Goal: Task Accomplishment & Management: Complete application form

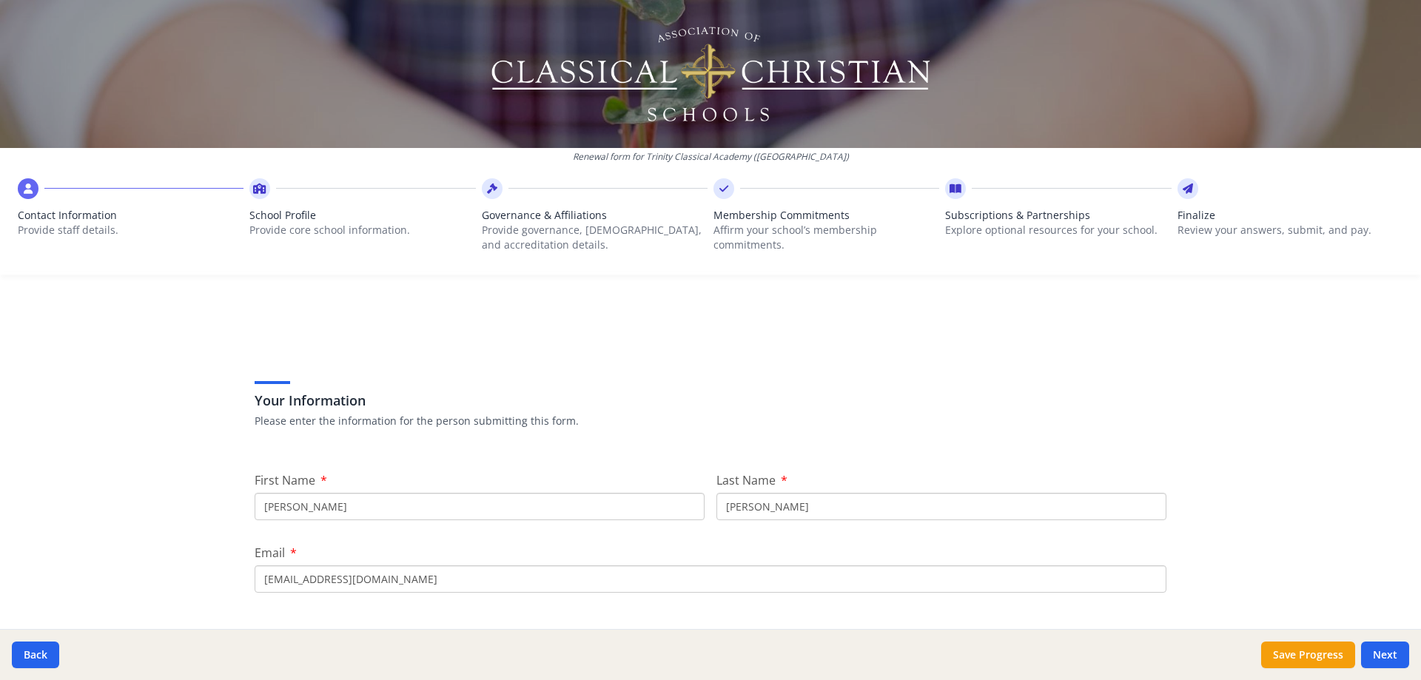
scroll to position [541, 0]
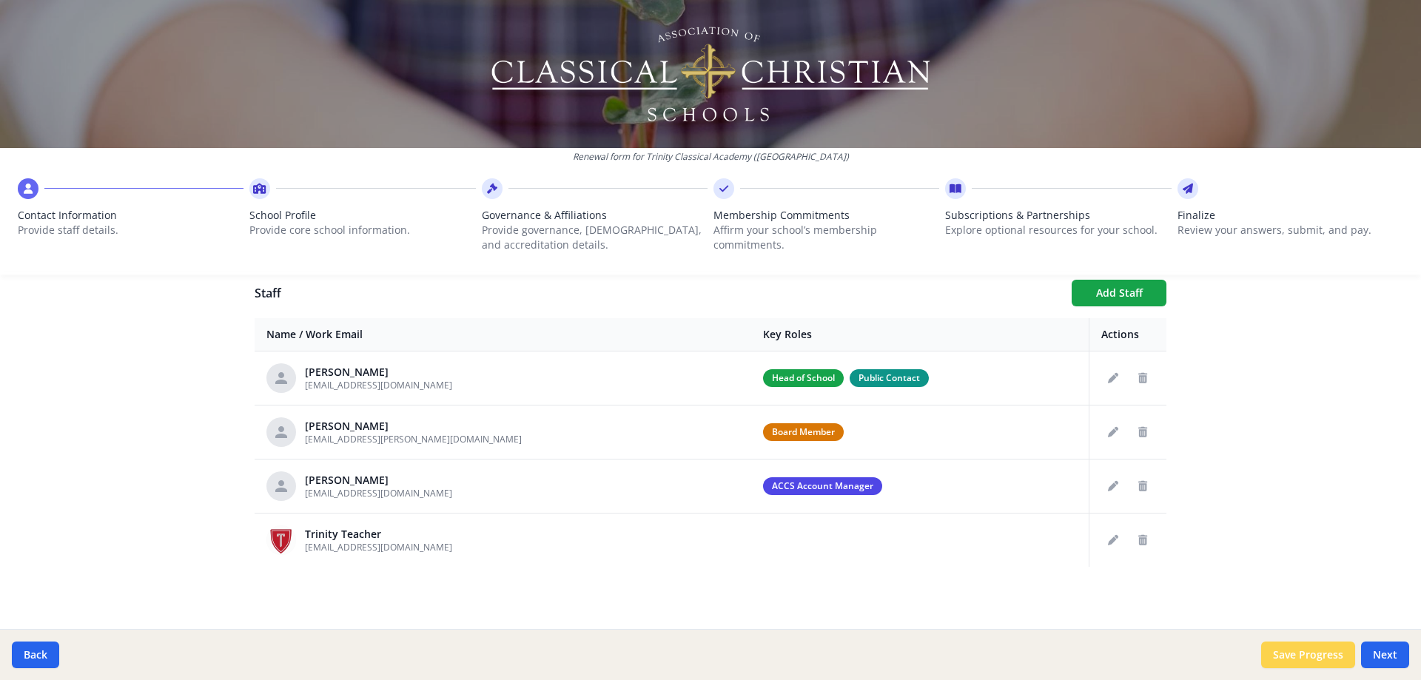
click at [1305, 662] on button "Save Progress" at bounding box center [1308, 655] width 94 height 27
click at [1383, 650] on button "Next" at bounding box center [1385, 655] width 48 height 27
type input "[PHONE_NUMBER]"
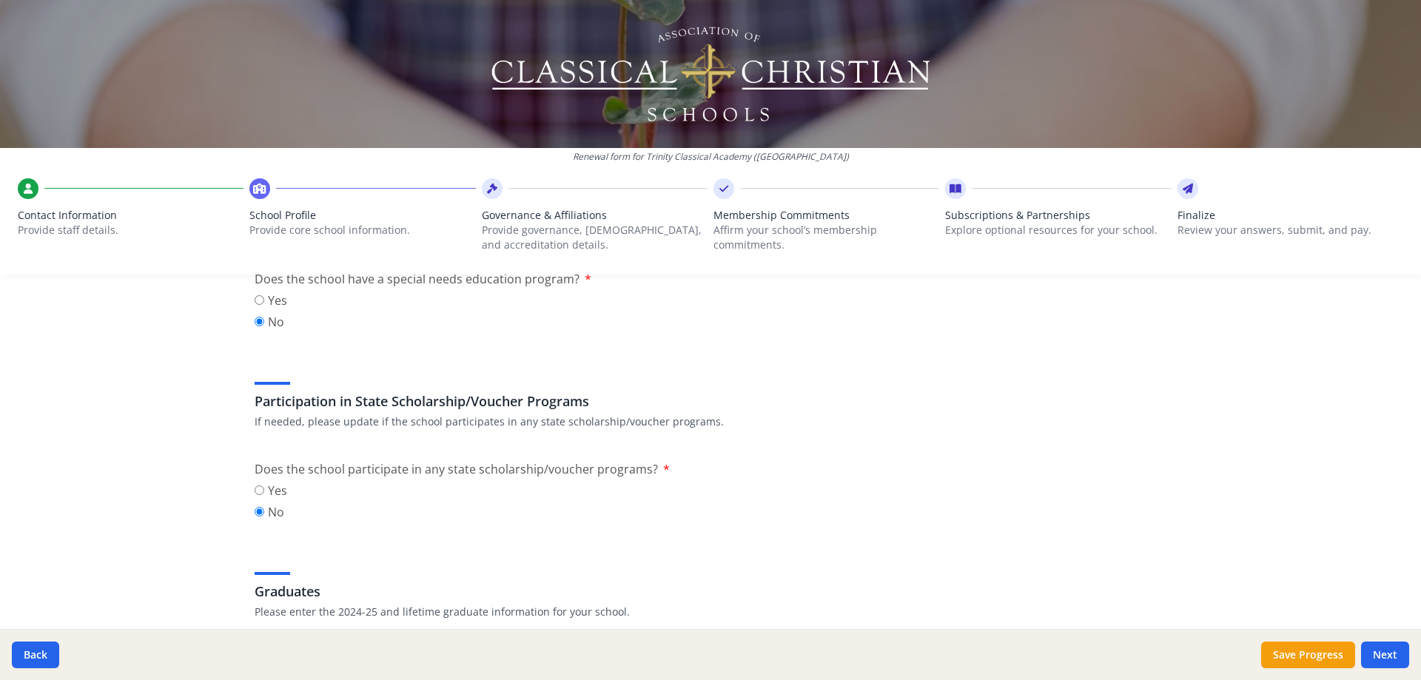
scroll to position [1725, 0]
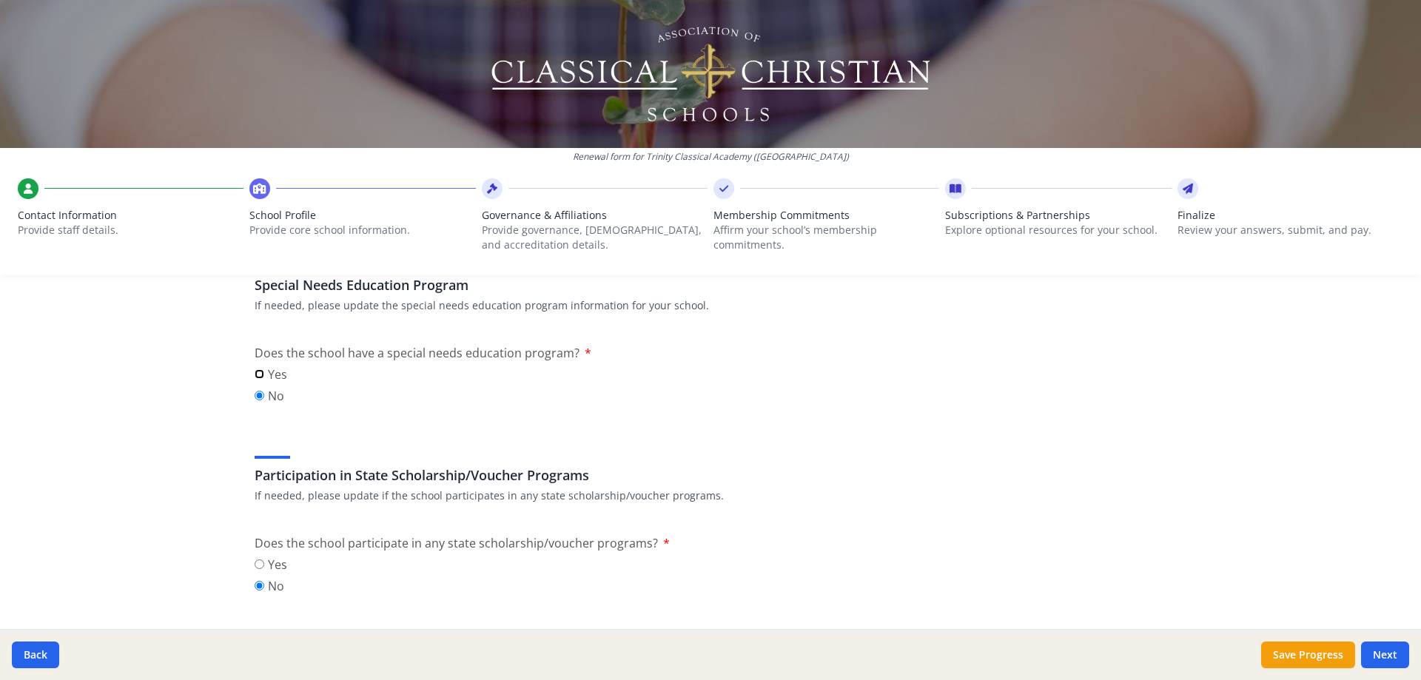
drag, startPoint x: 252, startPoint y: 372, endPoint x: 260, endPoint y: 377, distance: 9.3
click at [255, 372] on input "Yes" at bounding box center [260, 374] width 10 height 10
radio input "true"
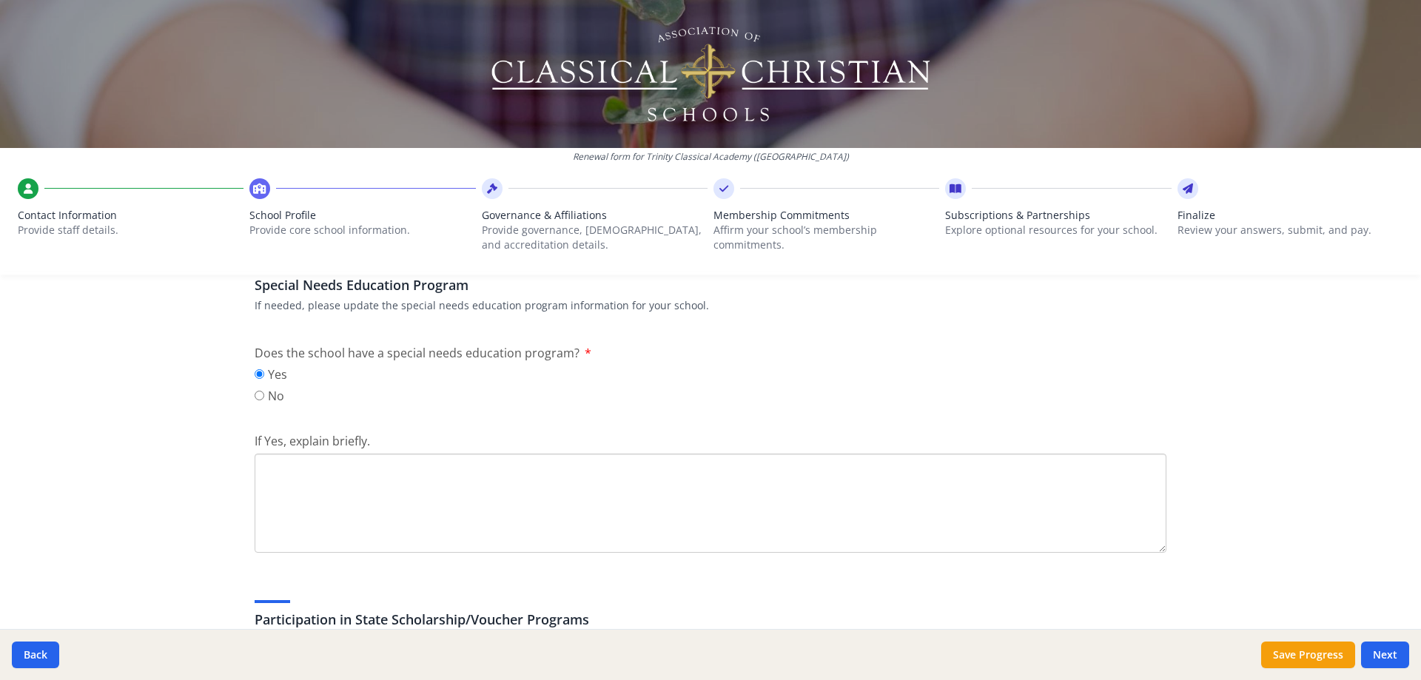
click at [282, 472] on textarea "If Yes, explain briefly." at bounding box center [711, 503] width 912 height 99
type textarea "L"
click at [258, 465] on textarea "H,E.L.D. program" at bounding box center [711, 503] width 912 height 99
paste textarea "HELD Program (Helping Educate those with [MEDICAL_DATA])- [GEOGRAPHIC_DATA] off…"
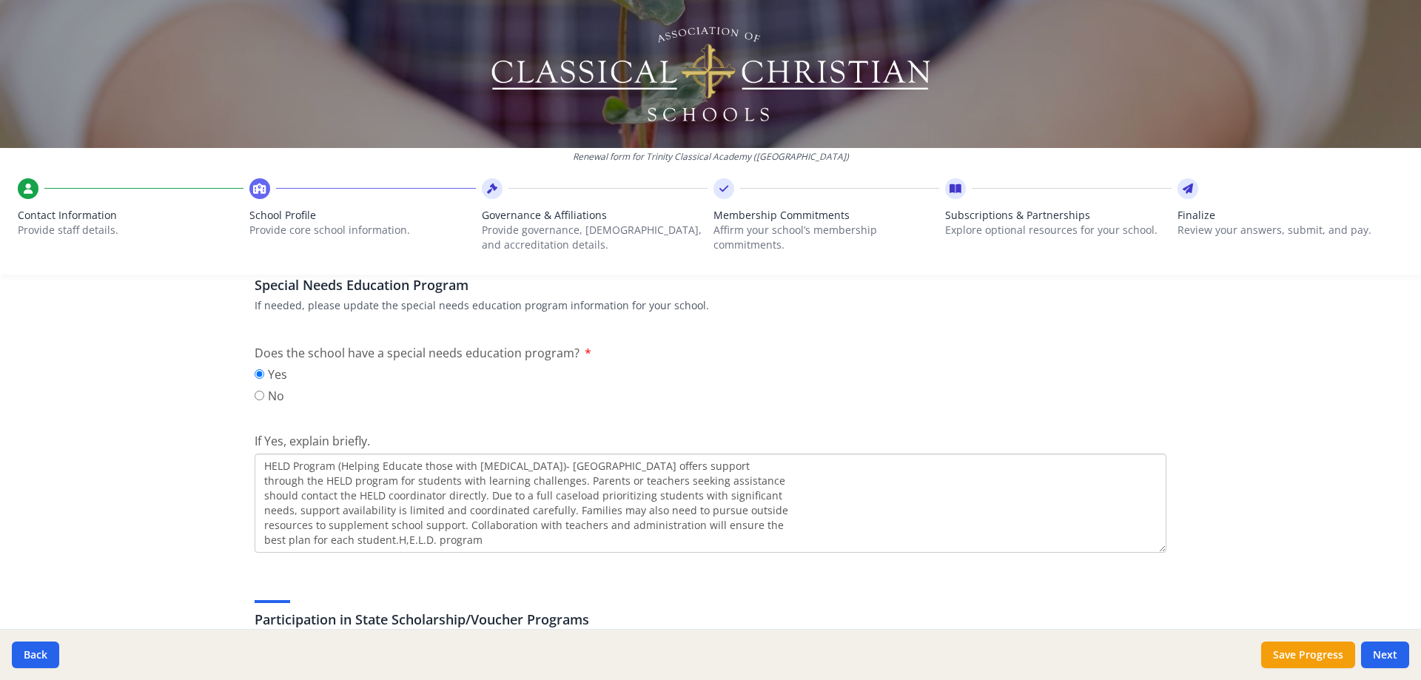
click at [488, 546] on textarea "HELD Program (Helping Educate those with [MEDICAL_DATA])- [GEOGRAPHIC_DATA] off…" at bounding box center [711, 503] width 912 height 99
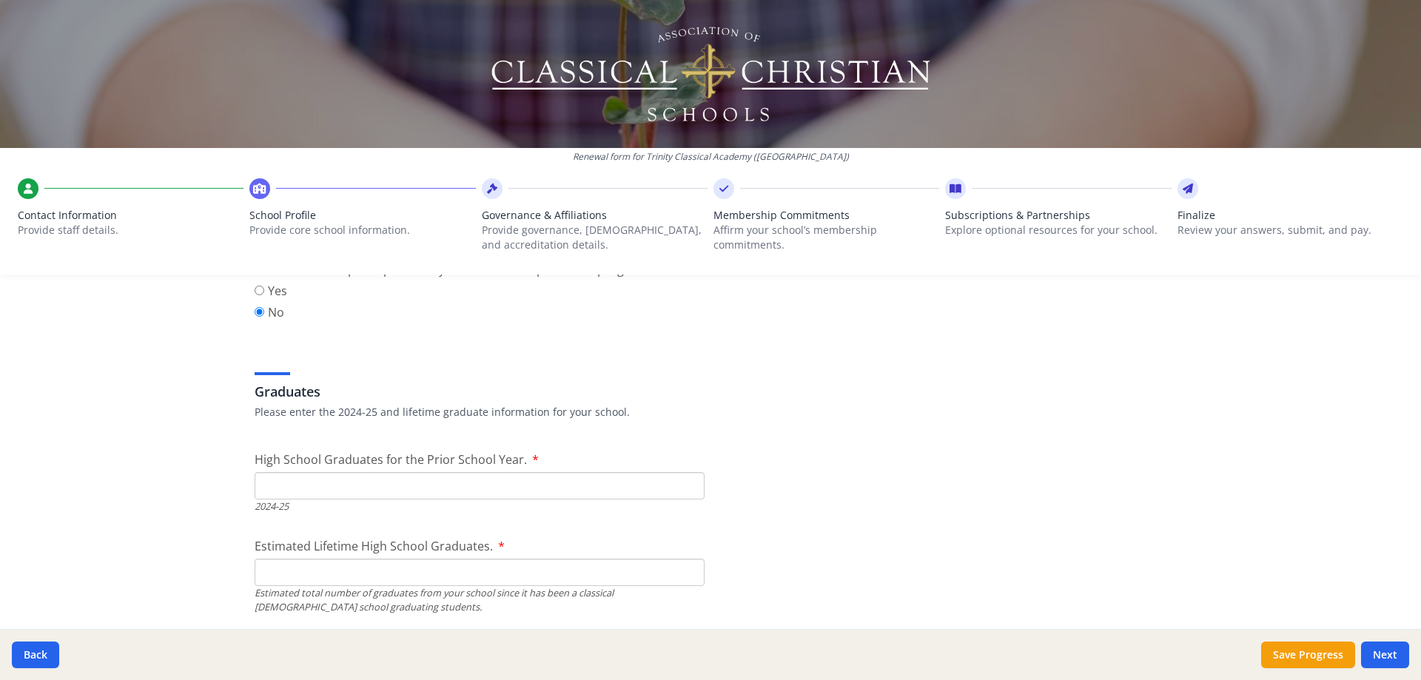
scroll to position [2169, 0]
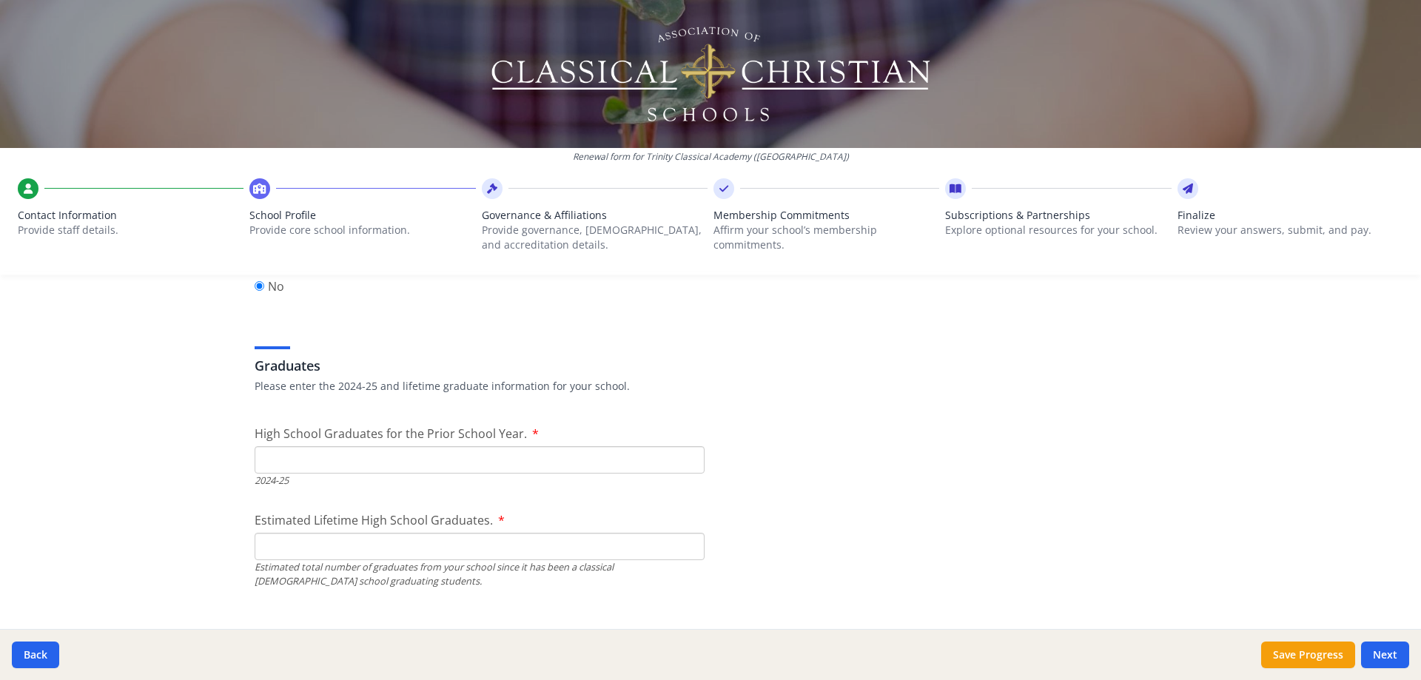
type textarea "HELD Program (Helping Educate those with [MEDICAL_DATA])- [GEOGRAPHIC_DATA] off…"
click at [334, 451] on input "High School Graduates for the Prior School Year." at bounding box center [480, 459] width 450 height 27
type input "2"
click at [292, 539] on input "Estimated Lifetime High School Graduates." at bounding box center [480, 546] width 450 height 27
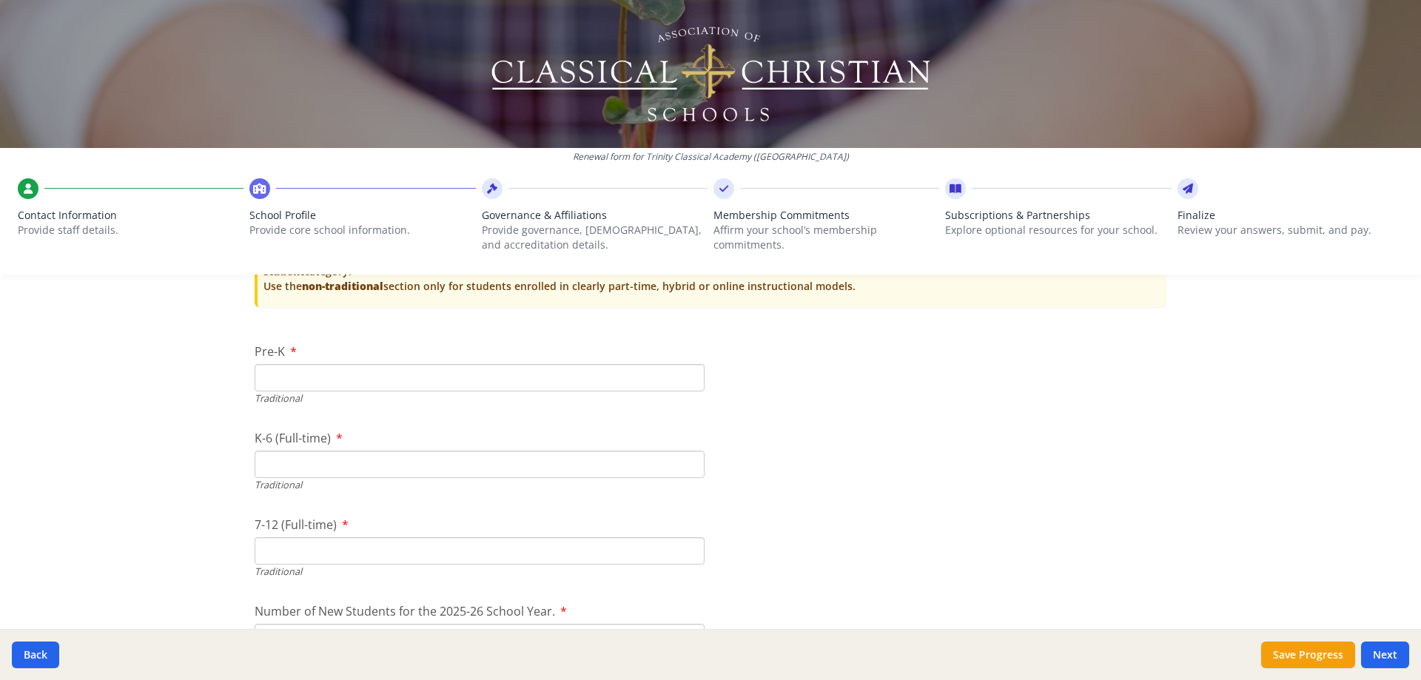
scroll to position [3205, 0]
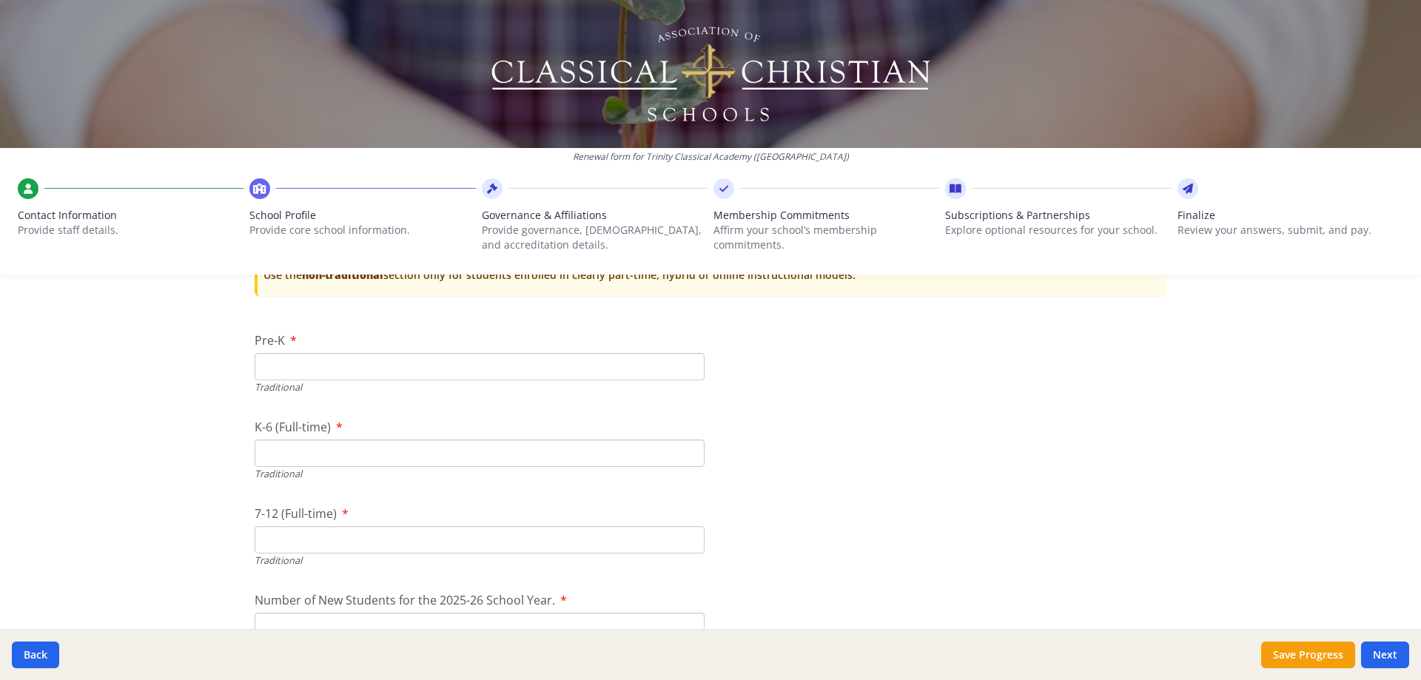
type input "7"
click at [272, 369] on input "Pre-K" at bounding box center [480, 366] width 450 height 27
type input "2"
click at [272, 459] on input "K-6 (Full-time)" at bounding box center [480, 453] width 450 height 27
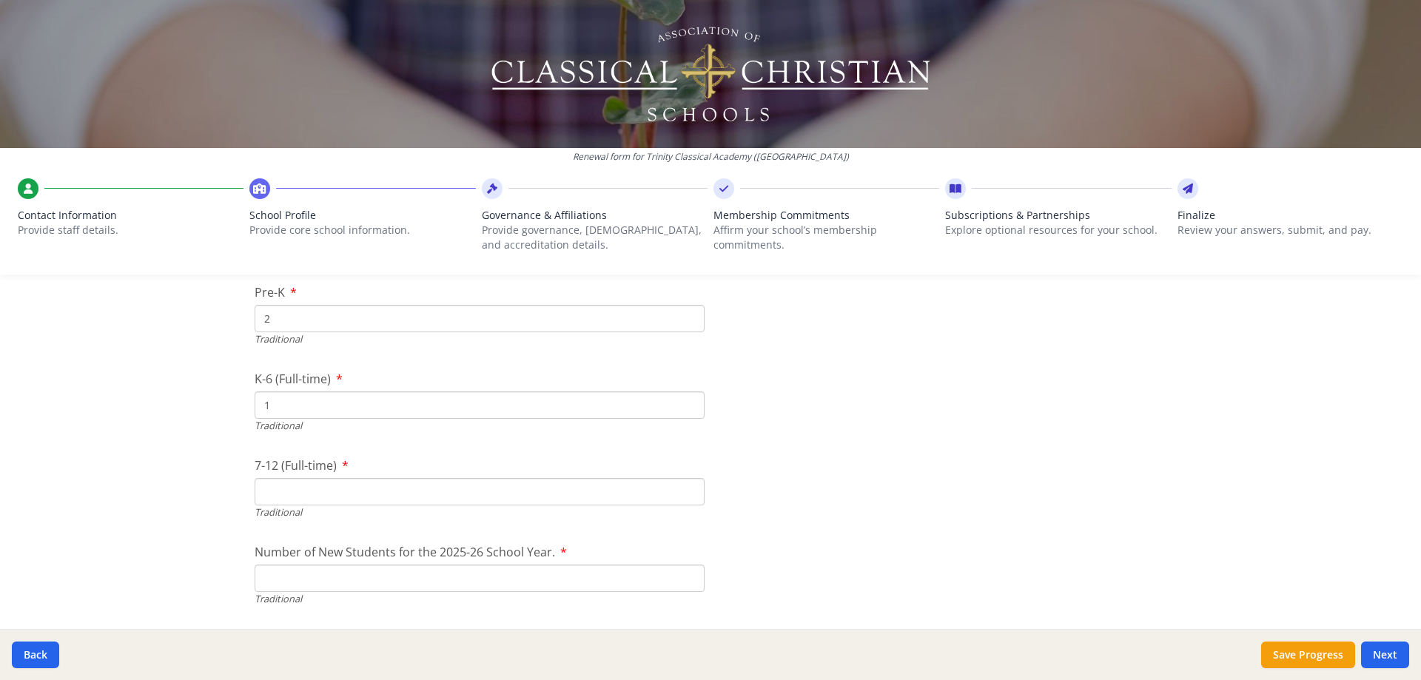
scroll to position [3279, 0]
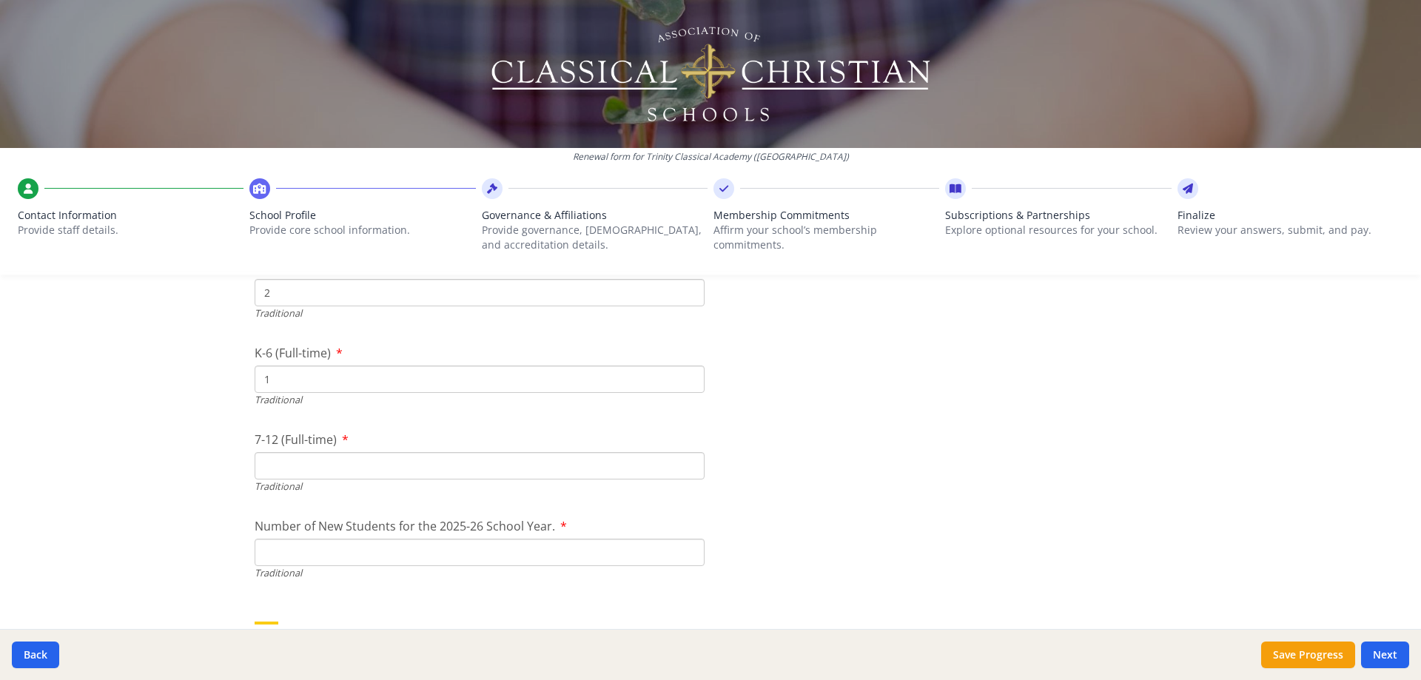
type input "1"
click at [273, 466] on input "7-12 (Full-time)" at bounding box center [480, 465] width 450 height 27
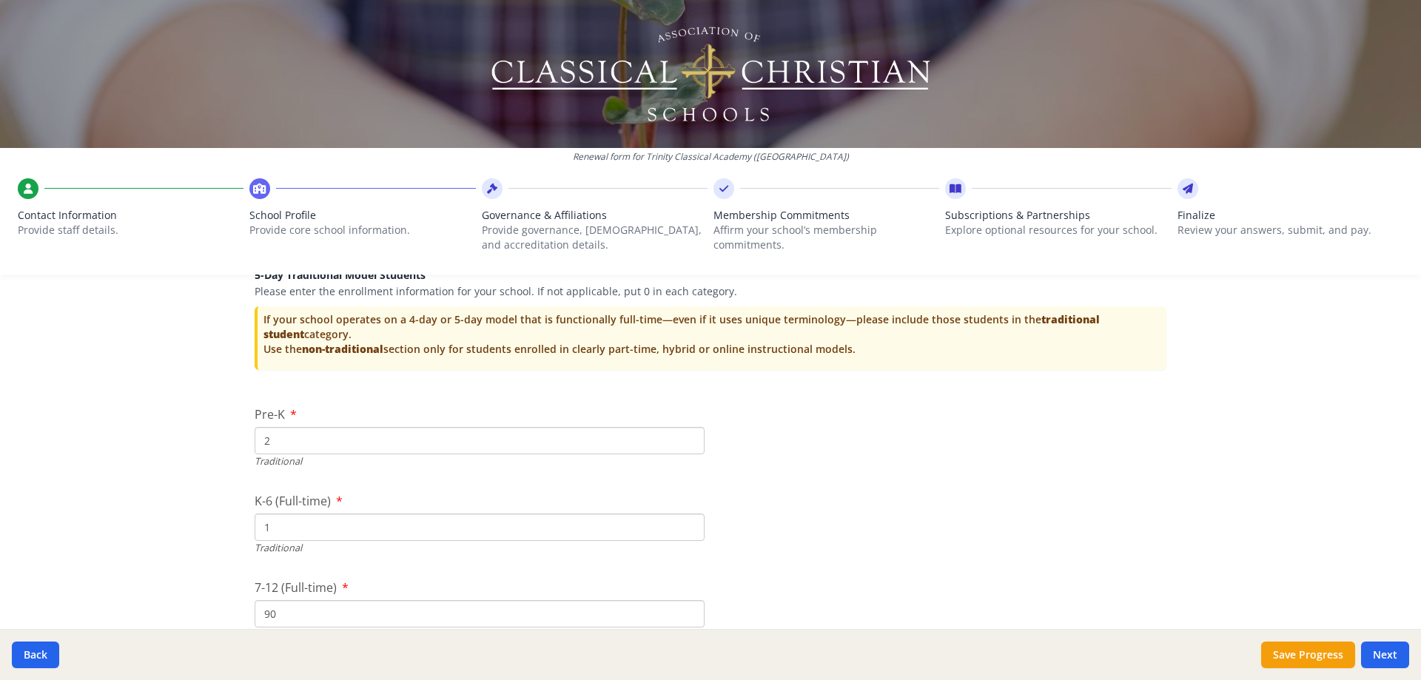
type input "90"
drag, startPoint x: 225, startPoint y: 452, endPoint x: 206, endPoint y: 455, distance: 19.5
click at [206, 455] on div "Renewal form for Trinity Classical Academy ([GEOGRAPHIC_DATA]) Contact Informat…" at bounding box center [710, 340] width 1421 height 680
click at [280, 439] on input "2" at bounding box center [480, 440] width 450 height 27
click at [275, 533] on div "K-6 (Full-time) 1 Traditional" at bounding box center [480, 523] width 450 height 63
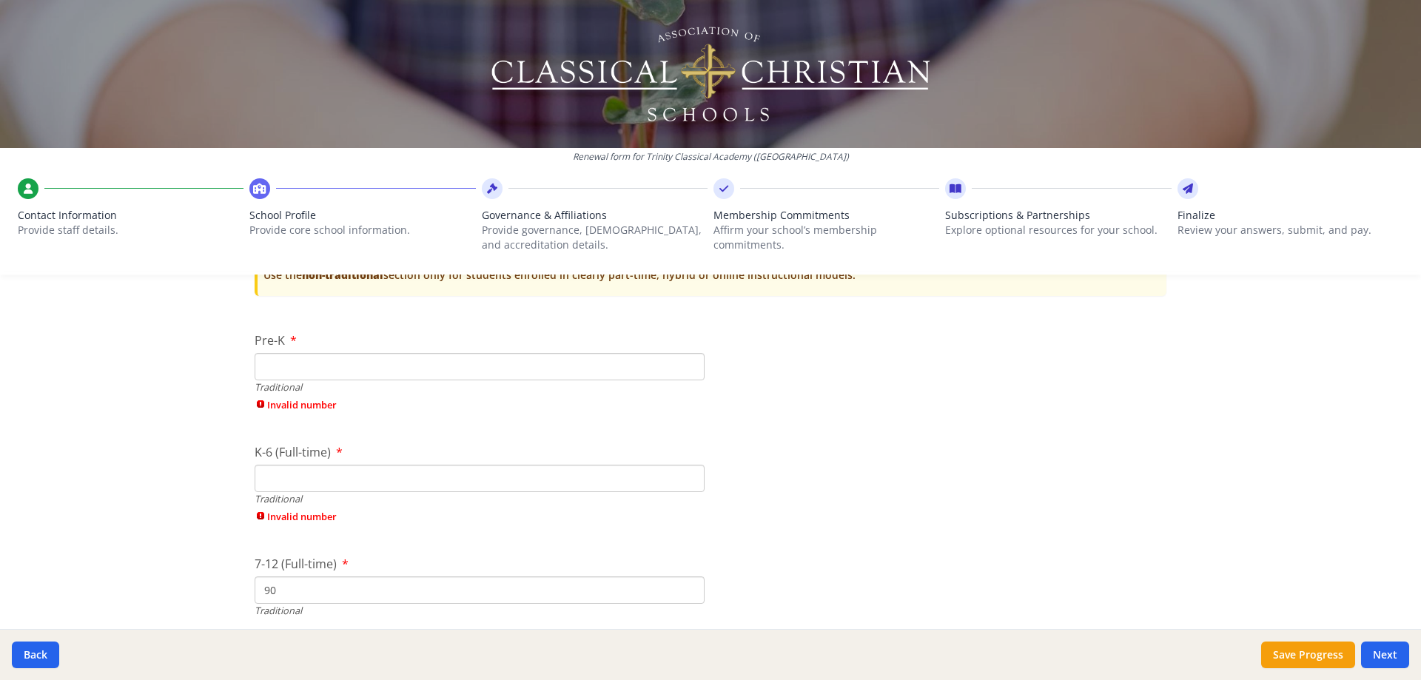
scroll to position [3353, 0]
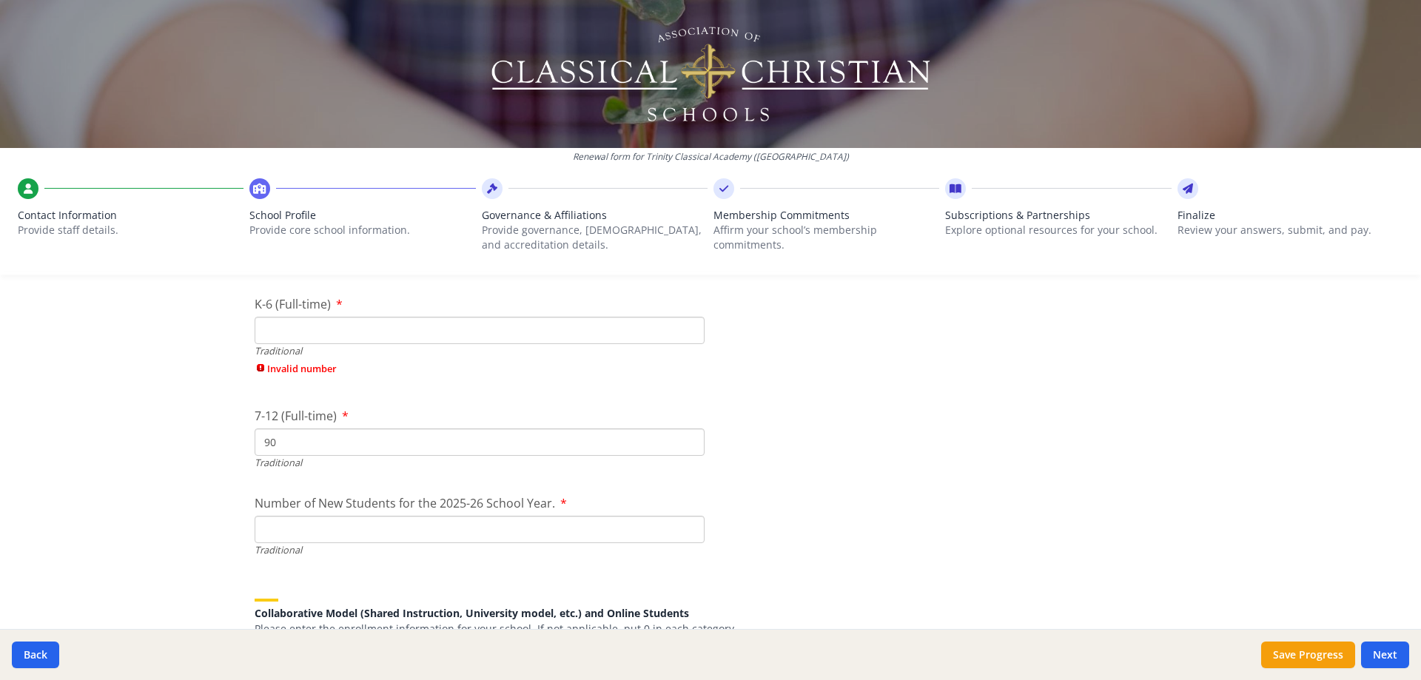
click at [289, 439] on input "90" at bounding box center [480, 441] width 450 height 27
type input "9"
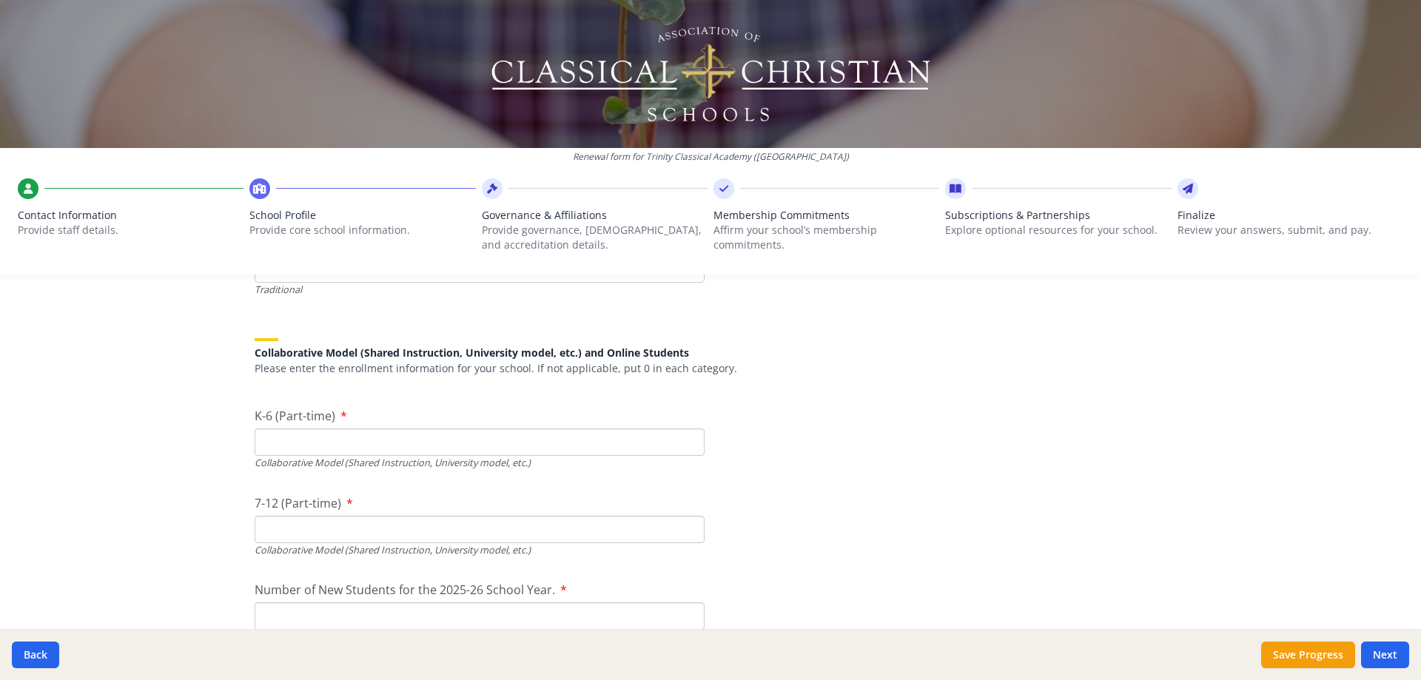
scroll to position [3649, 0]
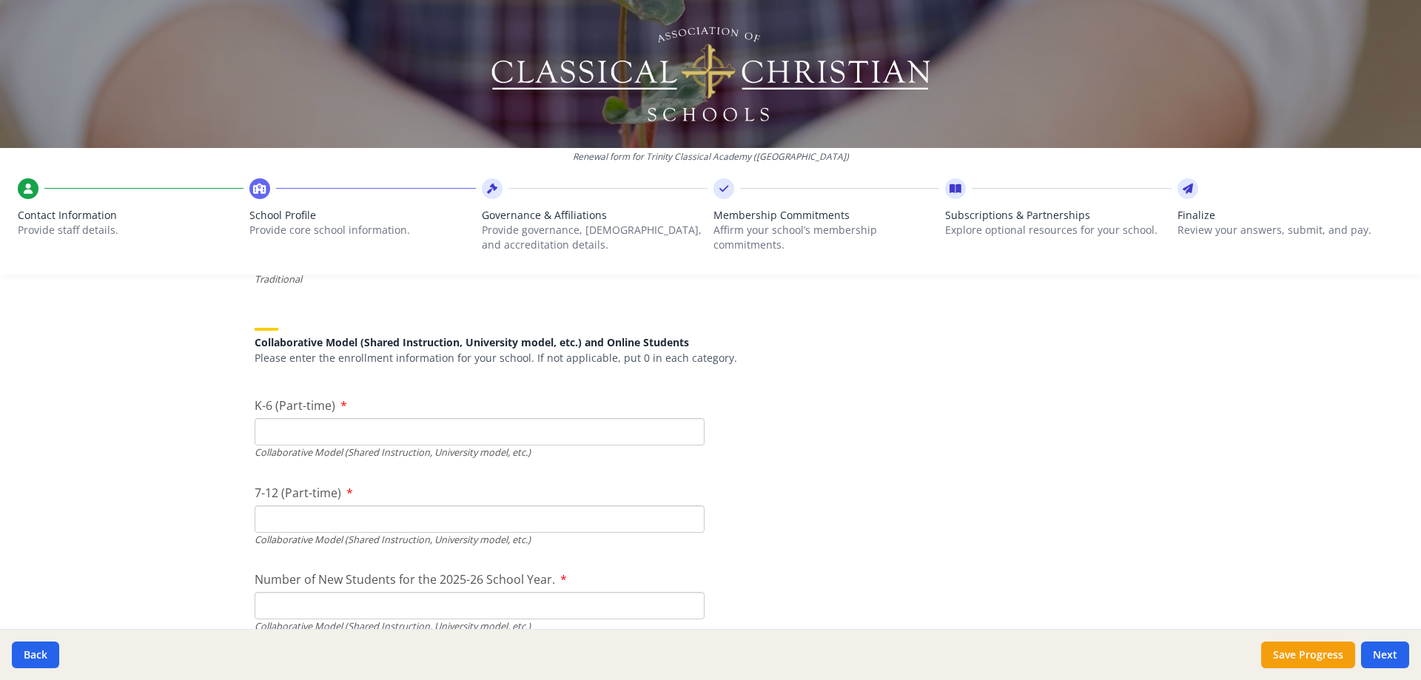
click at [293, 438] on input "K-6 (Part-time)" at bounding box center [480, 431] width 450 height 27
type input "1"
type input "57"
click at [269, 513] on input "7-12 (Part-time)" at bounding box center [480, 518] width 450 height 27
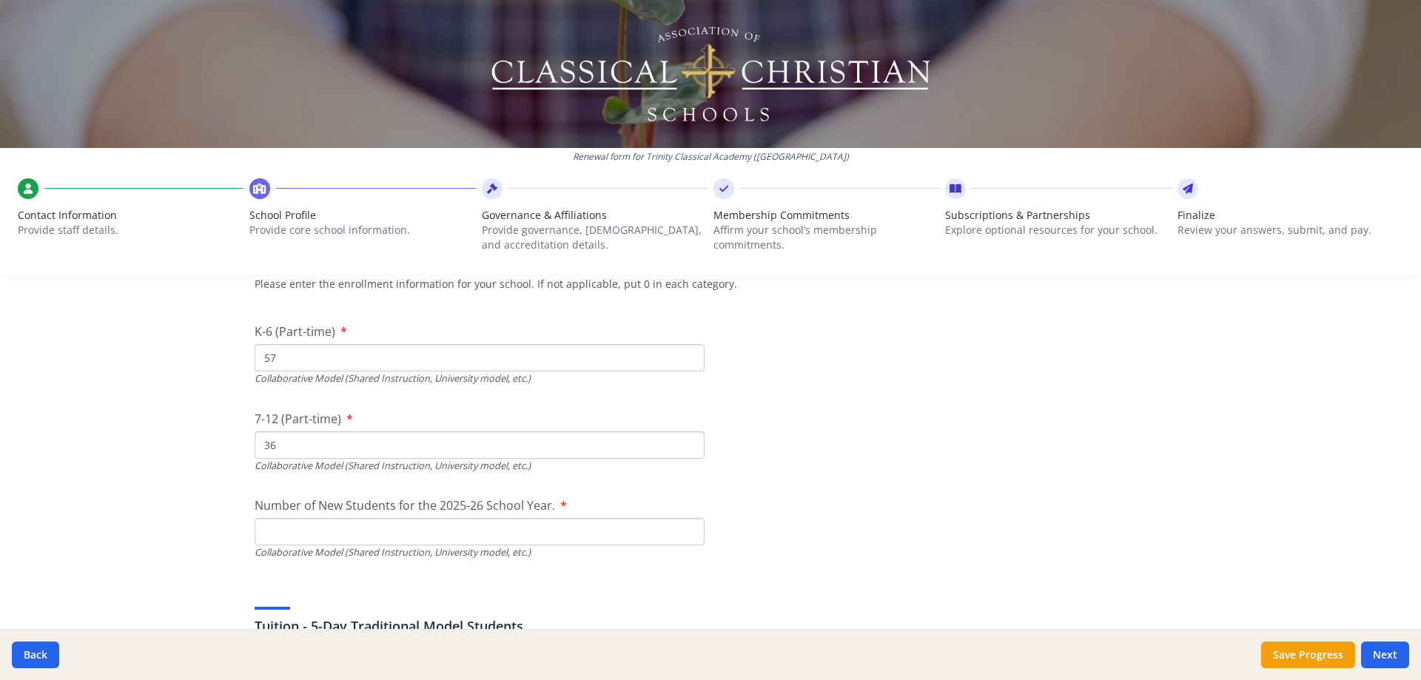
scroll to position [3797, 0]
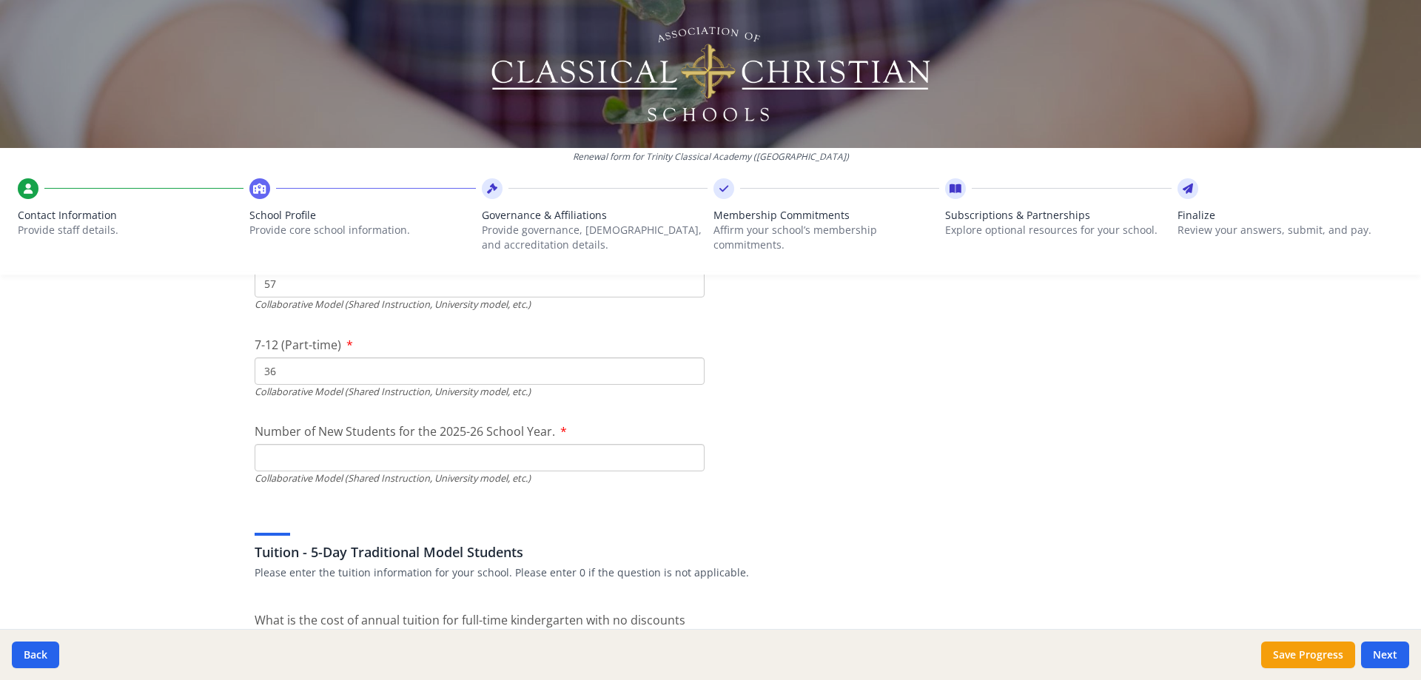
type input "36"
click at [299, 124] on input "Number of New Students for the 2025-26 School Year." at bounding box center [480, 110] width 450 height 27
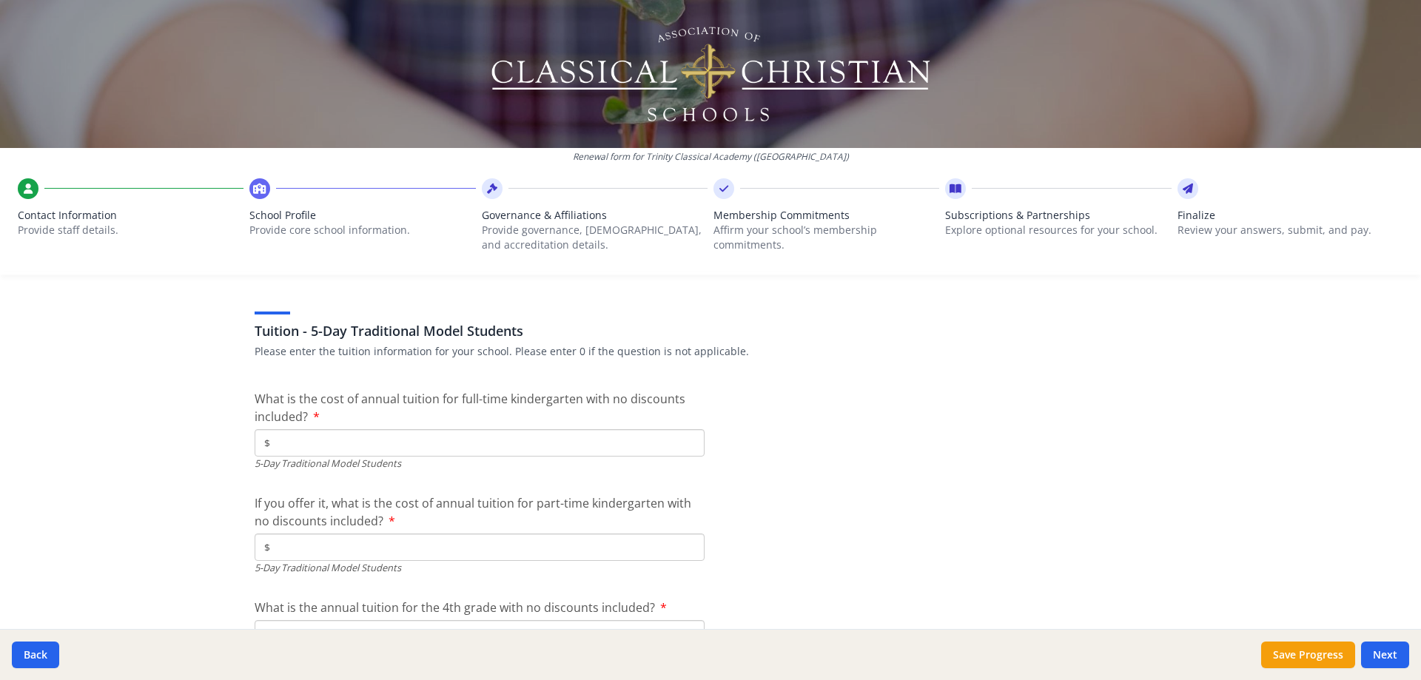
scroll to position [4019, 0]
type input "9"
click at [302, 451] on input "$" at bounding box center [480, 441] width 450 height 27
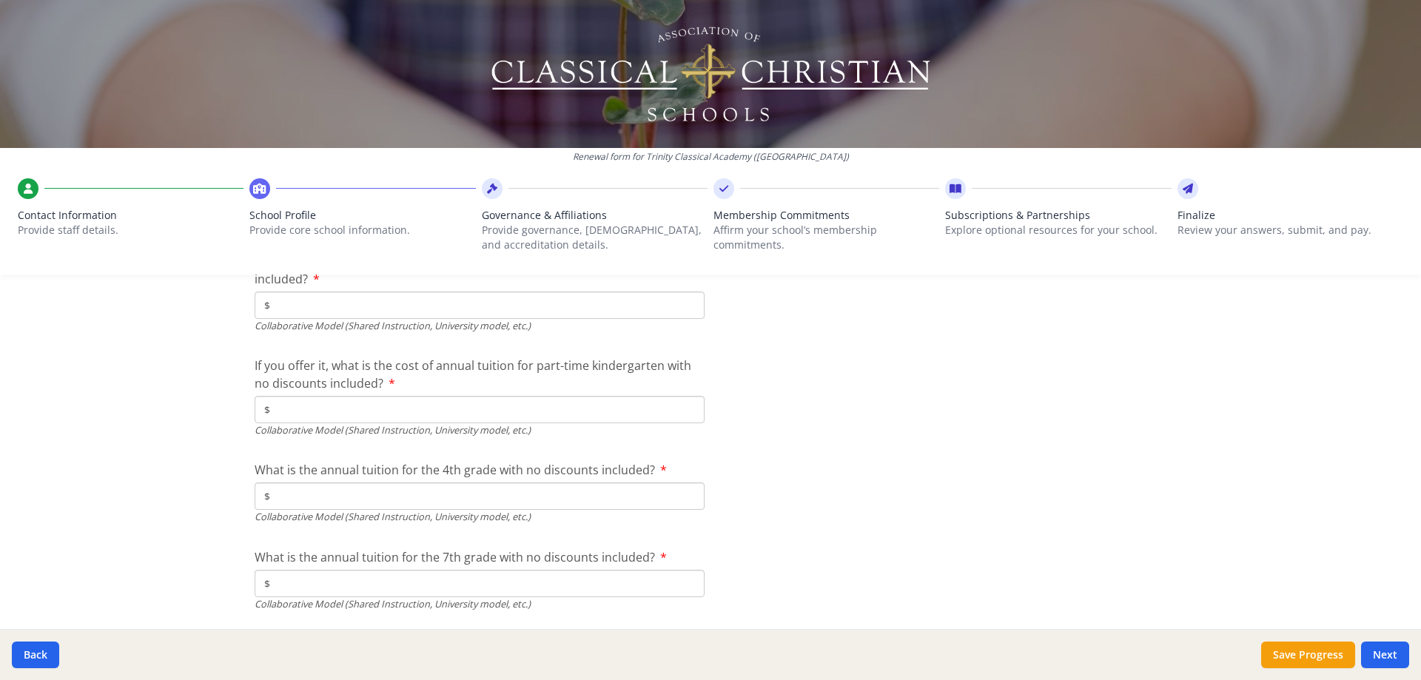
scroll to position [4833, 0]
drag, startPoint x: 301, startPoint y: 306, endPoint x: 315, endPoint y: 306, distance: 14.1
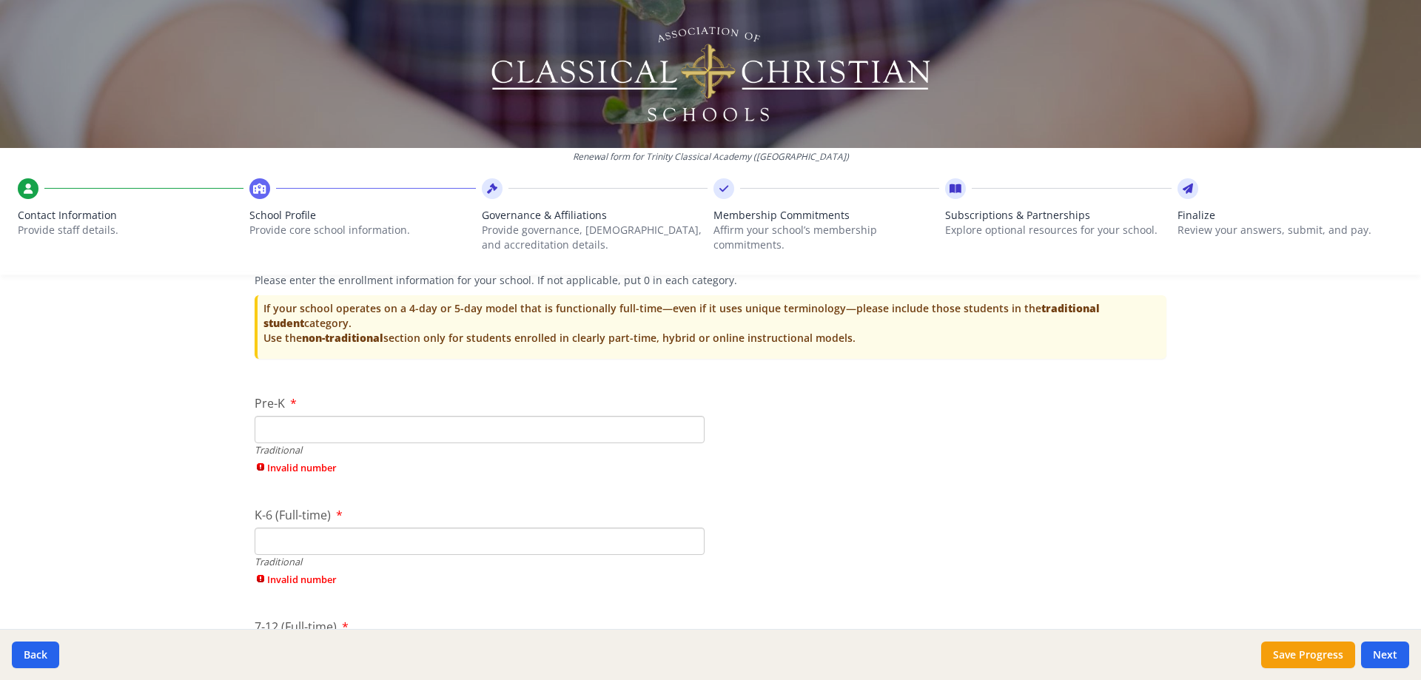
scroll to position [3131, 0]
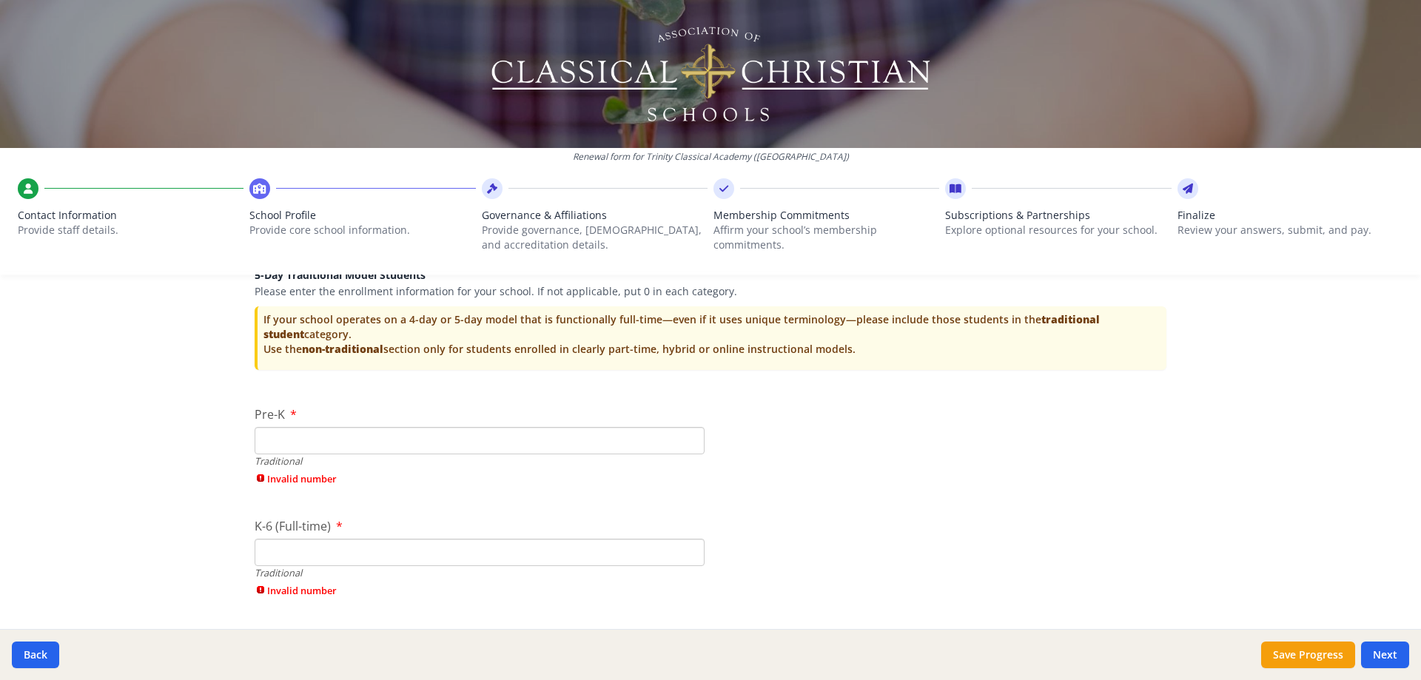
click at [276, 431] on input "Pre-K" at bounding box center [480, 440] width 450 height 27
type input "0"
click at [278, 545] on div "K-6 (Full-time) Traditional Invalid number" at bounding box center [480, 536] width 450 height 88
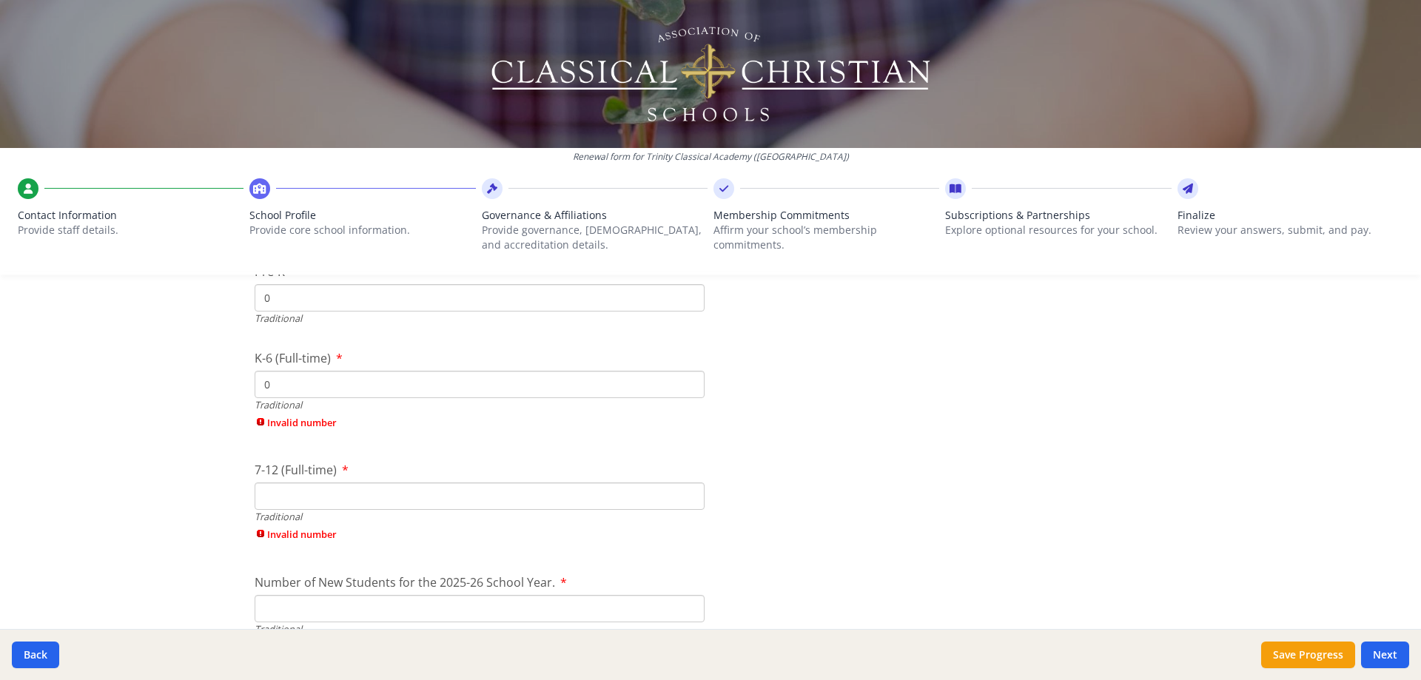
scroll to position [3279, 0]
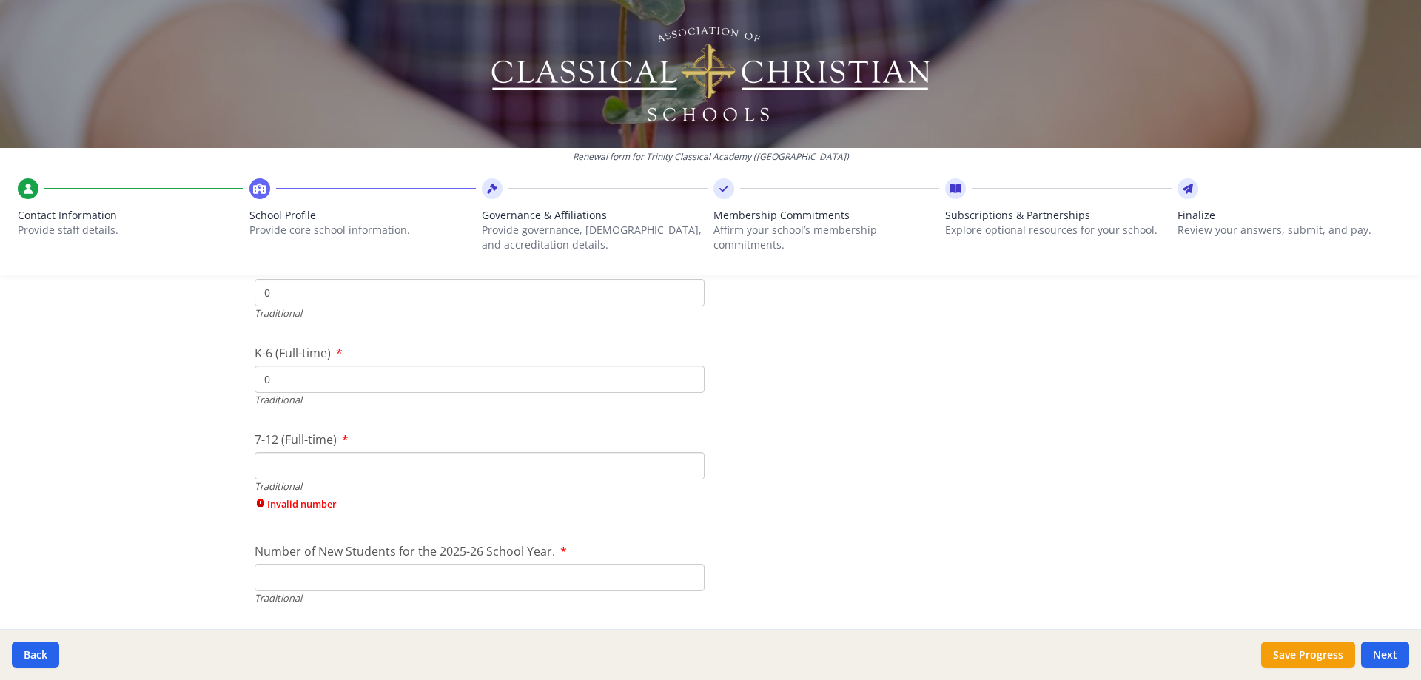
type input "0"
click at [281, 469] on input "7-12 (Full-time)" at bounding box center [480, 465] width 450 height 27
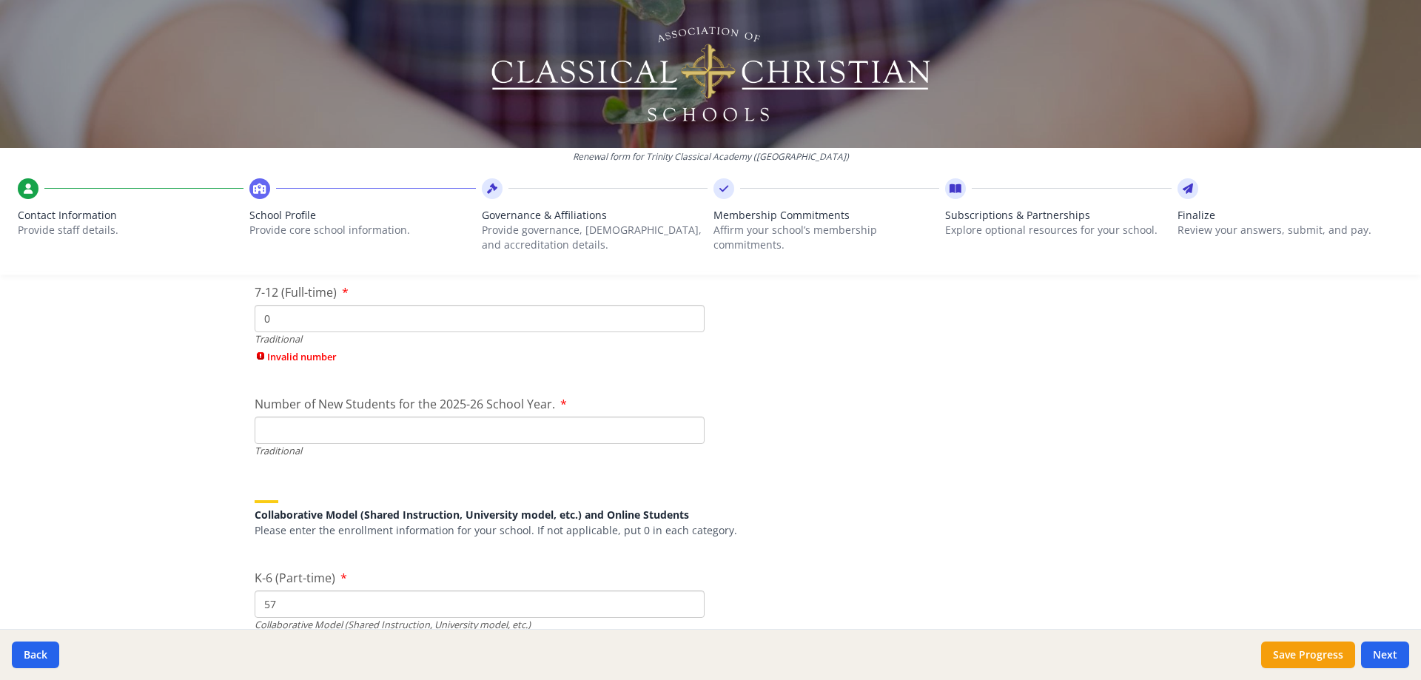
scroll to position [3427, 0]
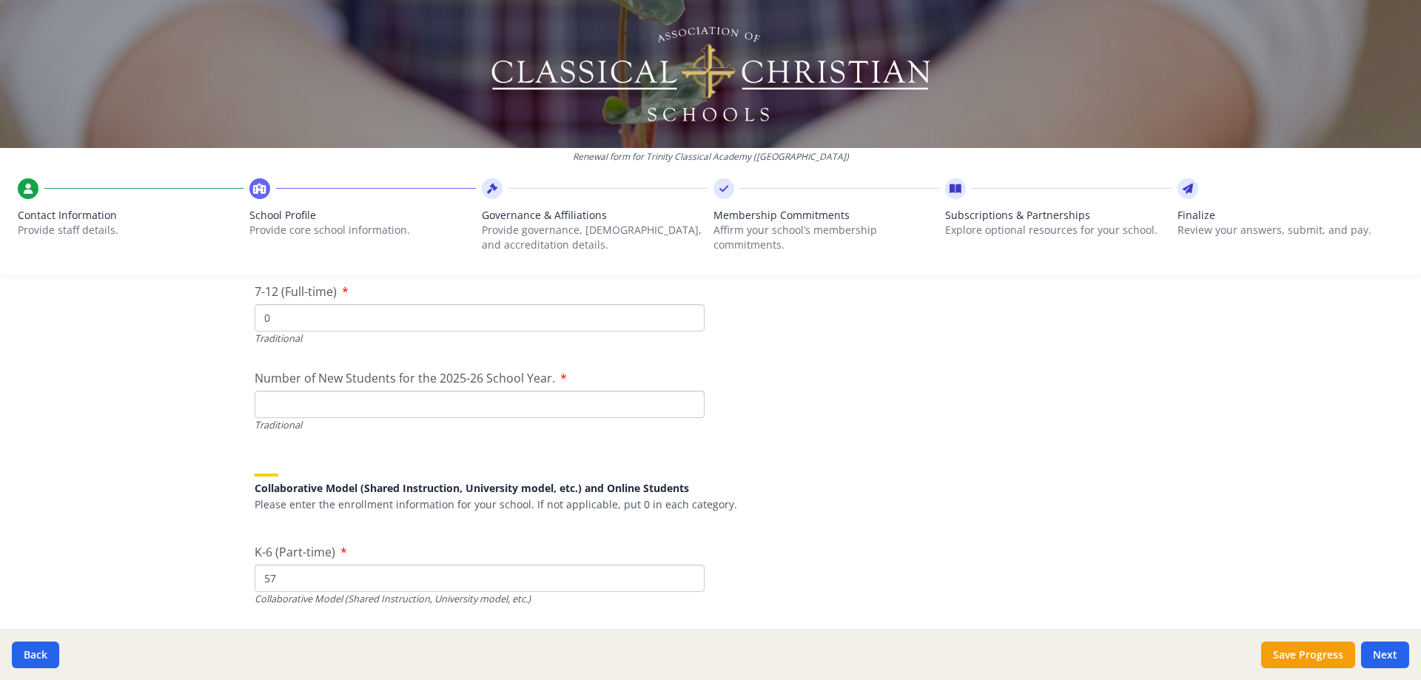
type input "0"
click at [274, 431] on div "Traditional" at bounding box center [480, 425] width 450 height 14
click at [278, 413] on input "Number of New Students for the 2025-26 School Year." at bounding box center [480, 404] width 450 height 27
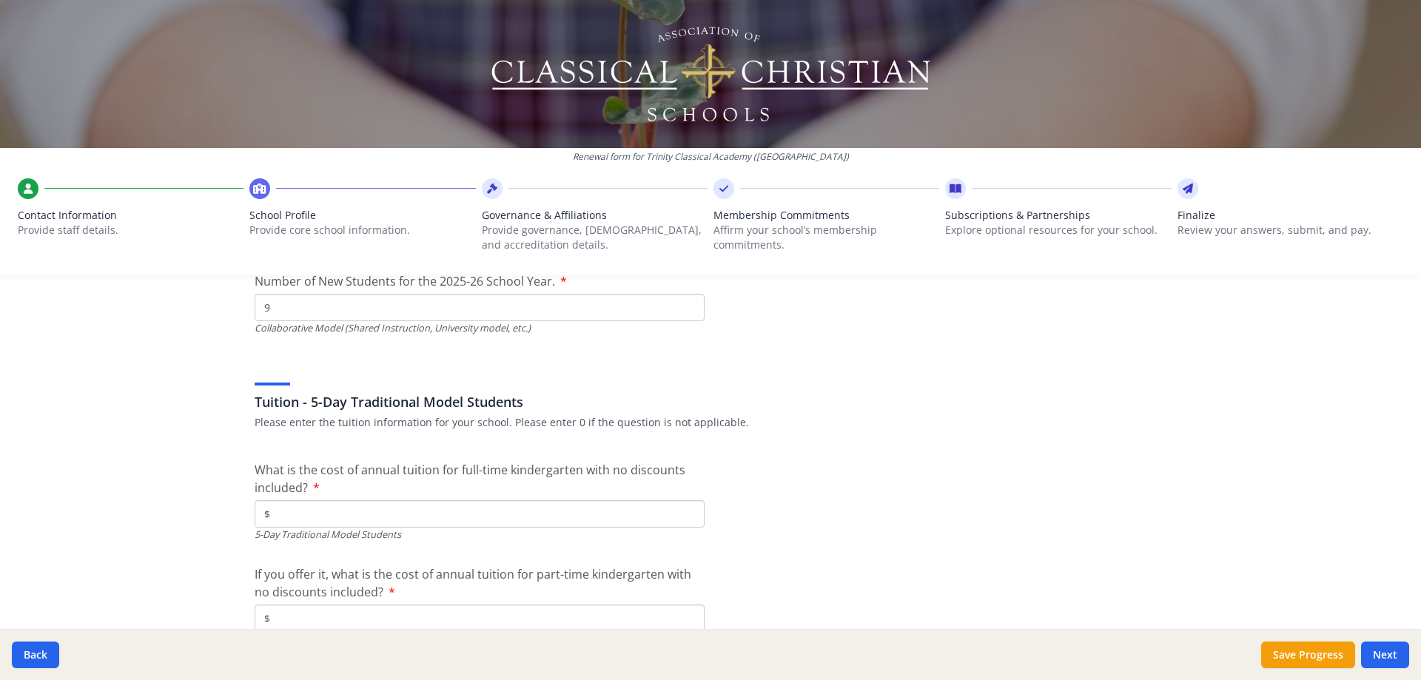
scroll to position [4019, 0]
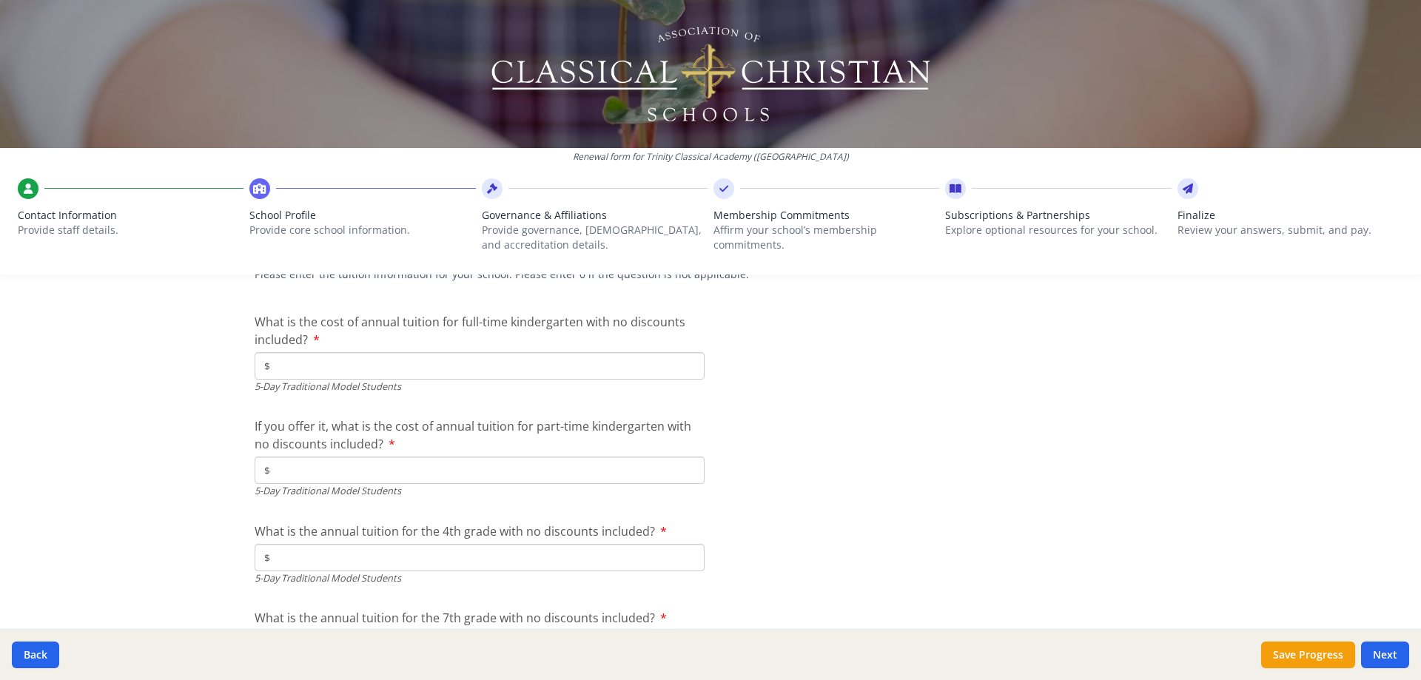
type input "0"
click at [297, 361] on input "$" at bounding box center [480, 365] width 450 height 27
type input "$0"
click at [289, 468] on input "$" at bounding box center [480, 470] width 450 height 27
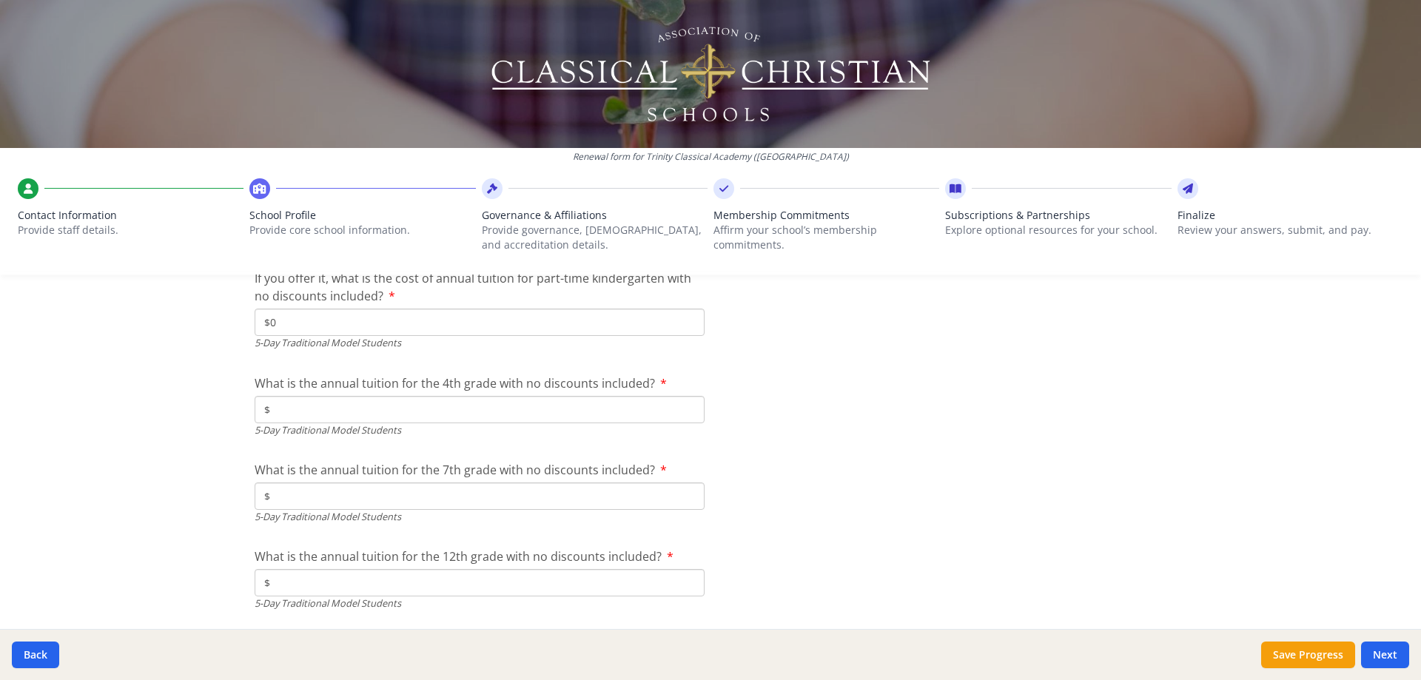
type input "$0"
click at [282, 410] on input "$" at bounding box center [480, 409] width 450 height 27
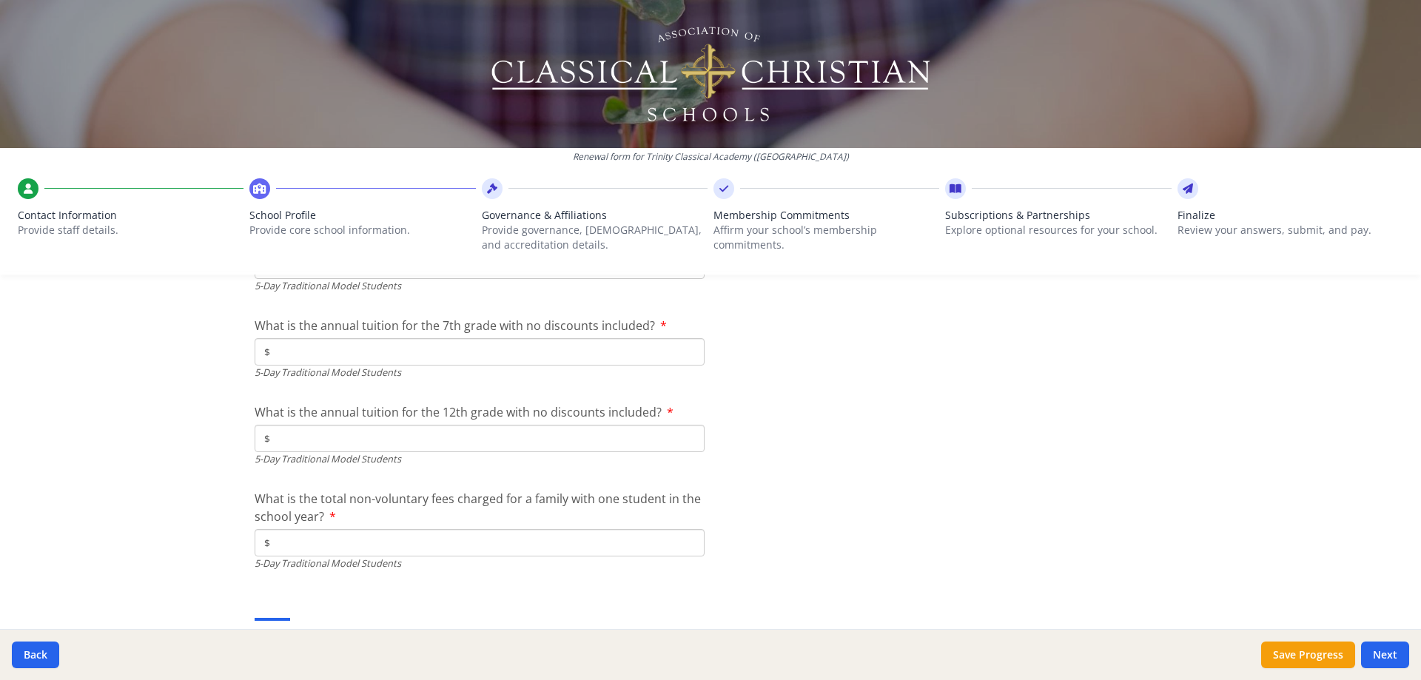
scroll to position [4315, 0]
type input "$0"
drag, startPoint x: 295, startPoint y: 349, endPoint x: 296, endPoint y: 366, distance: 17.0
click at [295, 349] on input "$" at bounding box center [480, 347] width 450 height 27
type input "$0"
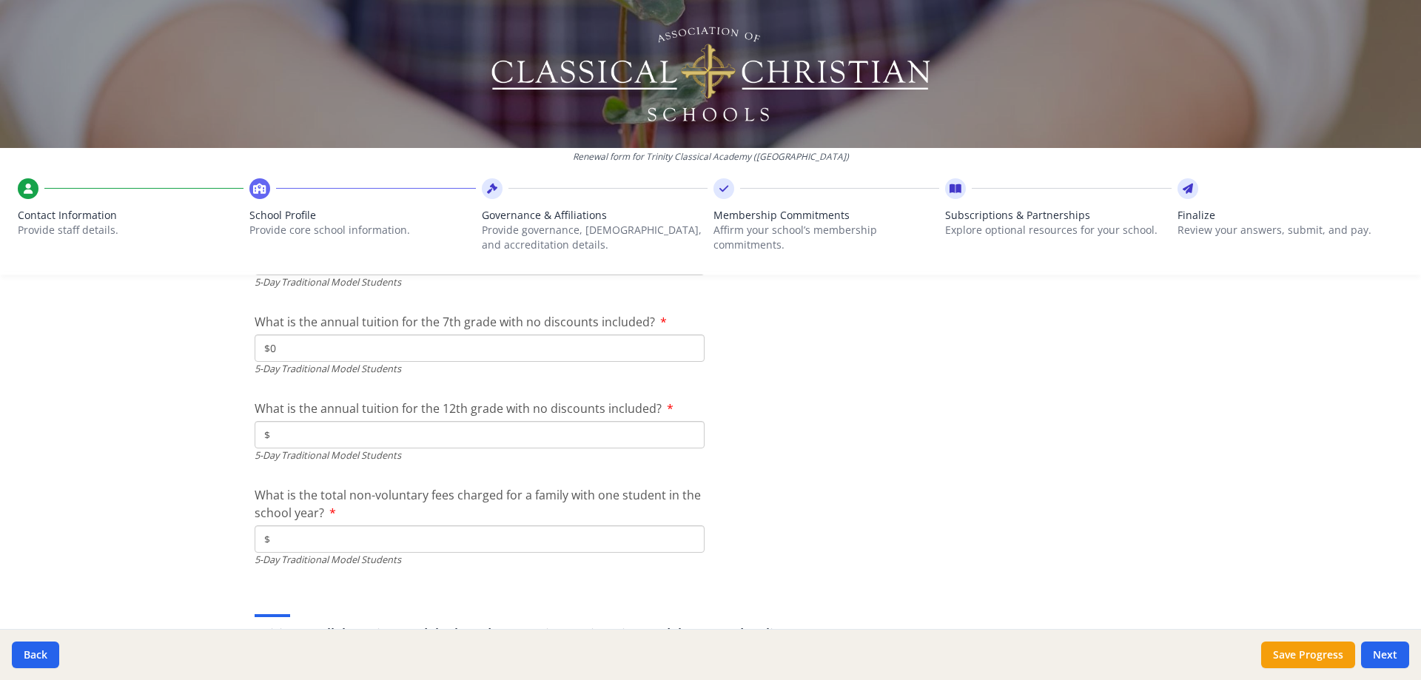
click at [289, 425] on input "$" at bounding box center [480, 434] width 450 height 27
type input "$0"
click at [281, 541] on input "$" at bounding box center [480, 538] width 450 height 27
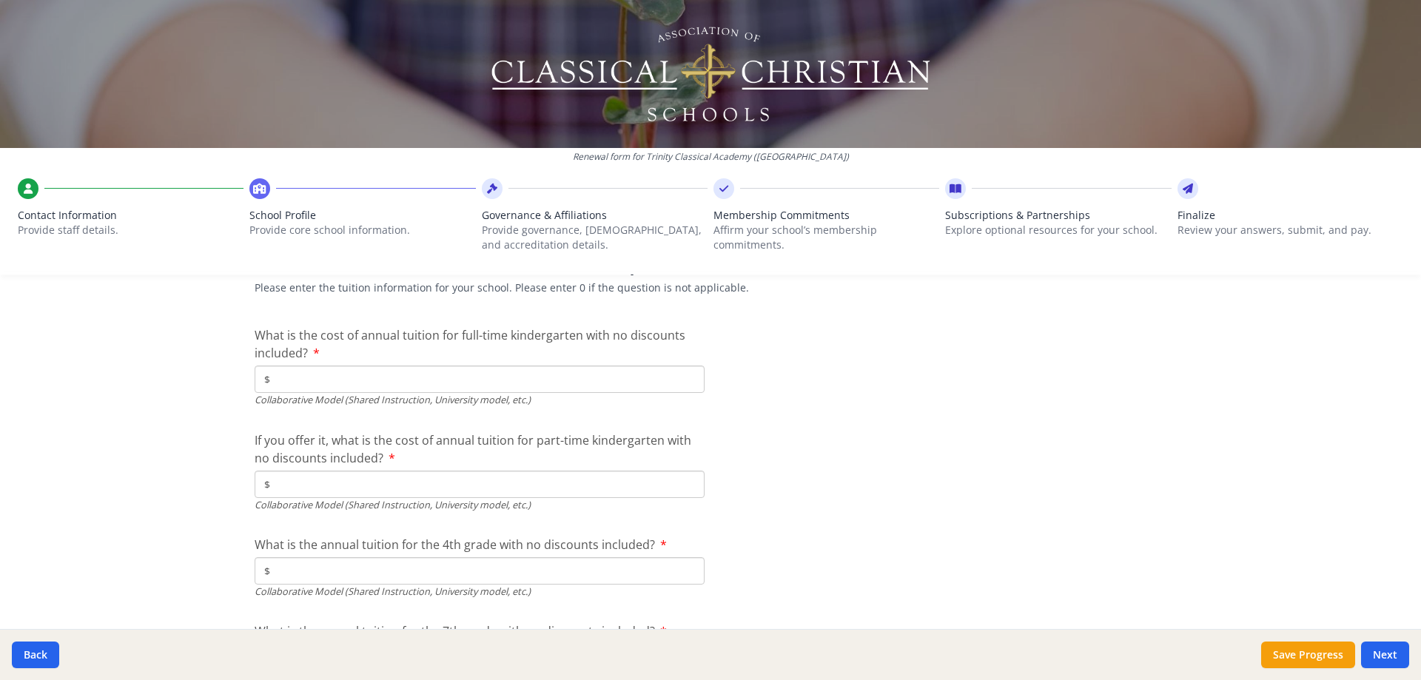
scroll to position [4685, 0]
type input "$0"
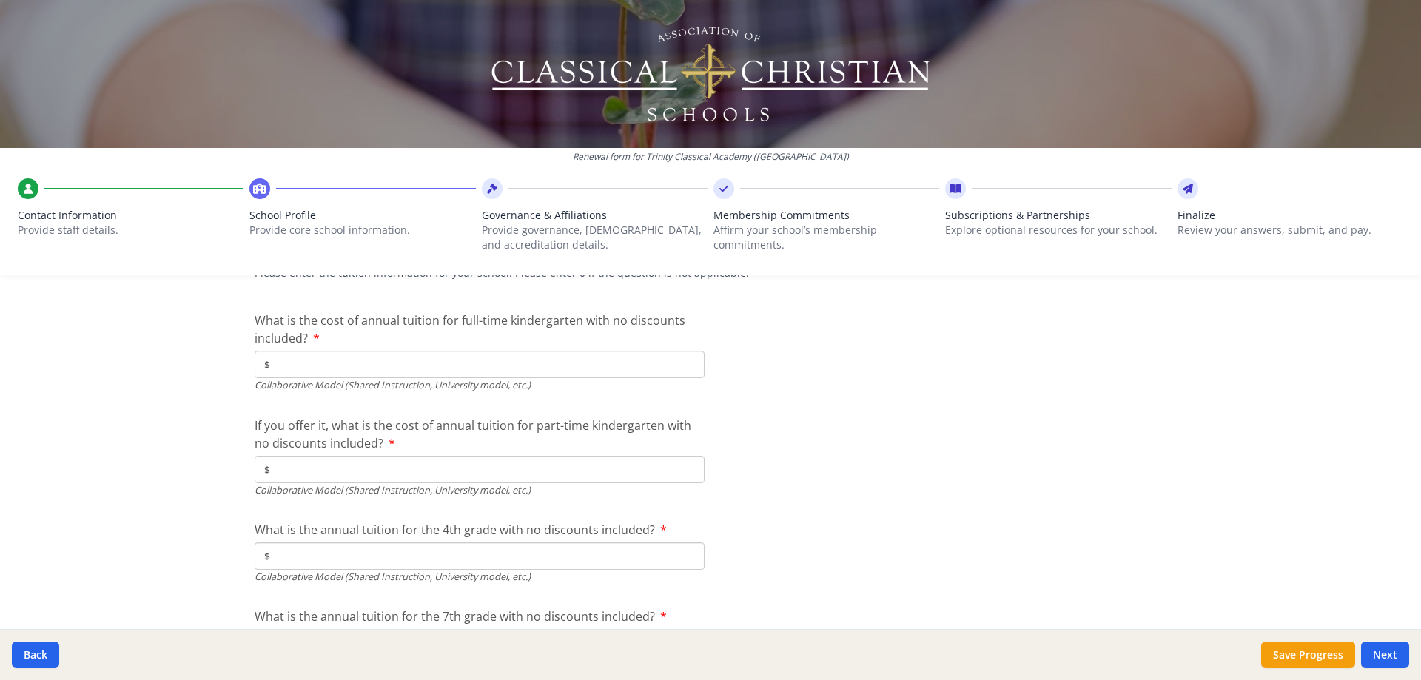
scroll to position [4695, 0]
type input "$3 750"
type input "$0"
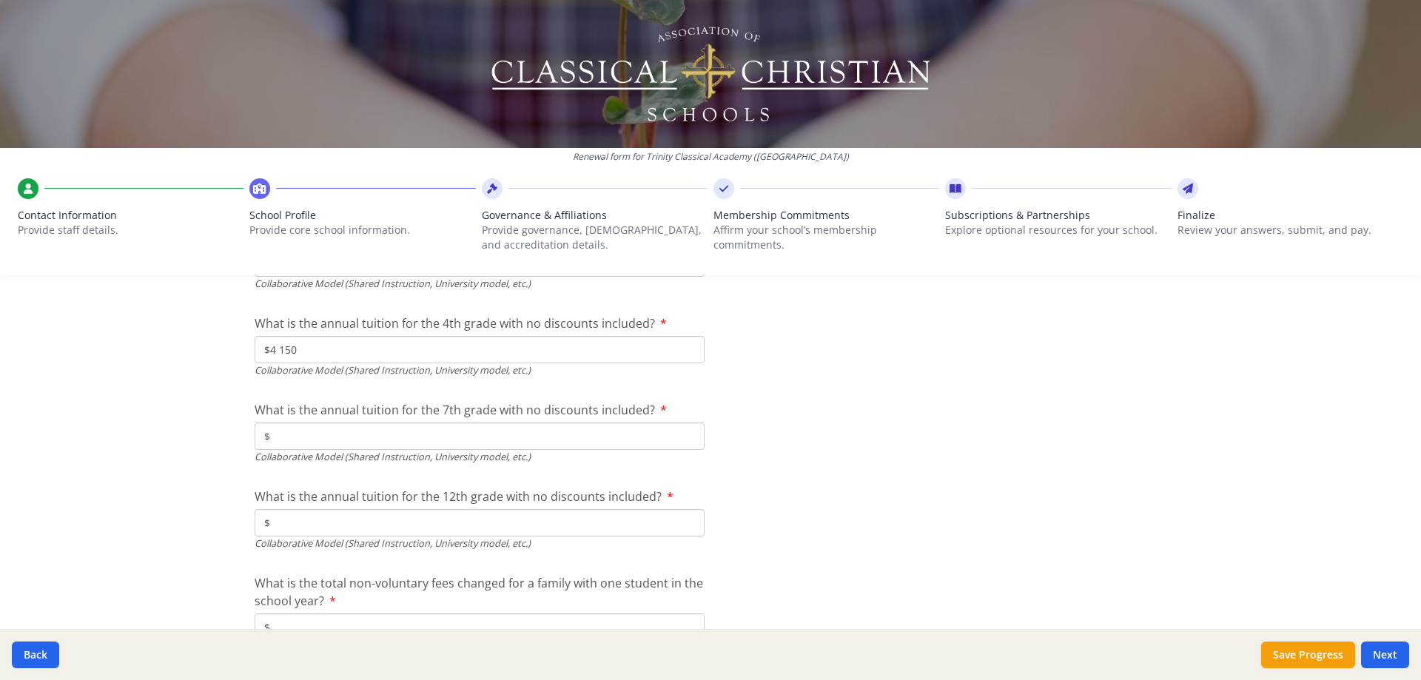
scroll to position [4917, 0]
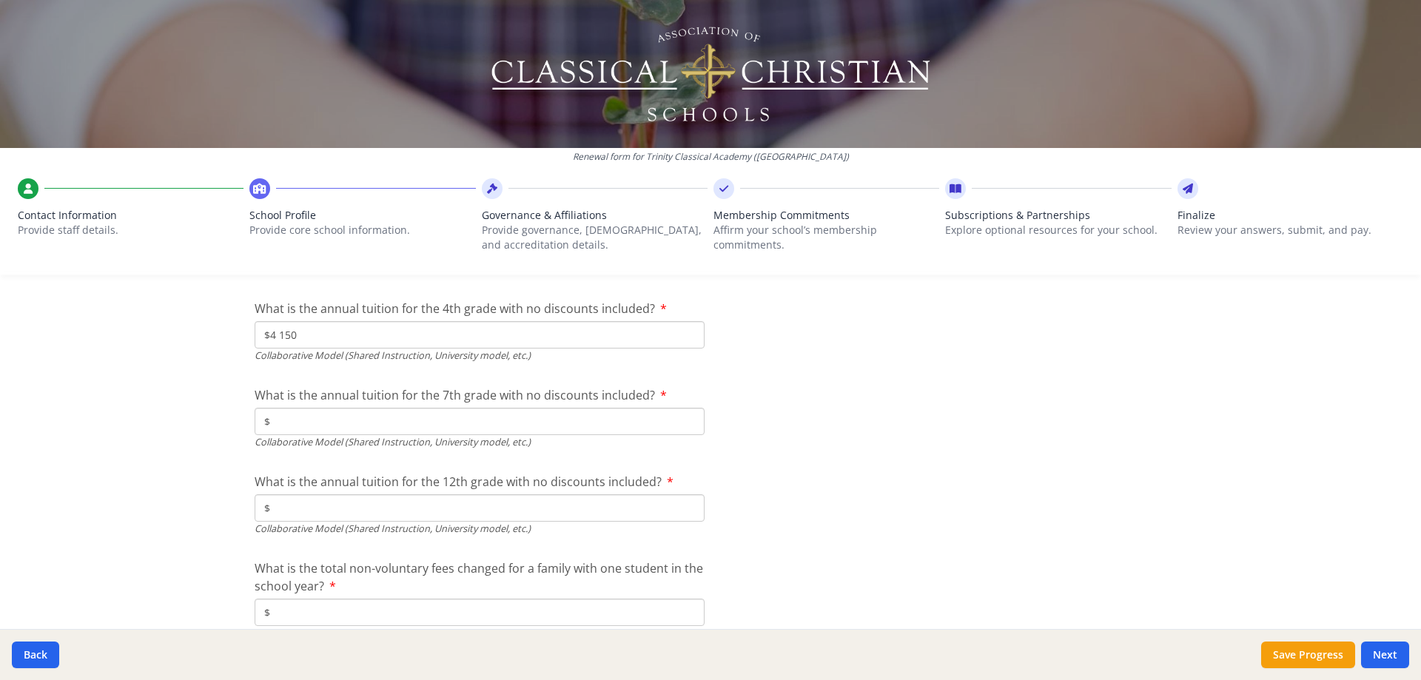
type input "$4 150"
type input "$5 050"
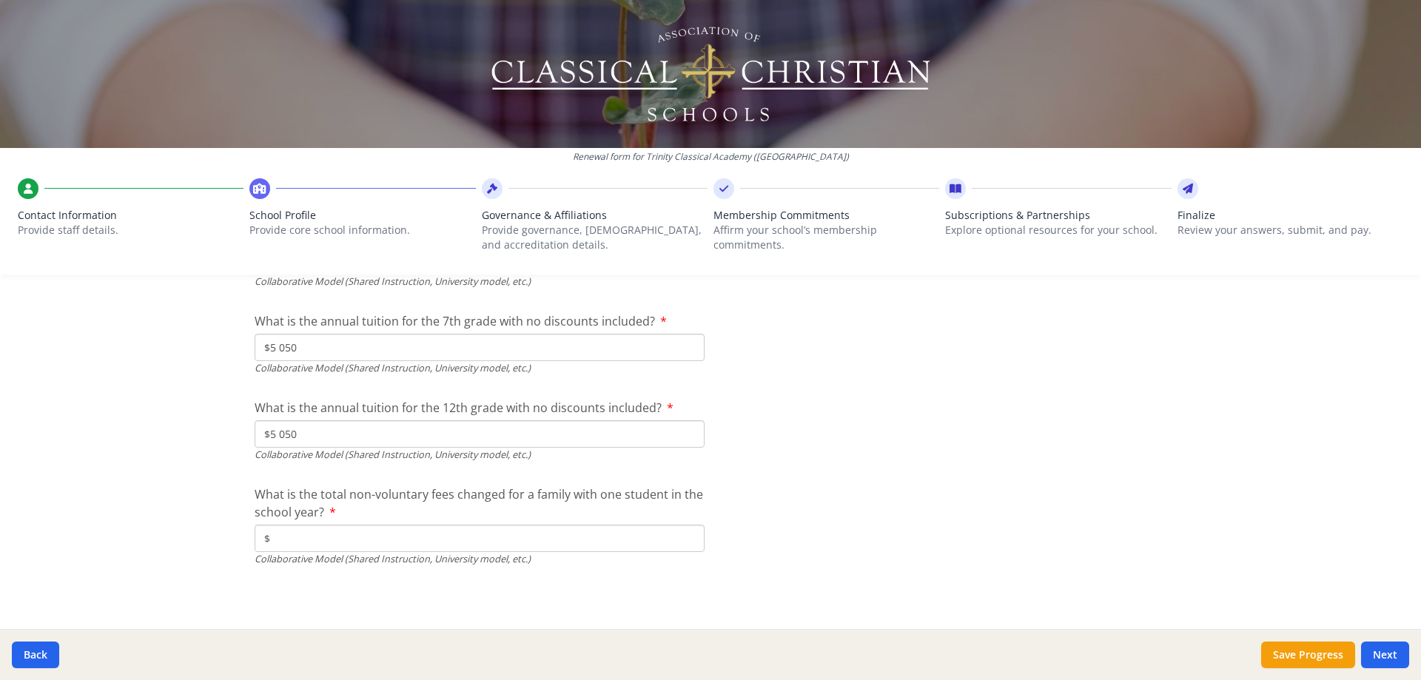
type input "$5 050"
type input "$200"
click at [1287, 650] on button "Save Progress" at bounding box center [1308, 655] width 94 height 27
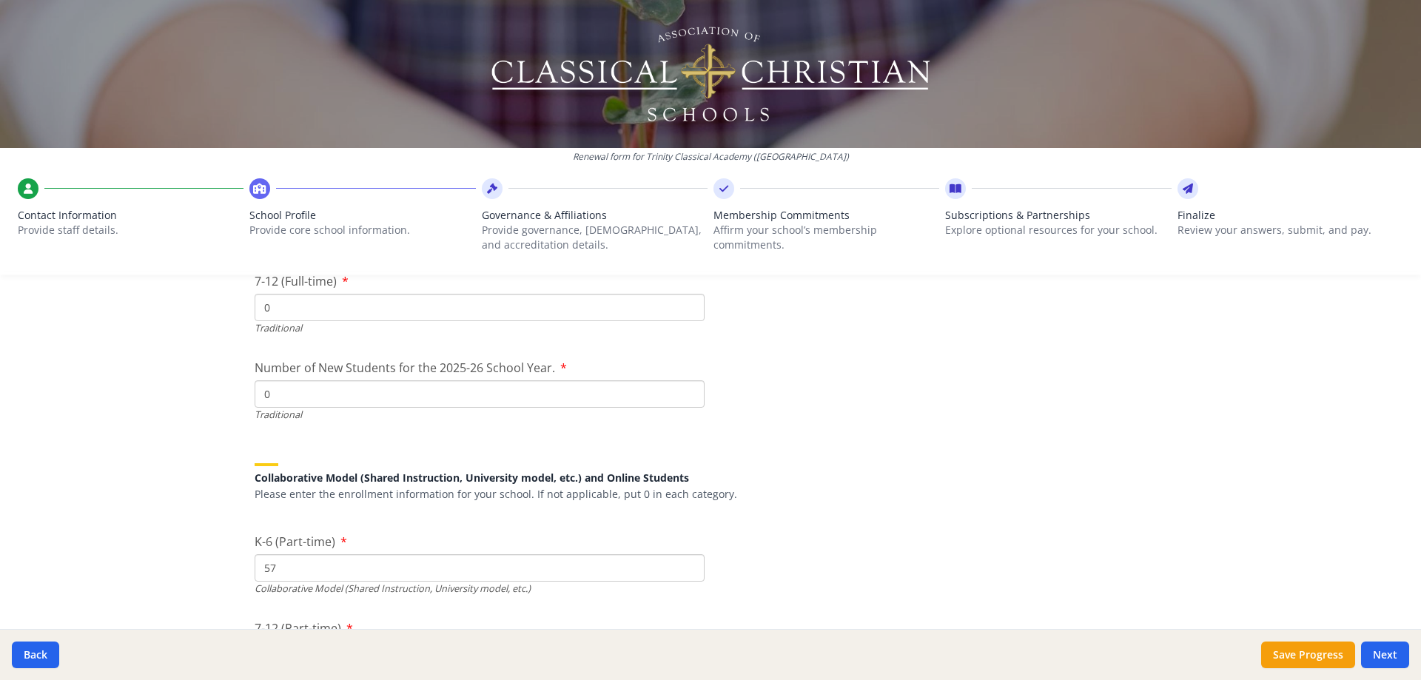
scroll to position [3807, 0]
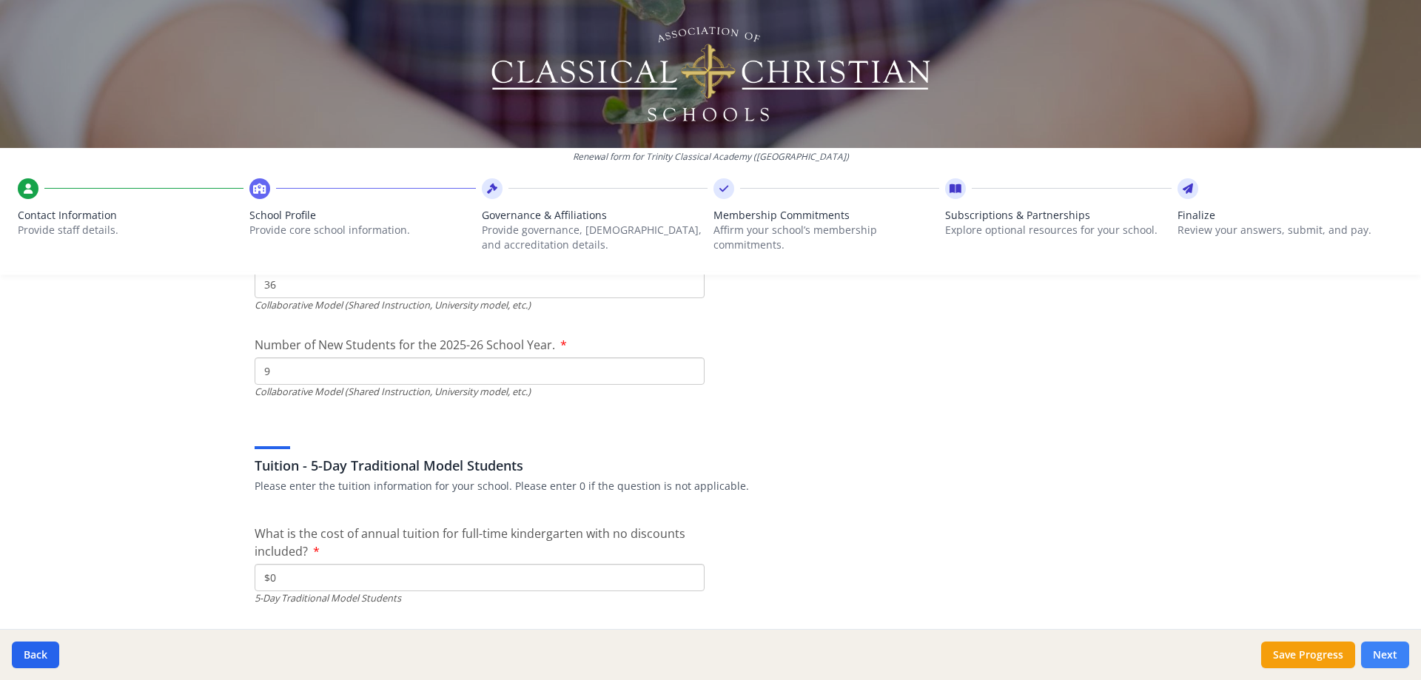
click at [1395, 655] on button "Next" at bounding box center [1385, 655] width 48 height 27
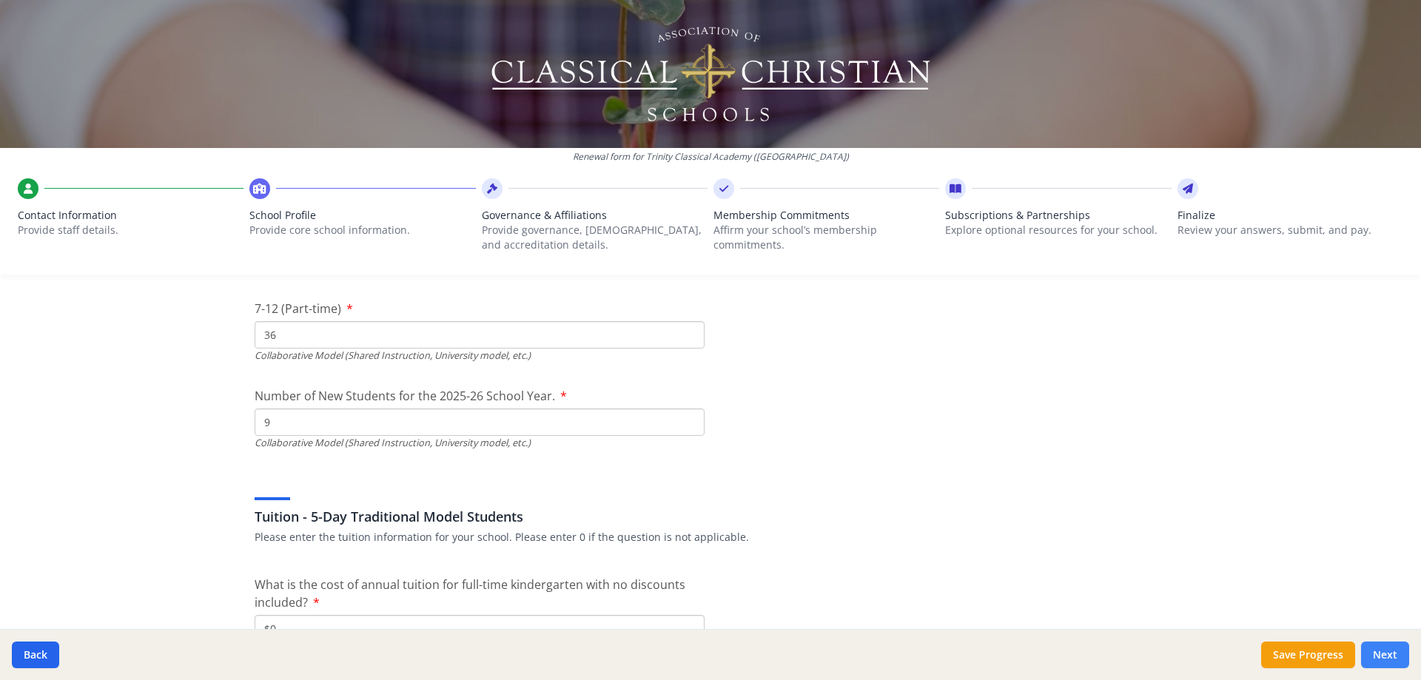
scroll to position [3858, 0]
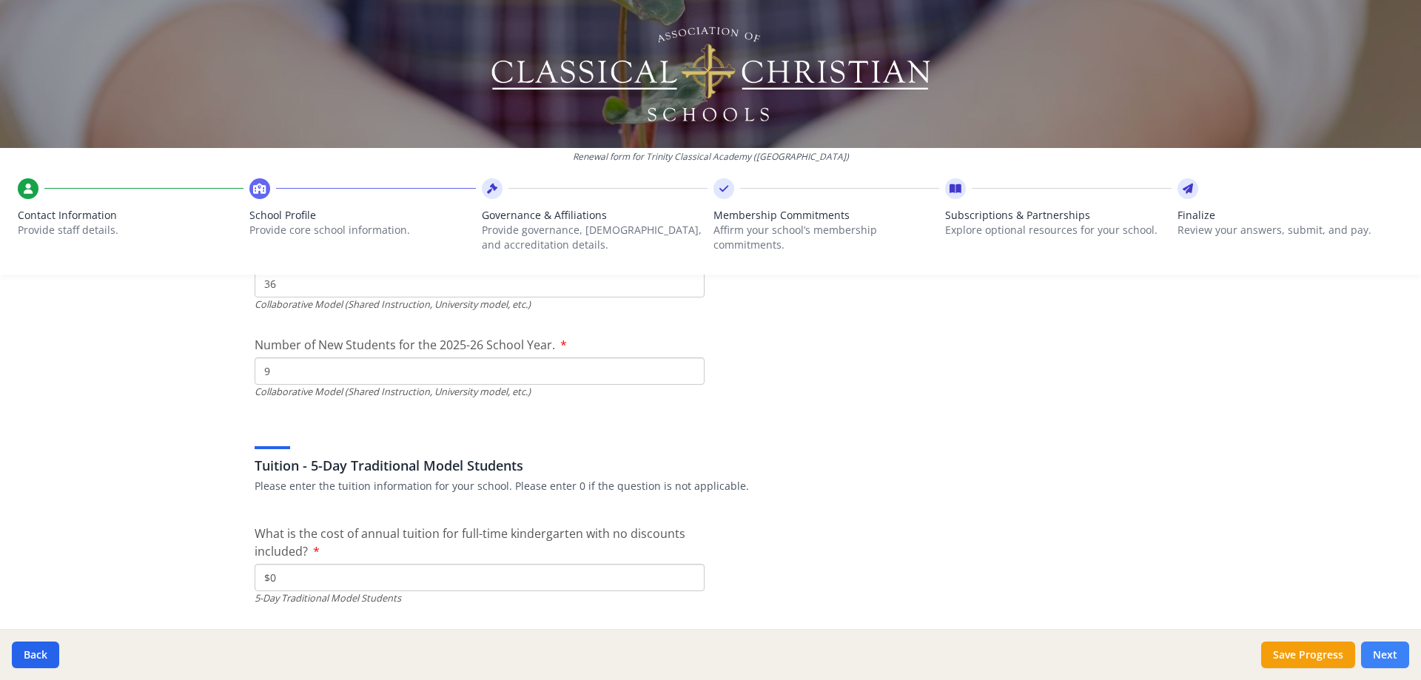
click at [1394, 648] on button "Next" at bounding box center [1385, 655] width 48 height 27
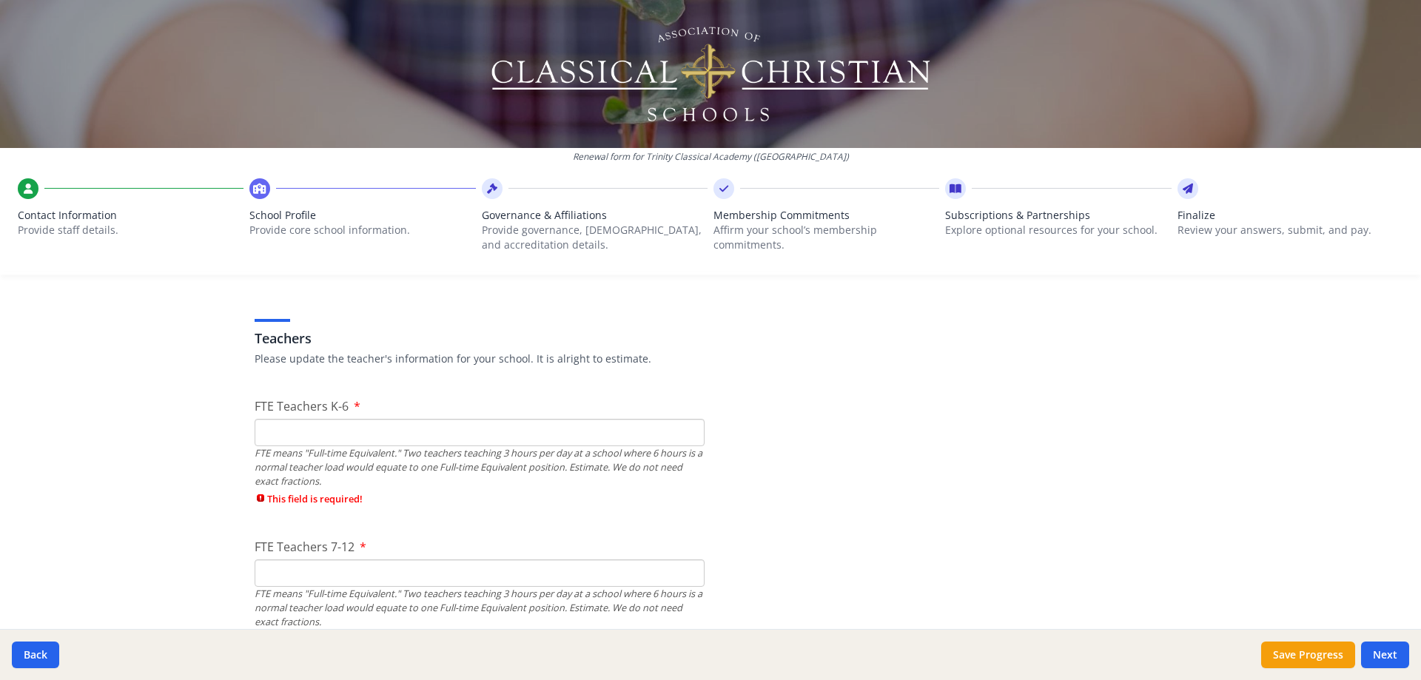
scroll to position [824, 0]
click at [309, 433] on input "FTE Teachers K-6" at bounding box center [480, 438] width 450 height 27
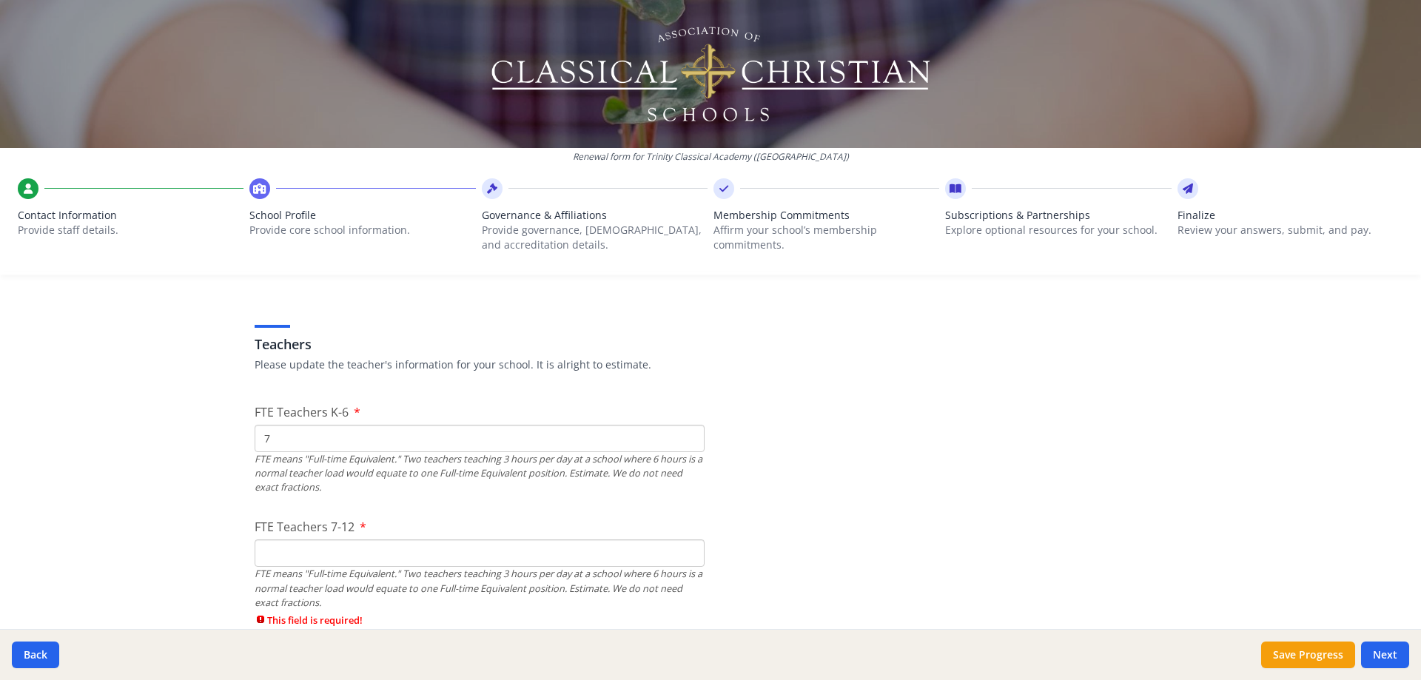
type input "7"
click at [297, 553] on input "FTE Teachers 7-12" at bounding box center [480, 552] width 450 height 27
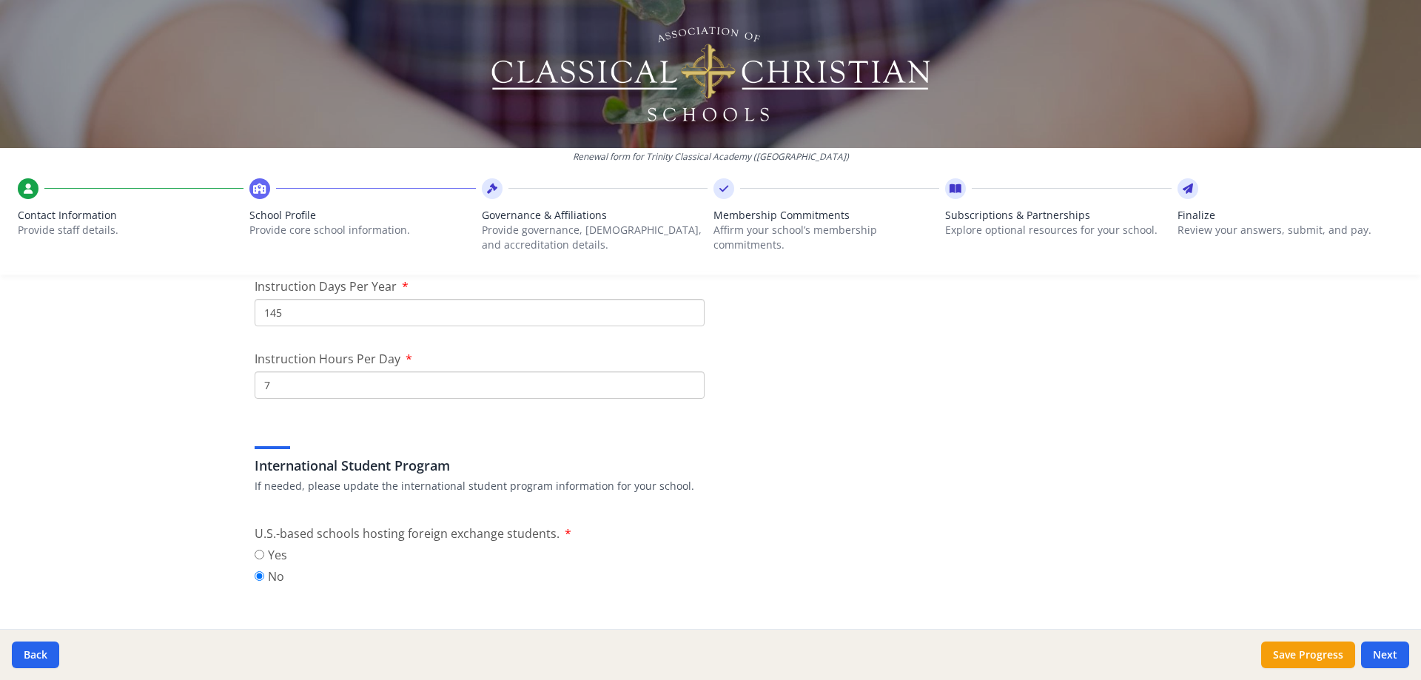
scroll to position [1416, 0]
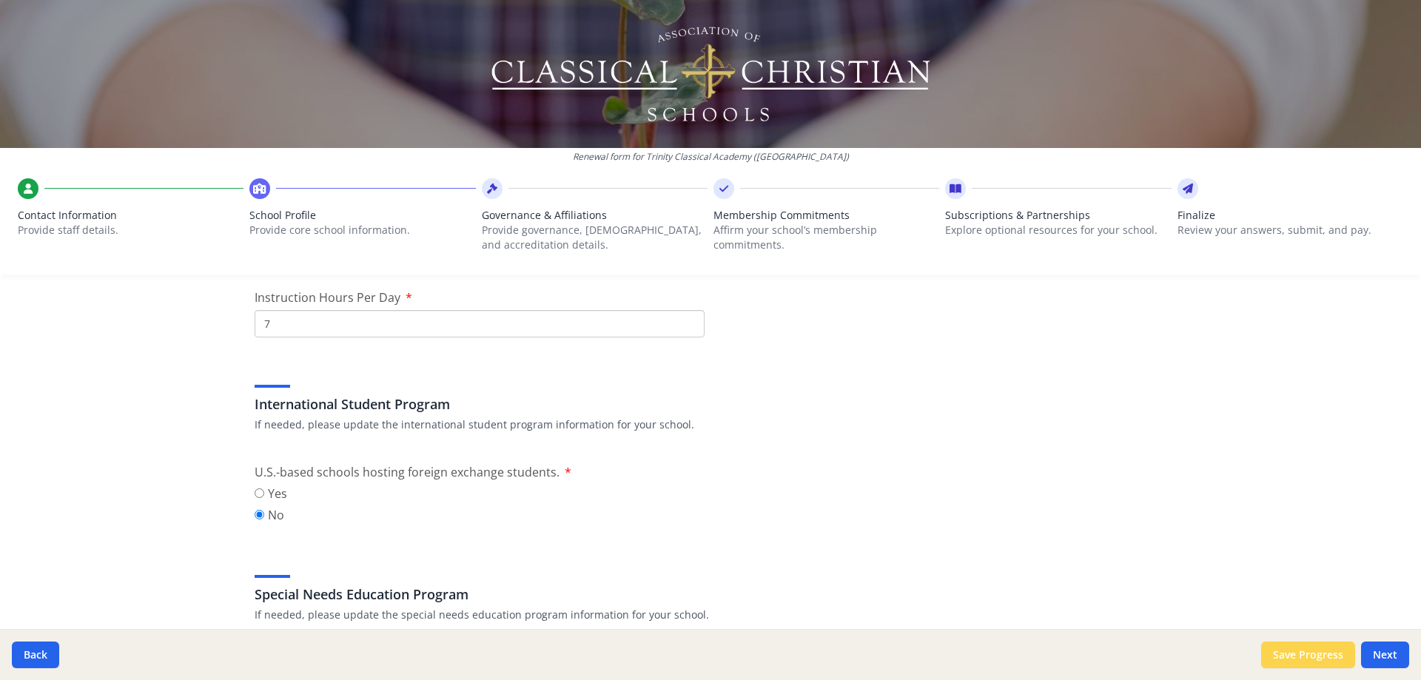
type input "8"
click at [1302, 656] on button "Save Progress" at bounding box center [1308, 655] width 94 height 27
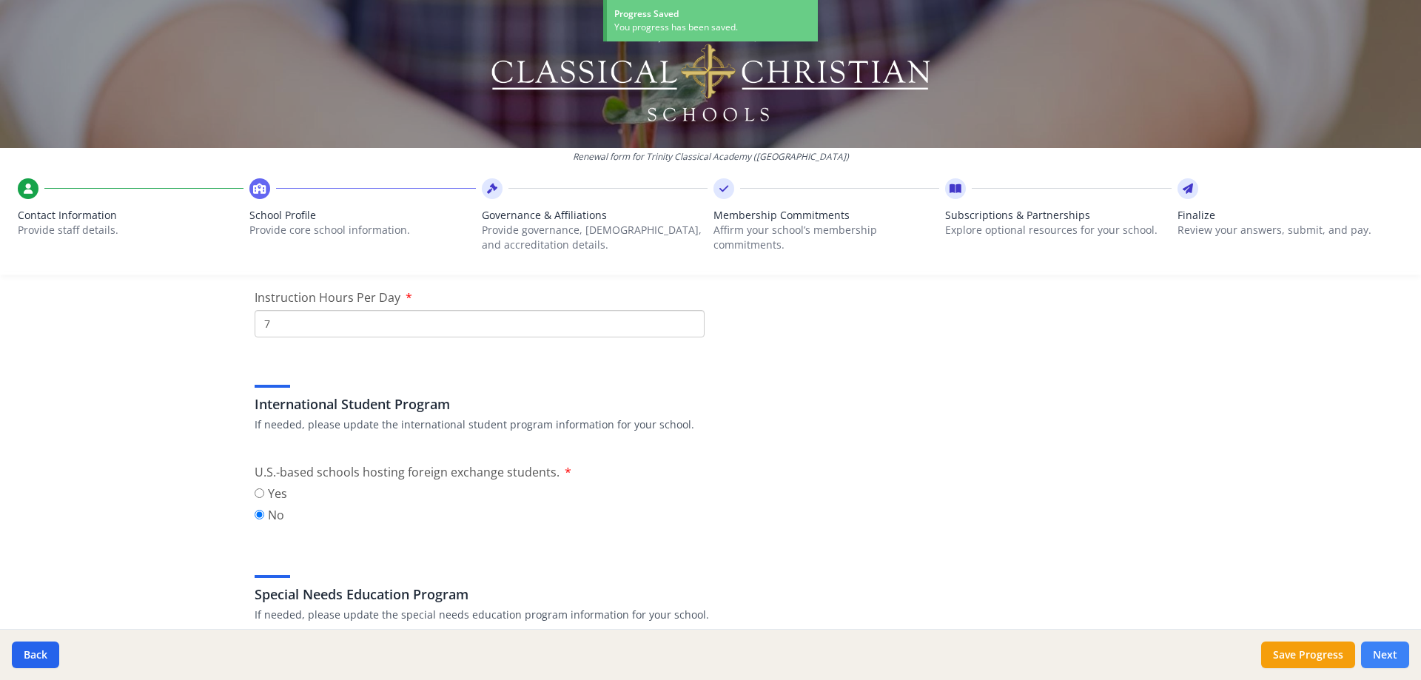
click at [1389, 659] on button "Next" at bounding box center [1385, 655] width 48 height 27
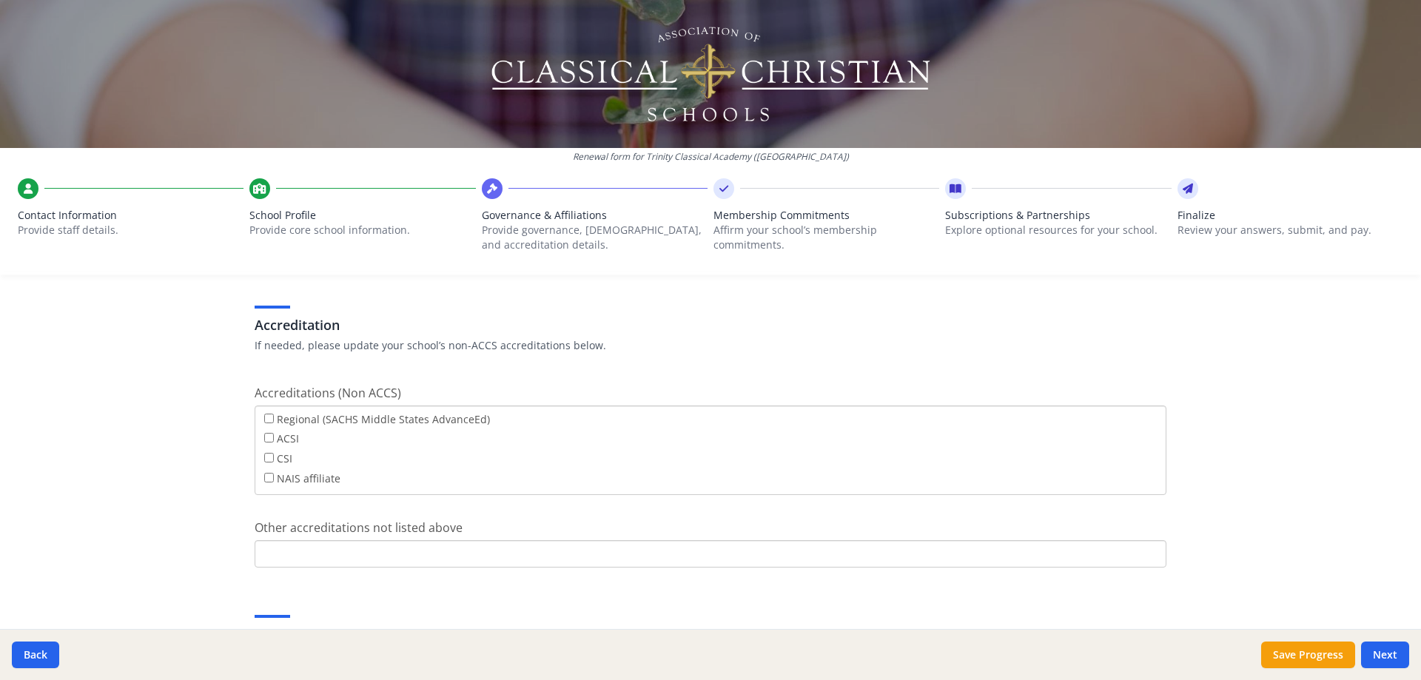
scroll to position [592, 0]
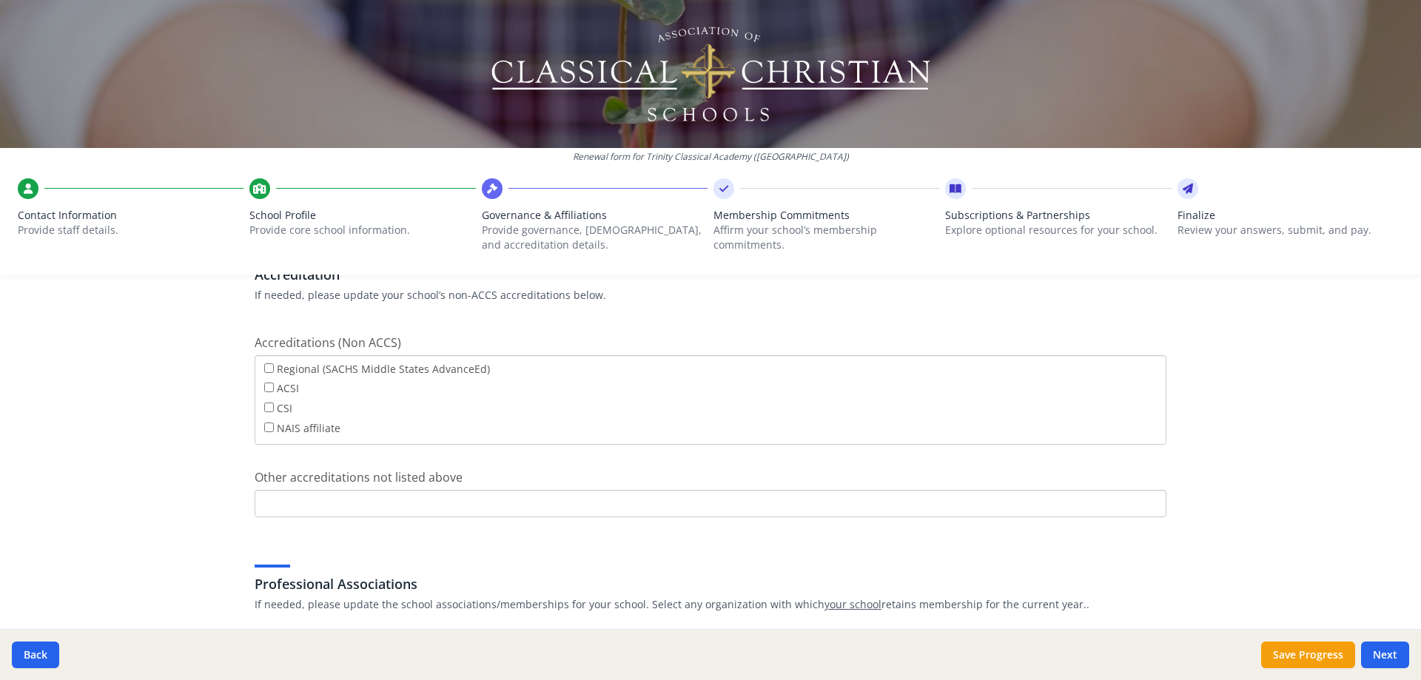
click at [377, 414] on div "CSI" at bounding box center [710, 410] width 892 height 20
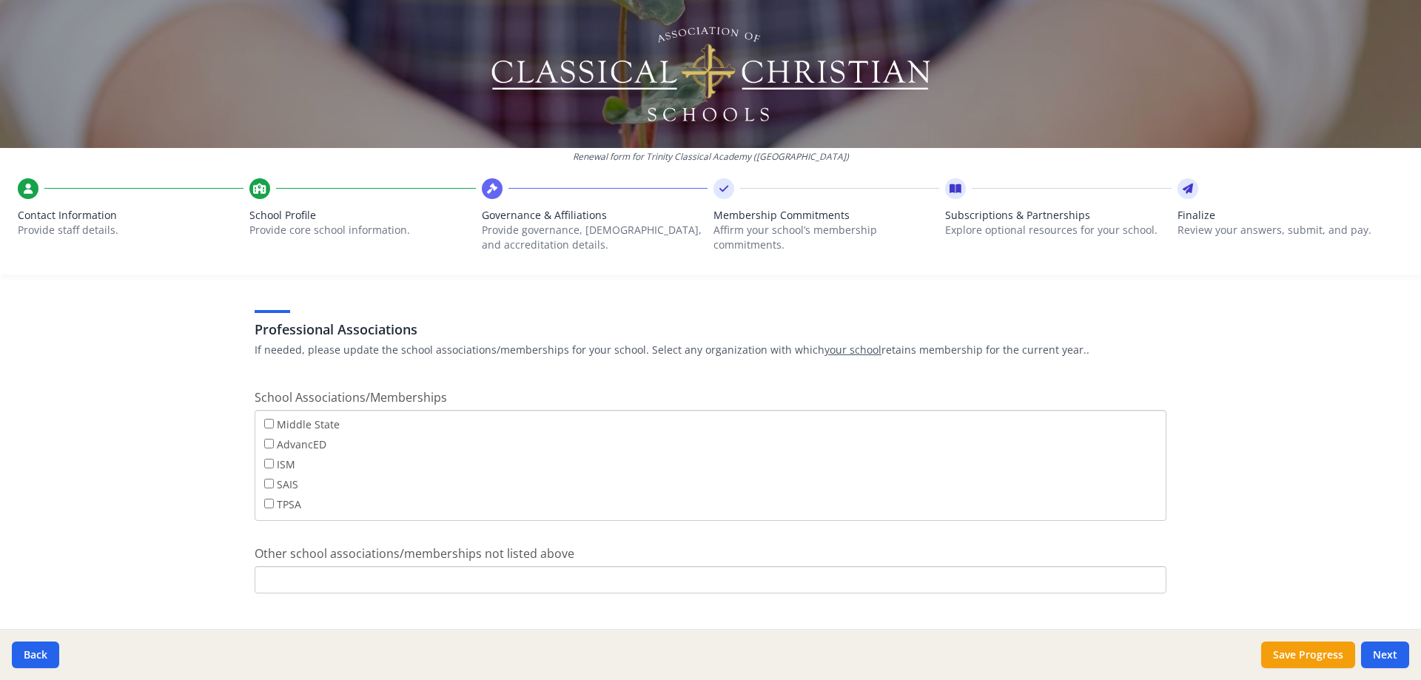
scroll to position [873, 0]
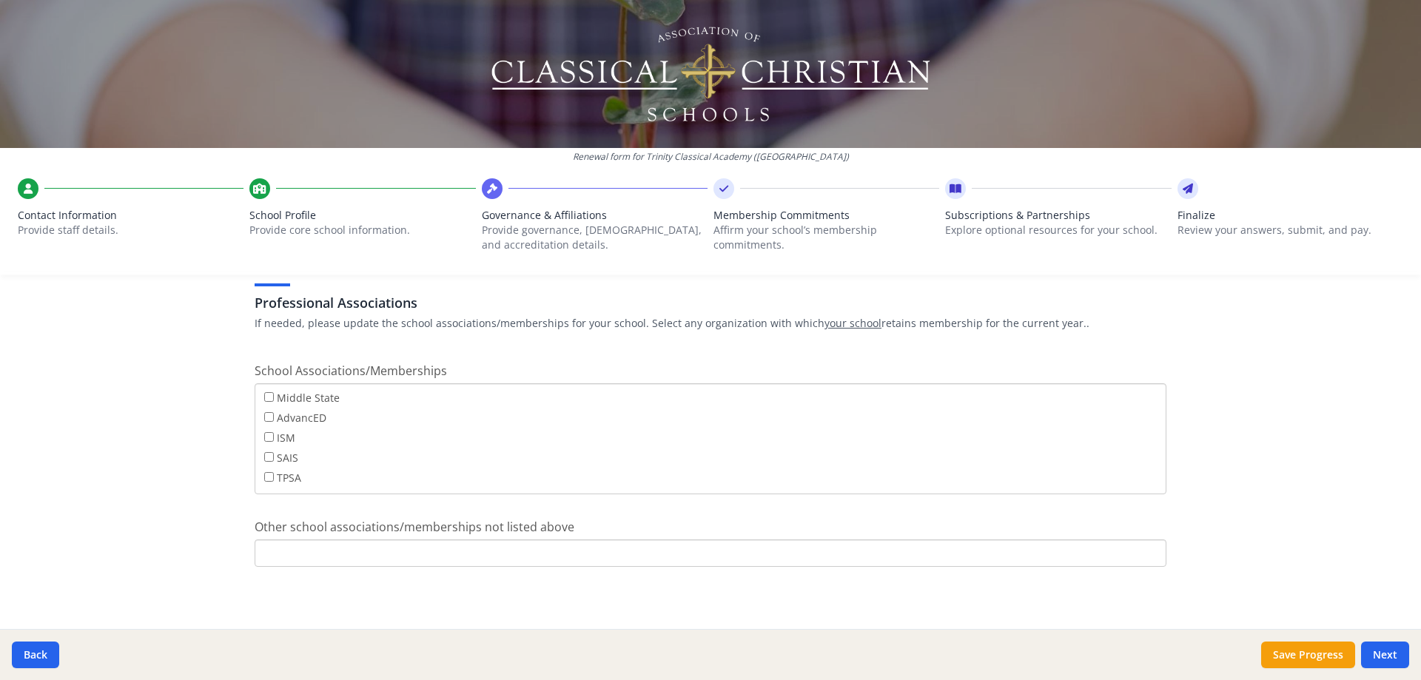
click at [289, 551] on input "Other school associations/memberships not listed above" at bounding box center [711, 552] width 912 height 27
click at [1322, 653] on button "Save Progress" at bounding box center [1308, 655] width 94 height 27
click at [1390, 653] on button "Next" at bounding box center [1385, 655] width 48 height 27
click at [1378, 651] on button "Next" at bounding box center [1385, 655] width 48 height 27
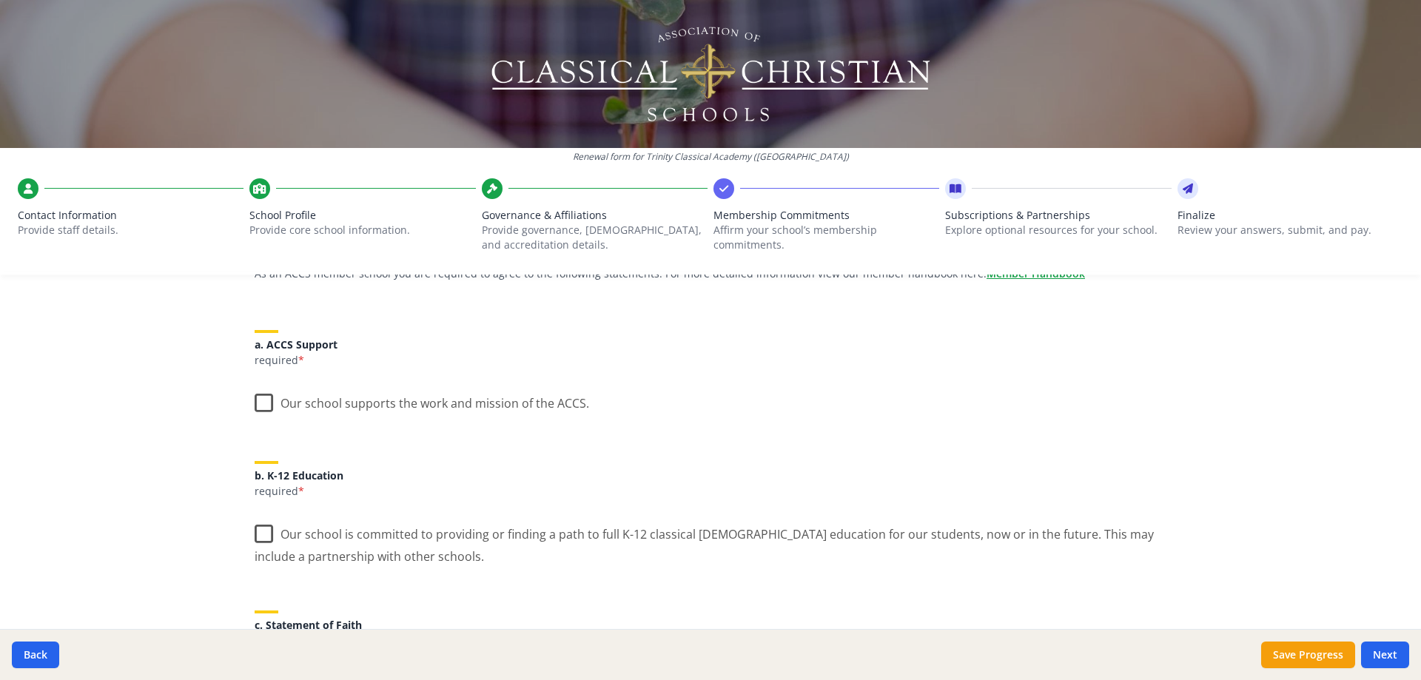
scroll to position [148, 0]
click at [259, 403] on label "Our school supports the work and mission of the ACCS." at bounding box center [422, 399] width 334 height 32
click at [0, 0] on input "Our school supports the work and mission of the ACCS." at bounding box center [0, 0] width 0 height 0
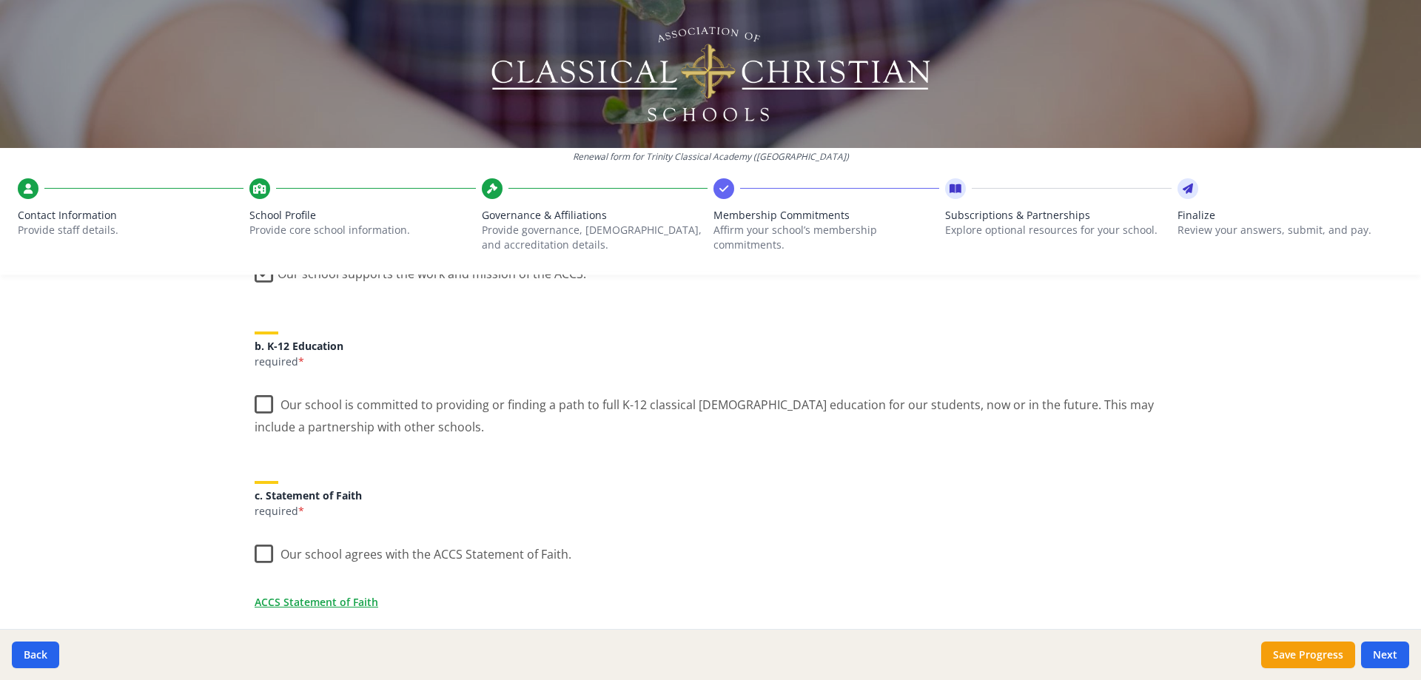
scroll to position [296, 0]
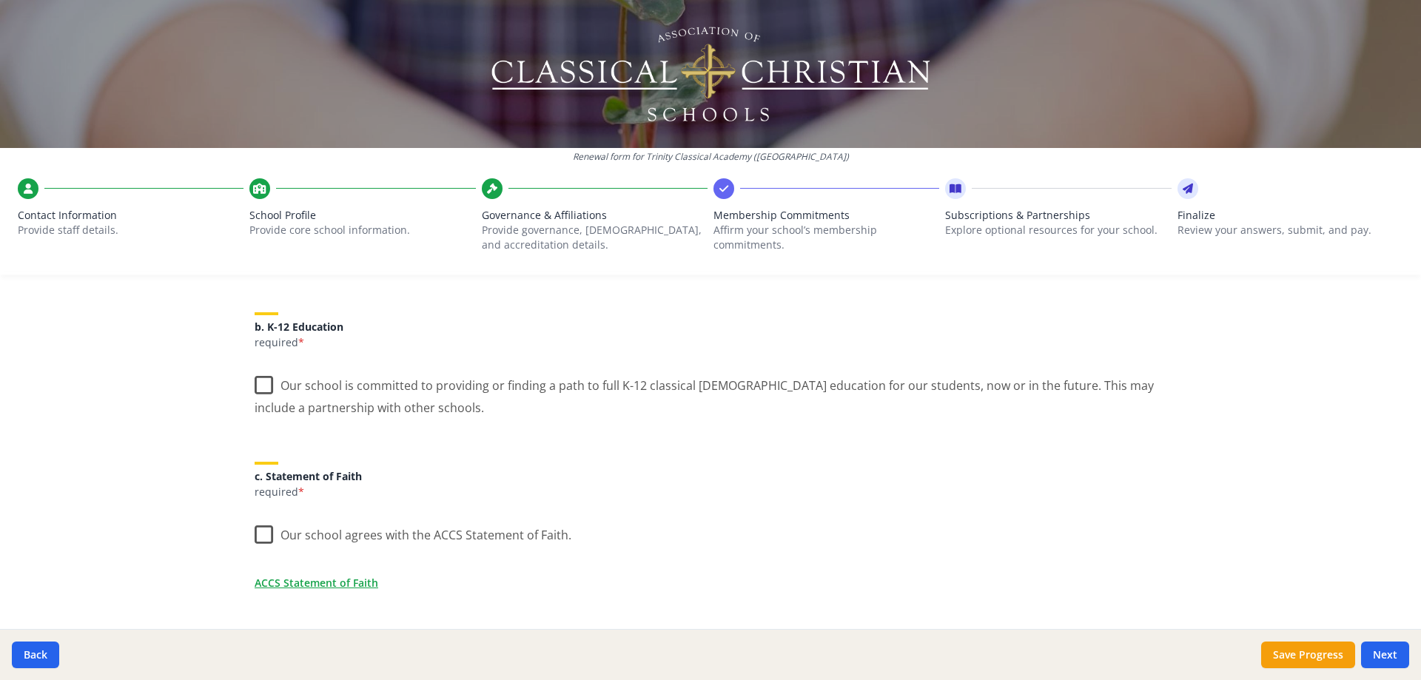
click at [259, 388] on label "Our school is committed to providing or finding a path to full K-12 classical […" at bounding box center [711, 391] width 912 height 50
click at [0, 0] on input "Our school is committed to providing or finding a path to full K-12 classical […" at bounding box center [0, 0] width 0 height 0
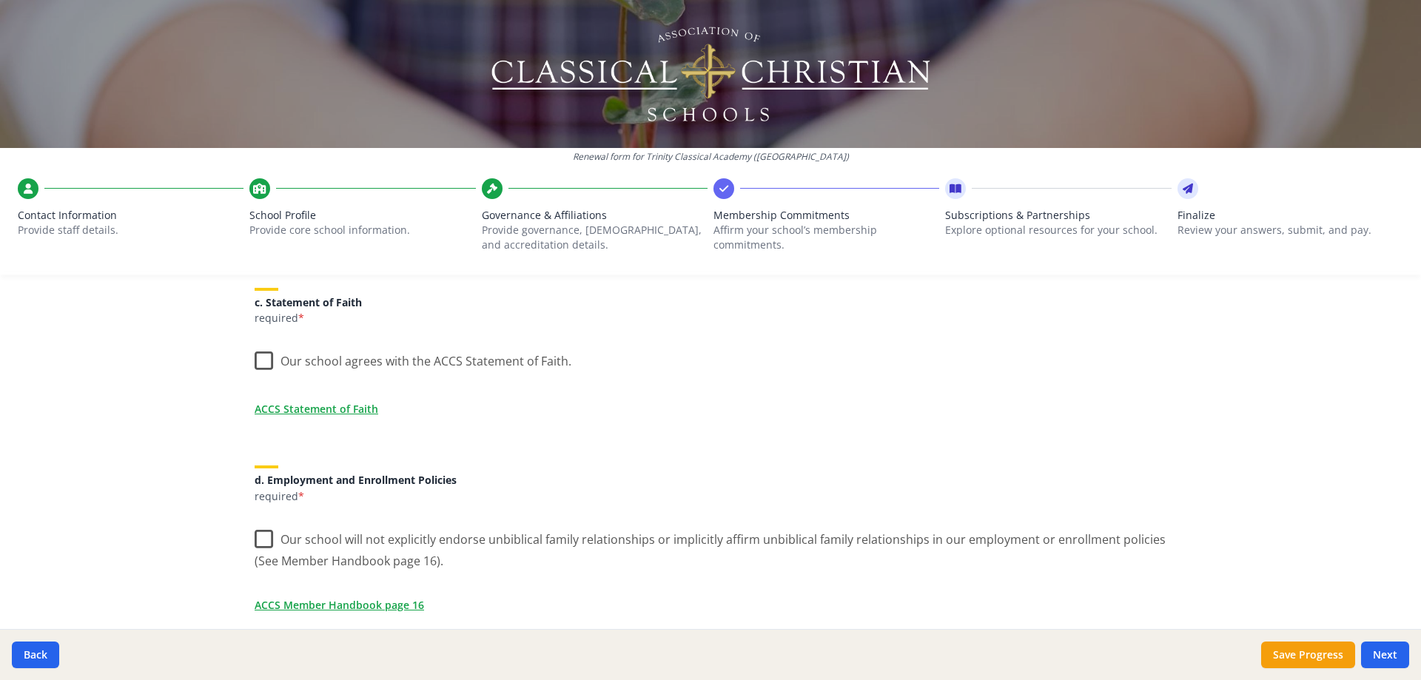
scroll to position [444, 0]
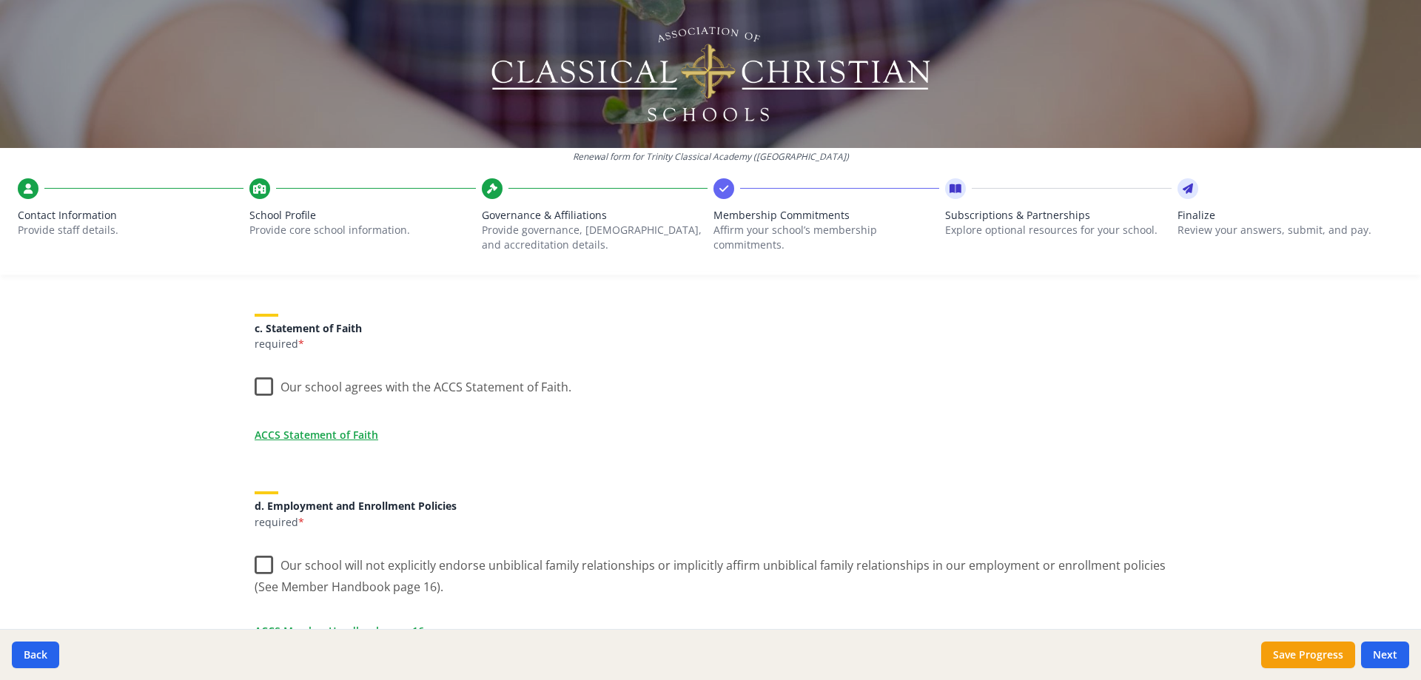
click at [263, 384] on label "Our school agrees with the ACCS Statement of Faith." at bounding box center [413, 384] width 317 height 32
click at [0, 0] on input "Our school agrees with the ACCS Statement of Faith." at bounding box center [0, 0] width 0 height 0
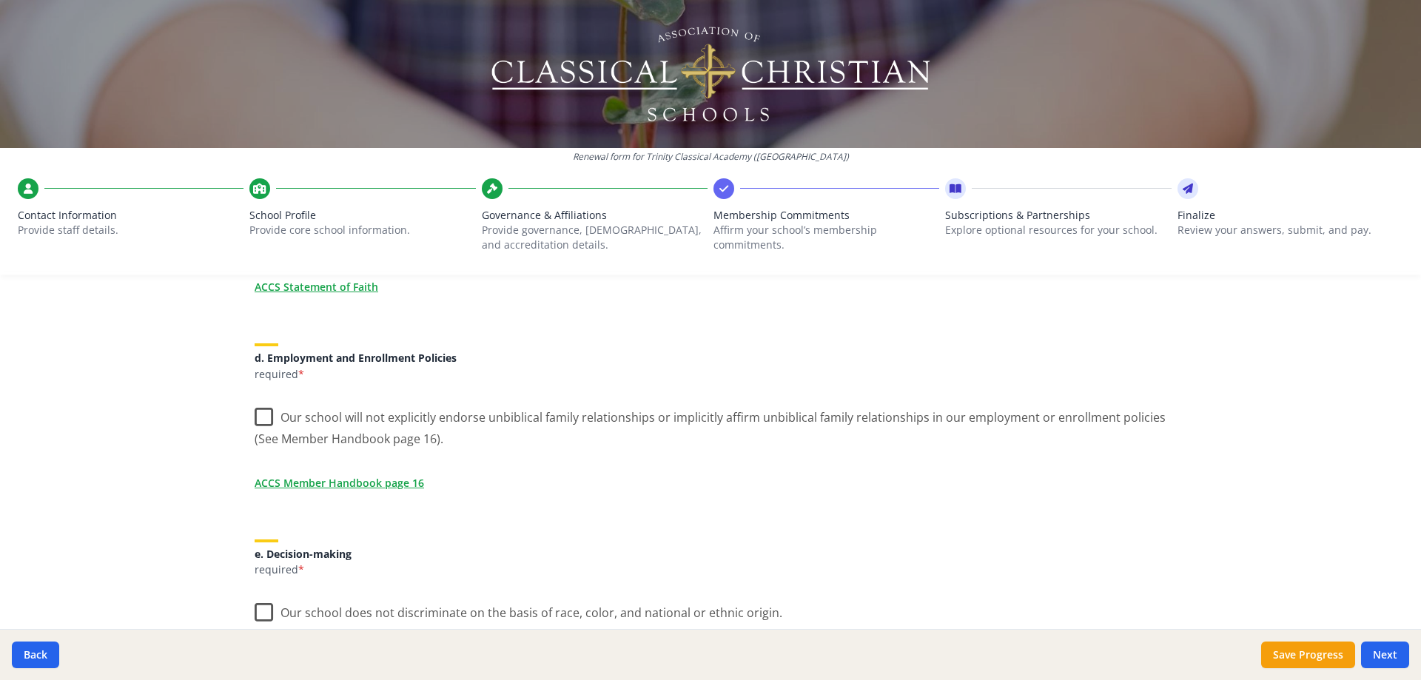
click at [255, 414] on label "Our school will not explicitly endorse unbiblical family relationships or impli…" at bounding box center [711, 423] width 912 height 50
click at [0, 0] on input "Our school will not explicitly endorse unbiblical family relationships or impli…" at bounding box center [0, 0] width 0 height 0
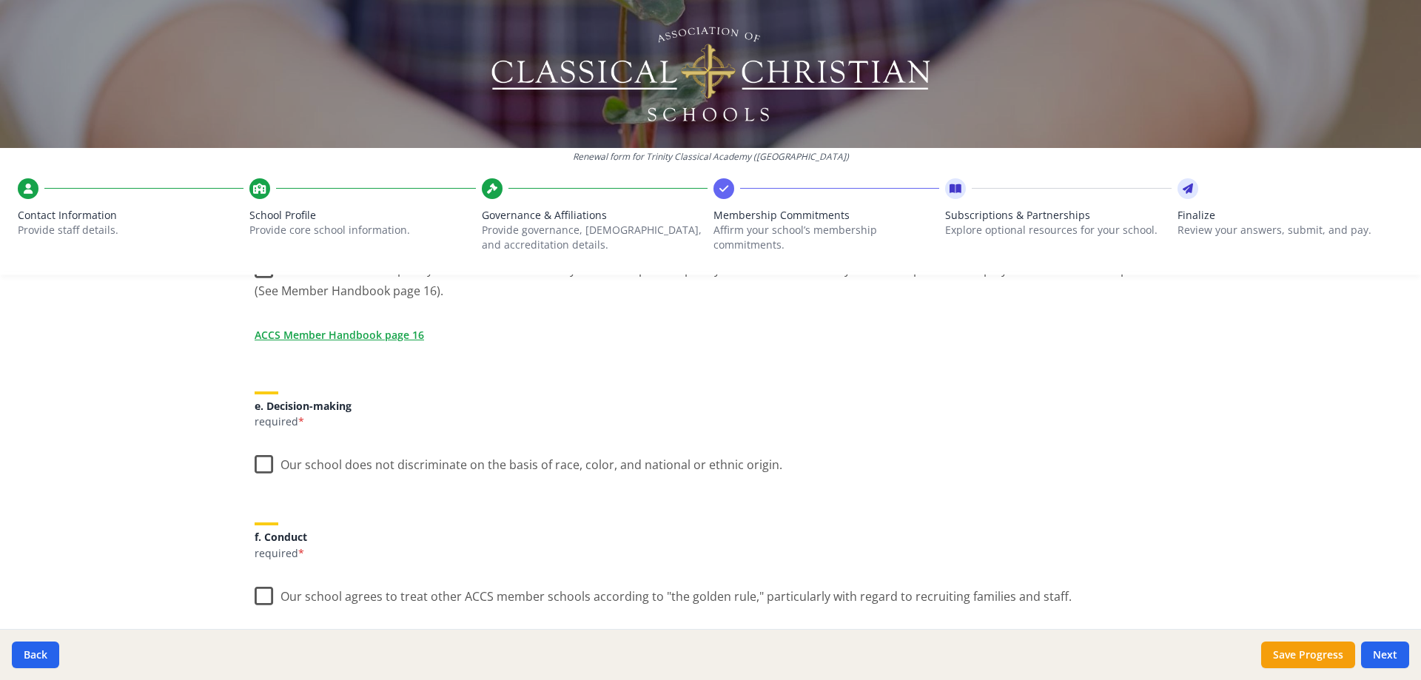
click at [259, 466] on label "Our school does not discriminate on the basis of race, color, and national or e…" at bounding box center [519, 461] width 528 height 32
click at [0, 0] on input "Our school does not discriminate on the basis of race, color, and national or e…" at bounding box center [0, 0] width 0 height 0
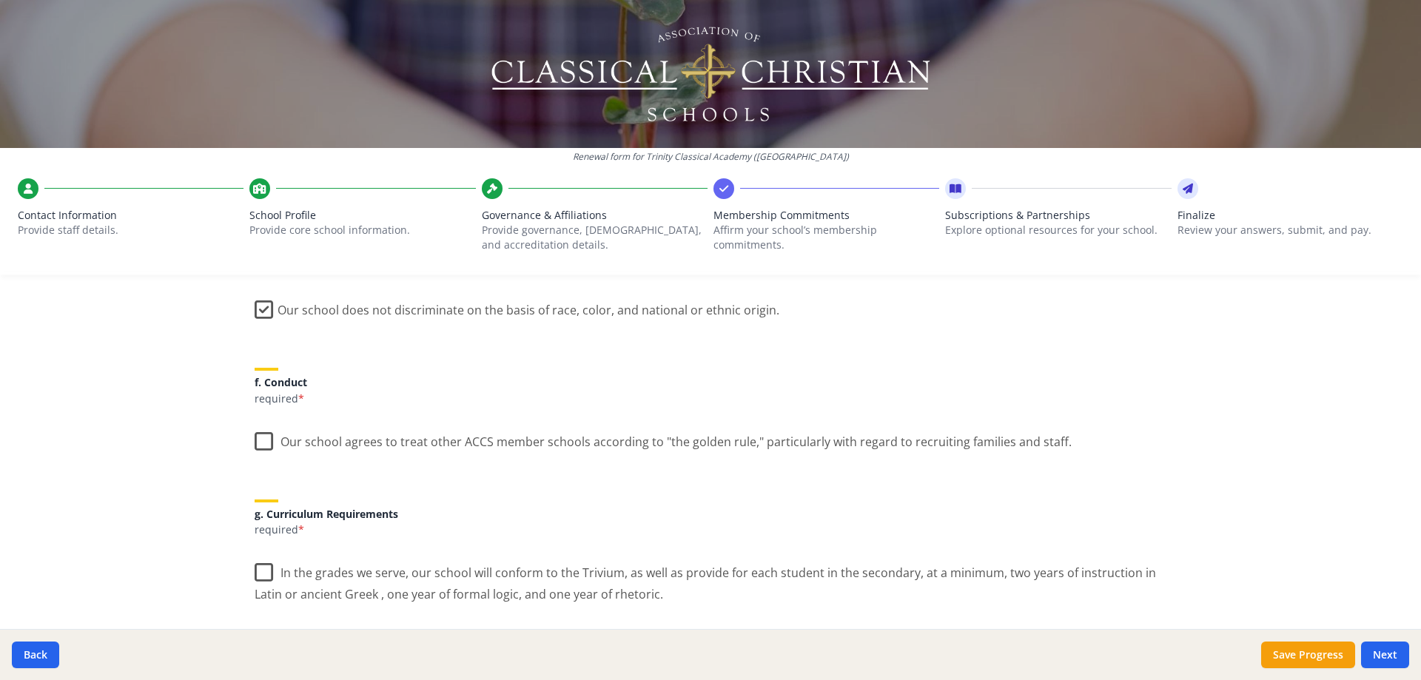
scroll to position [962, 0]
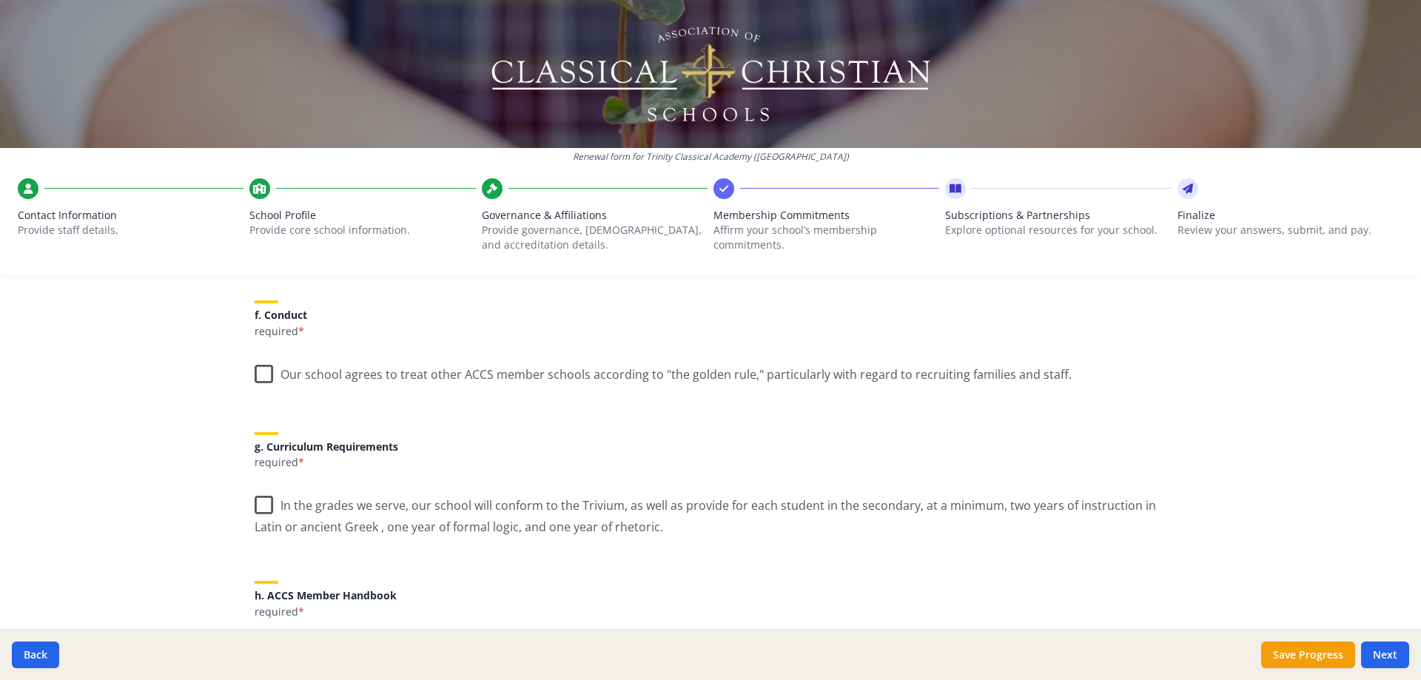
click at [255, 375] on label "Our school agrees to treat other ACCS member schools according to "the golden r…" at bounding box center [663, 371] width 817 height 32
click at [0, 0] on input "Our school agrees to treat other ACCS member schools according to "the golden r…" at bounding box center [0, 0] width 0 height 0
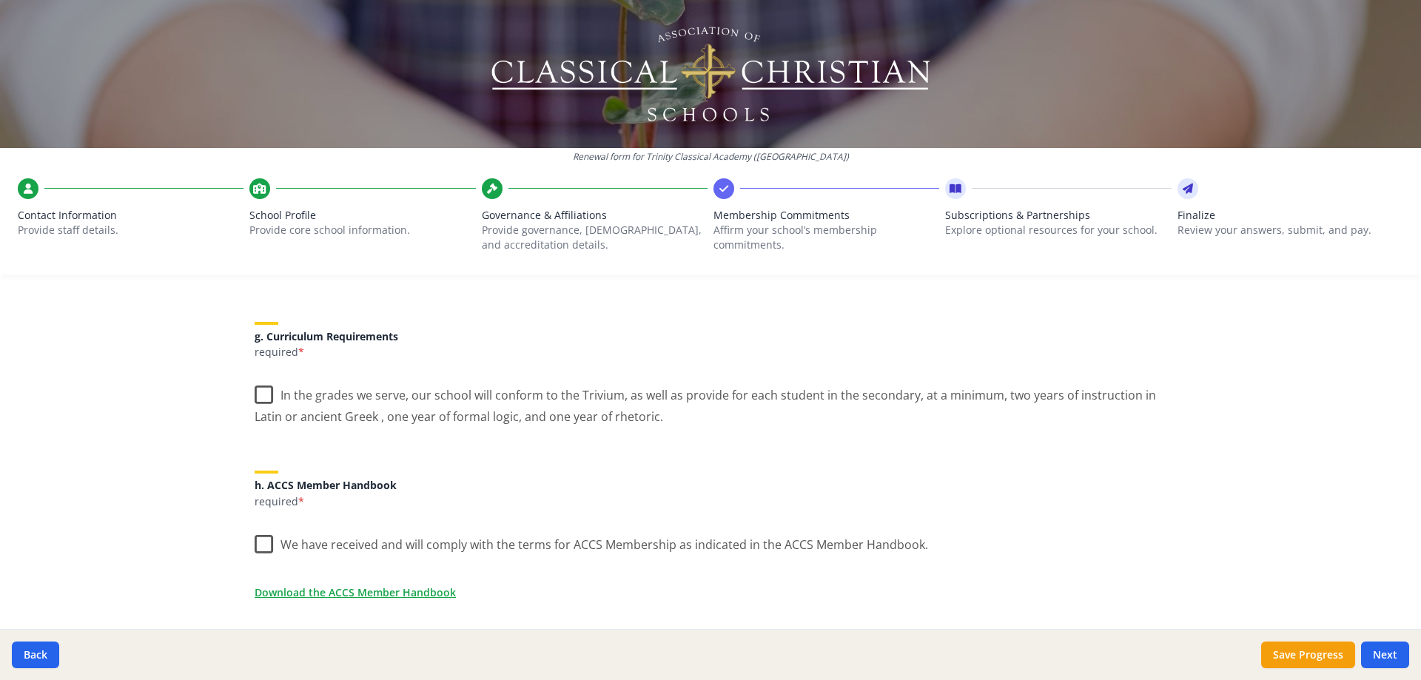
scroll to position [1110, 0]
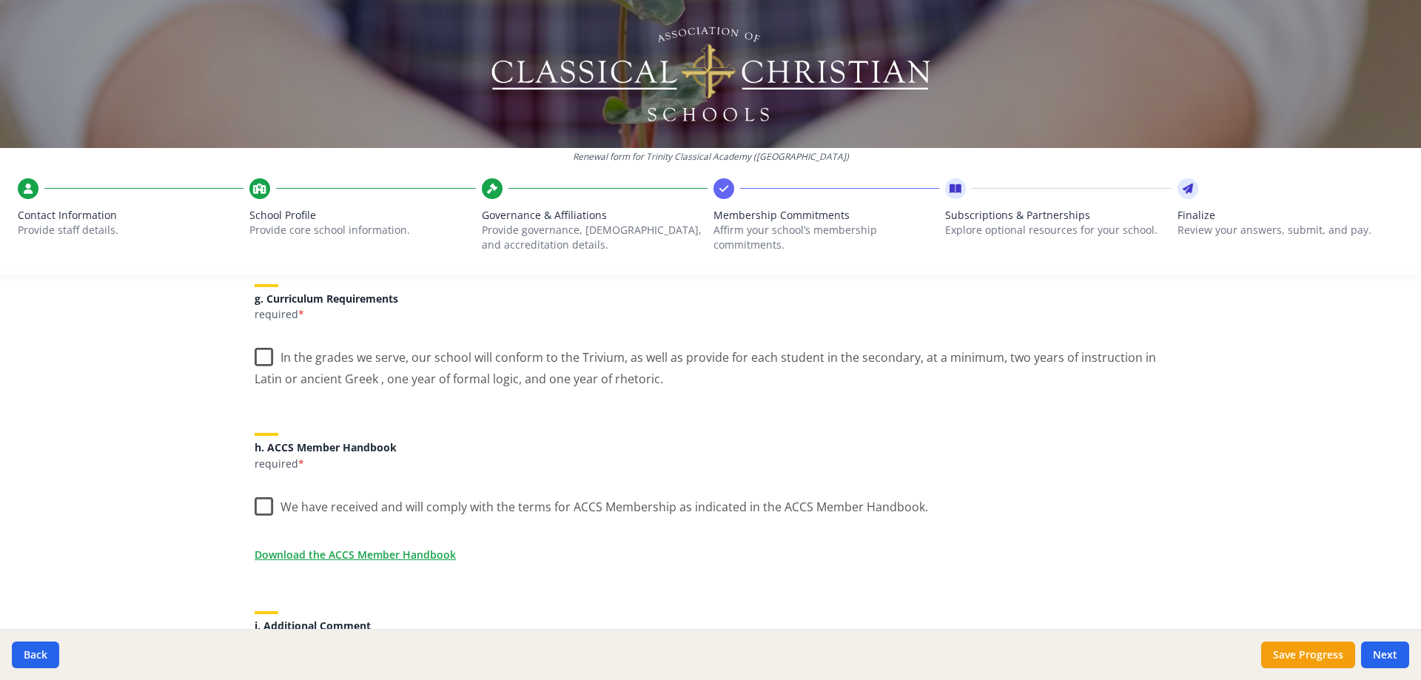
click at [258, 360] on label "In the grades we serve, our school will conform to the Trivium, as well as prov…" at bounding box center [711, 363] width 912 height 50
click at [0, 0] on input "In the grades we serve, our school will conform to the Trivium, as well as prov…" at bounding box center [0, 0] width 0 height 0
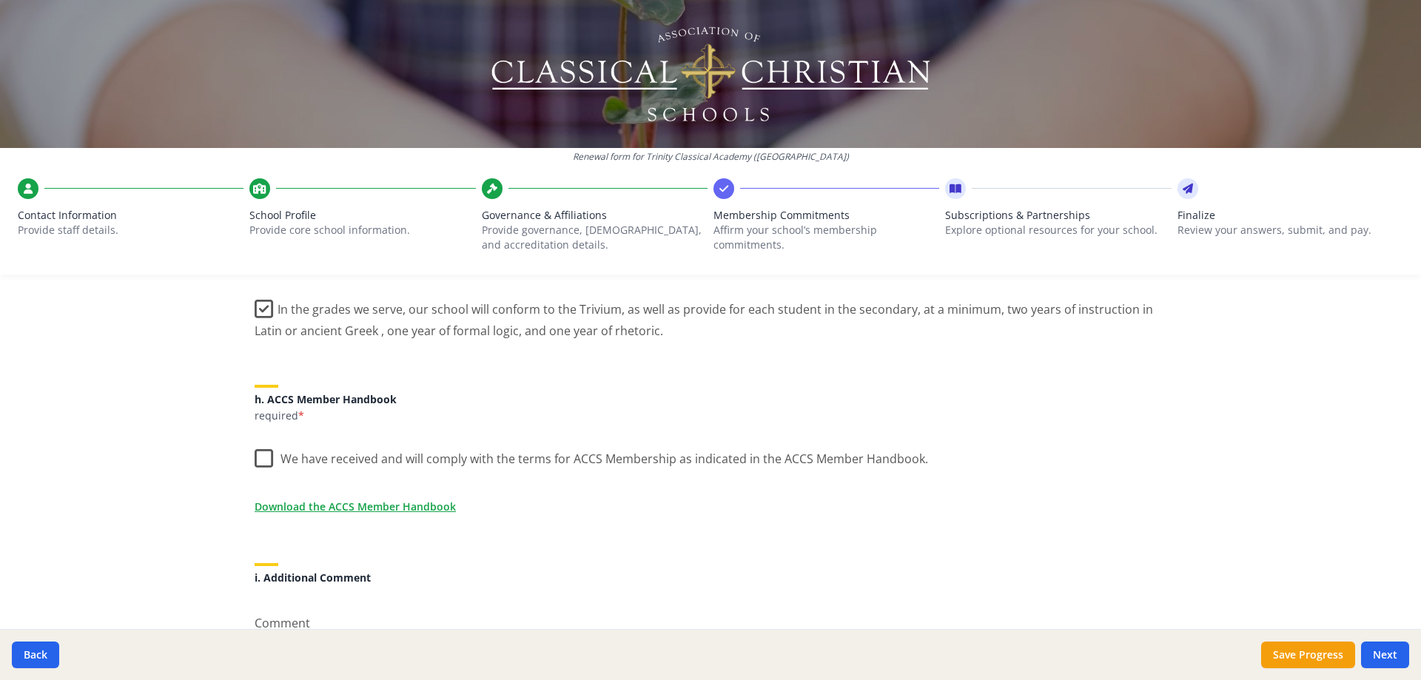
scroll to position [1184, 0]
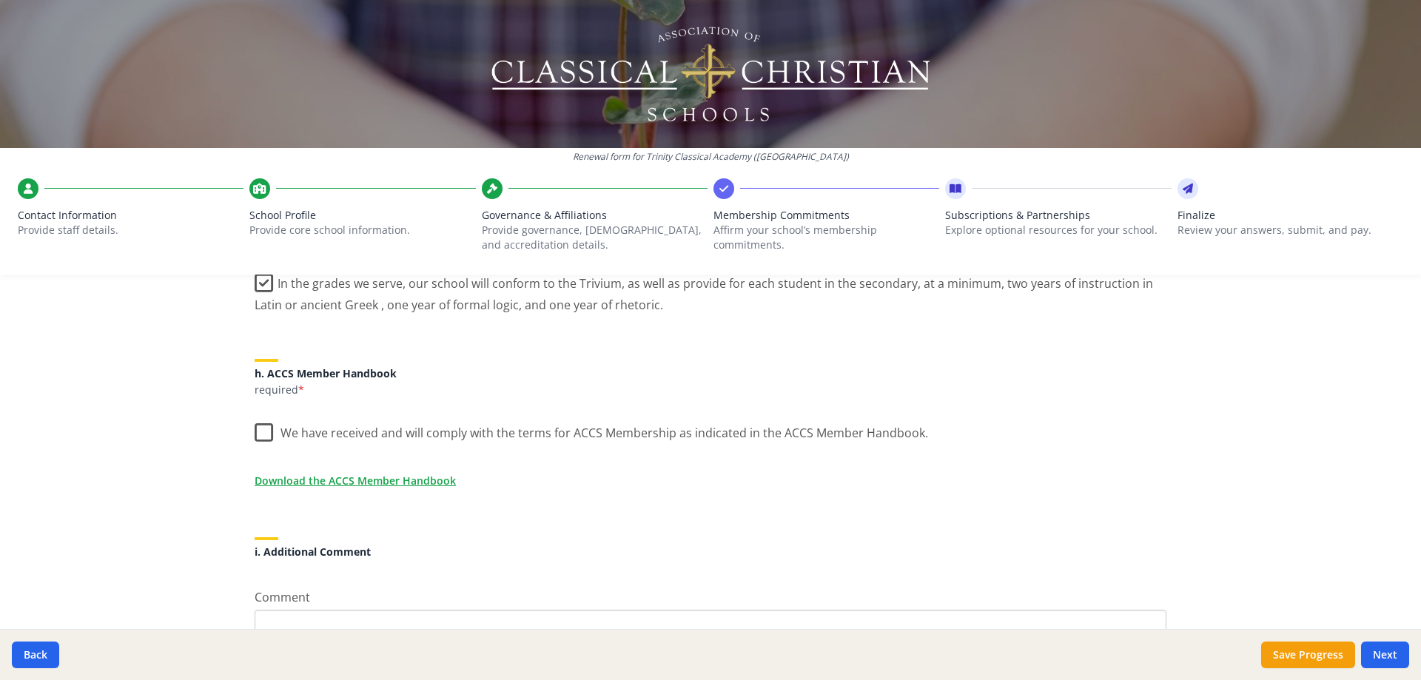
click at [258, 431] on label "We have received and will comply with the terms for ACCS Membership as indicate…" at bounding box center [591, 430] width 673 height 32
click at [0, 0] on input "We have received and will comply with the terms for ACCS Membership as indicate…" at bounding box center [0, 0] width 0 height 0
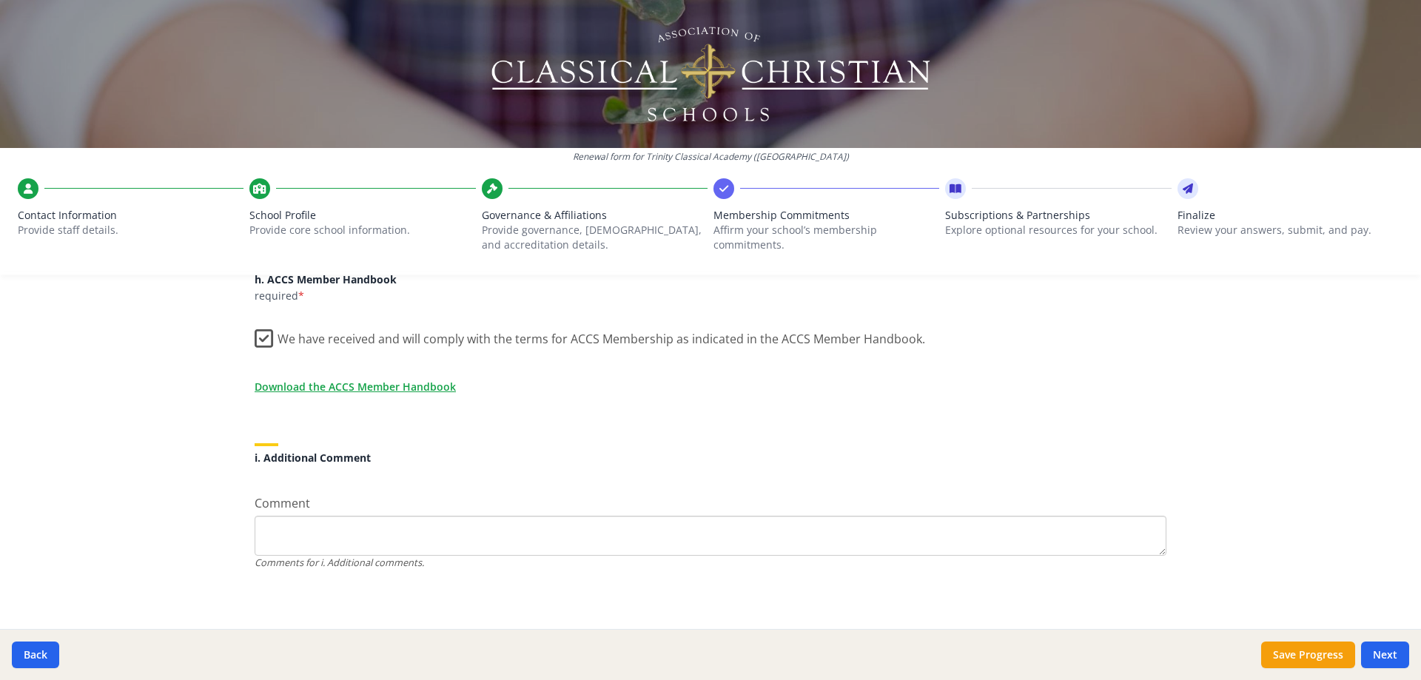
scroll to position [1282, 0]
drag, startPoint x: 1306, startPoint y: 655, endPoint x: 1286, endPoint y: 647, distance: 21.6
click at [1306, 654] on button "Save Progress" at bounding box center [1308, 655] width 94 height 27
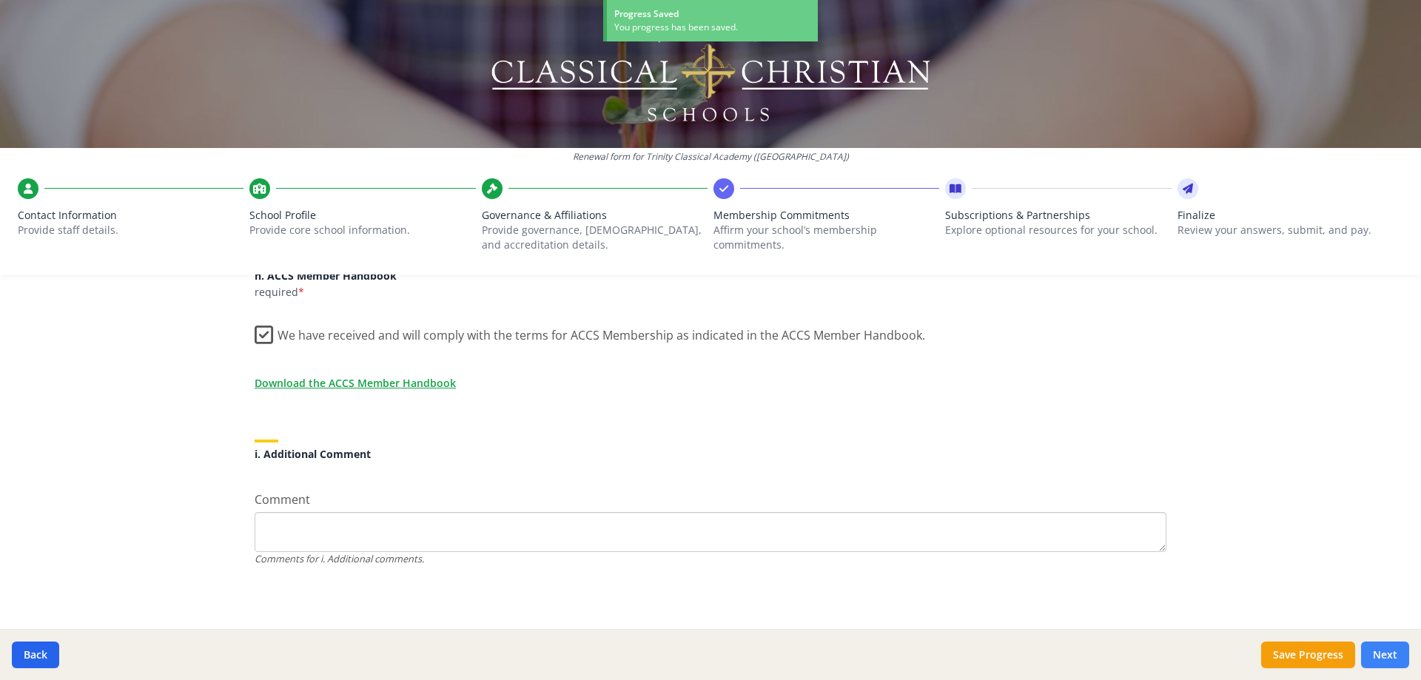
click at [1388, 650] on button "Next" at bounding box center [1385, 655] width 48 height 27
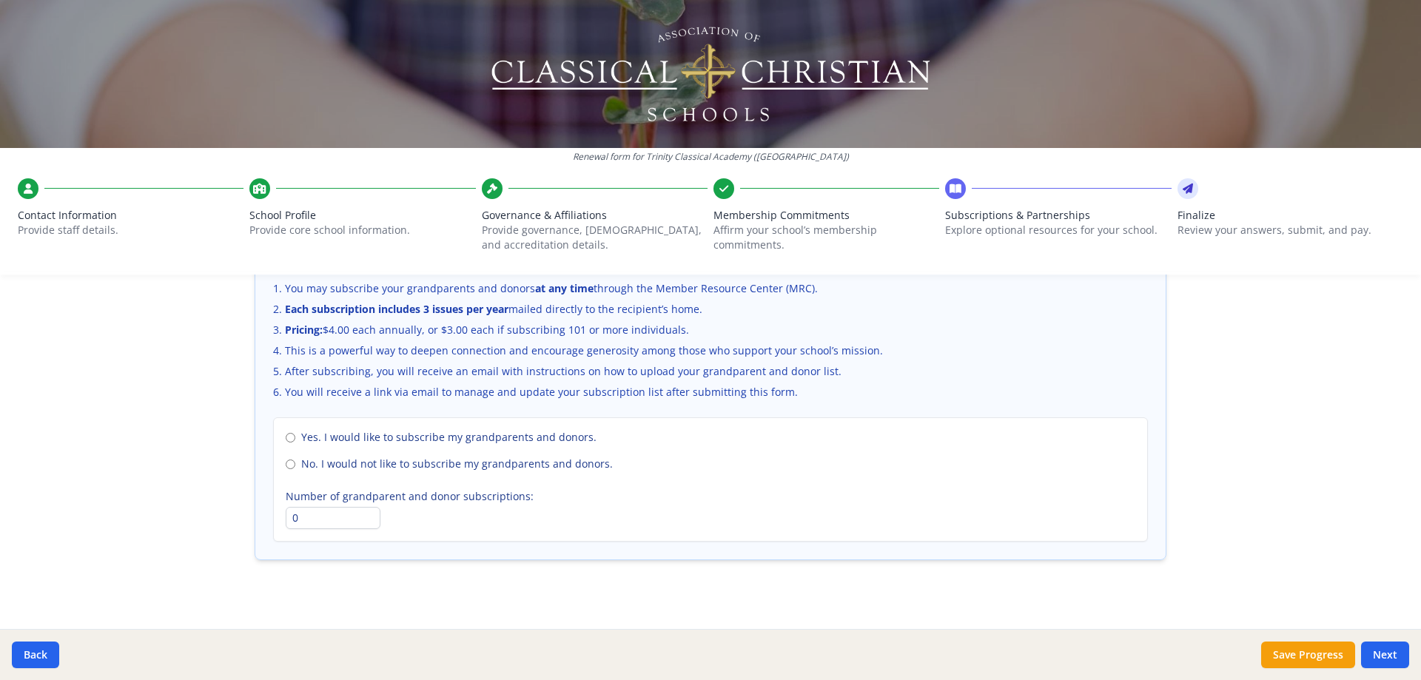
scroll to position [1012, 0]
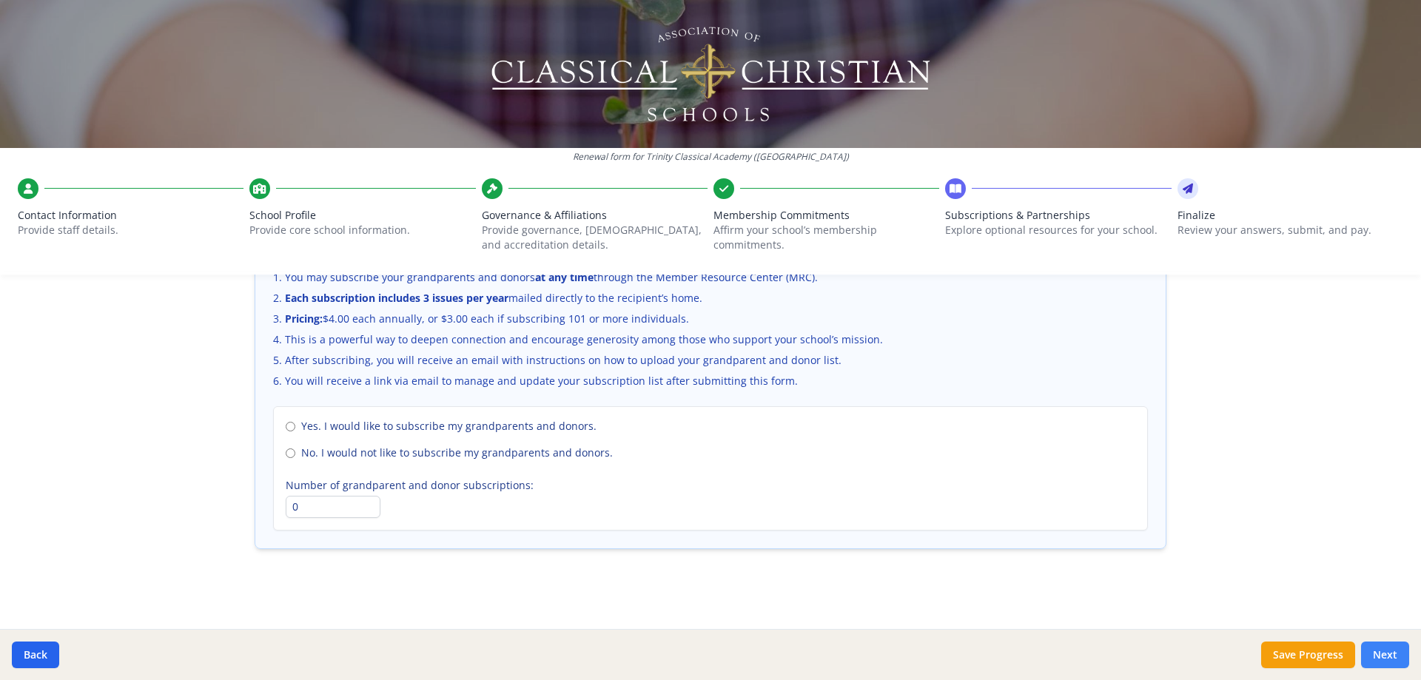
click at [1389, 650] on button "Next" at bounding box center [1385, 655] width 48 height 27
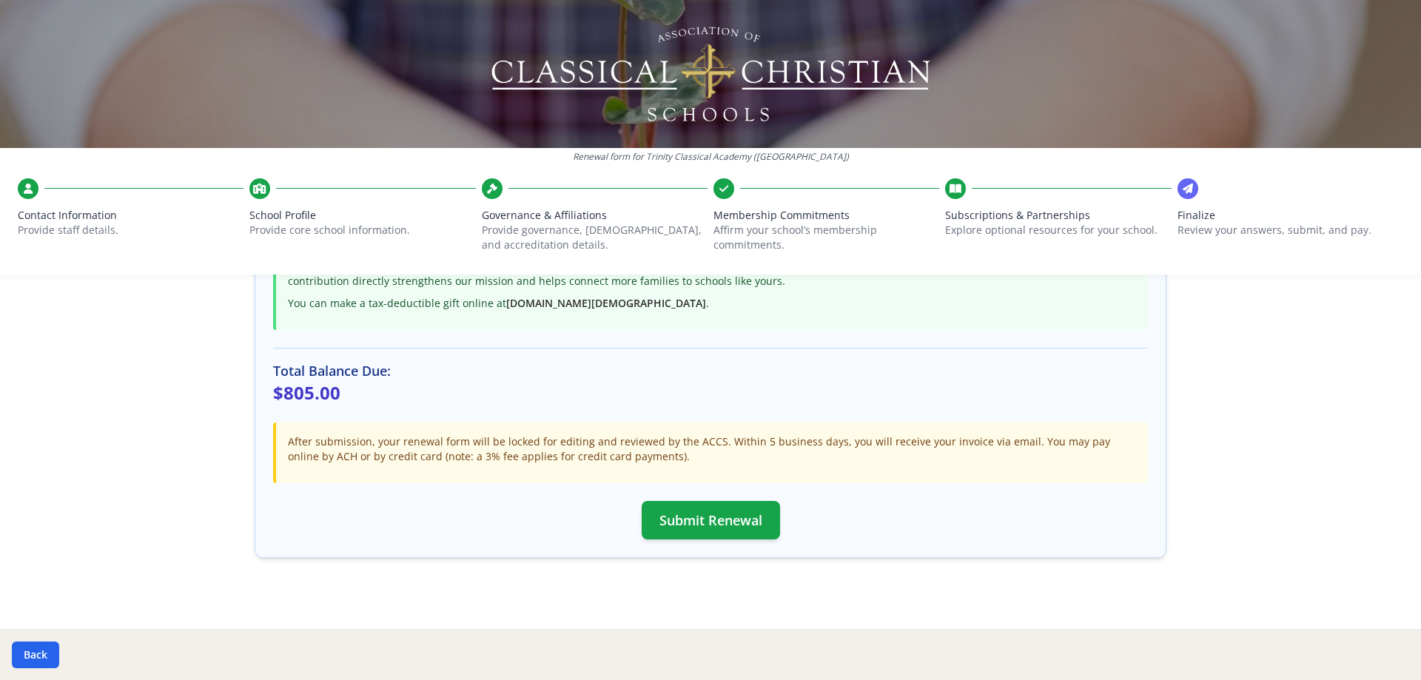
scroll to position [386, 0]
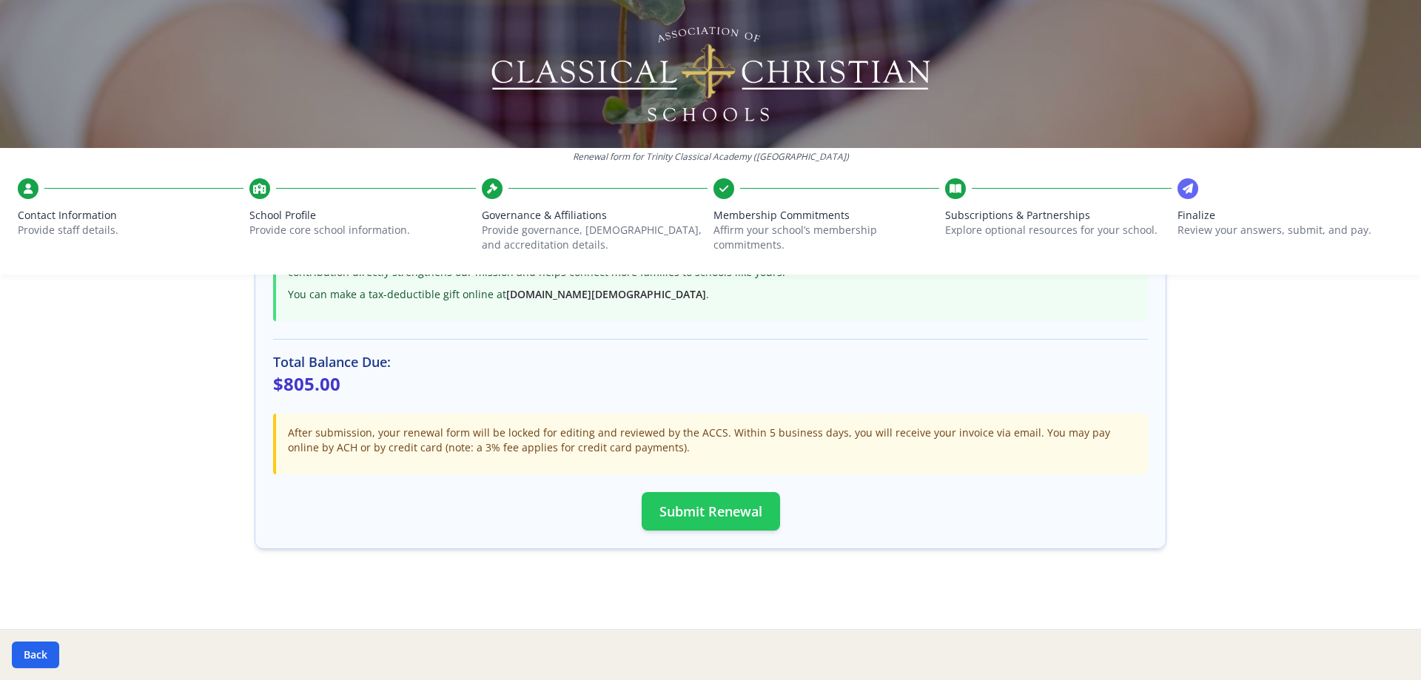
click at [667, 519] on button "Submit Renewal" at bounding box center [711, 511] width 138 height 38
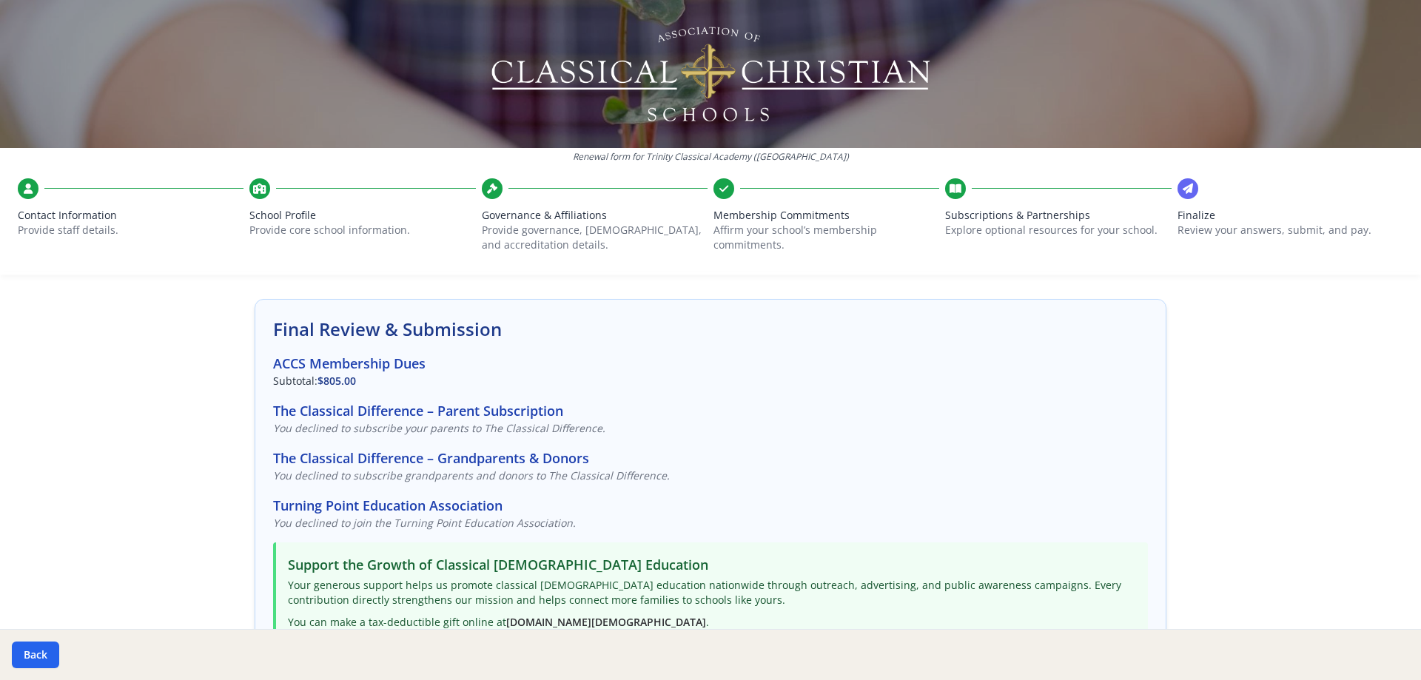
scroll to position [0, 0]
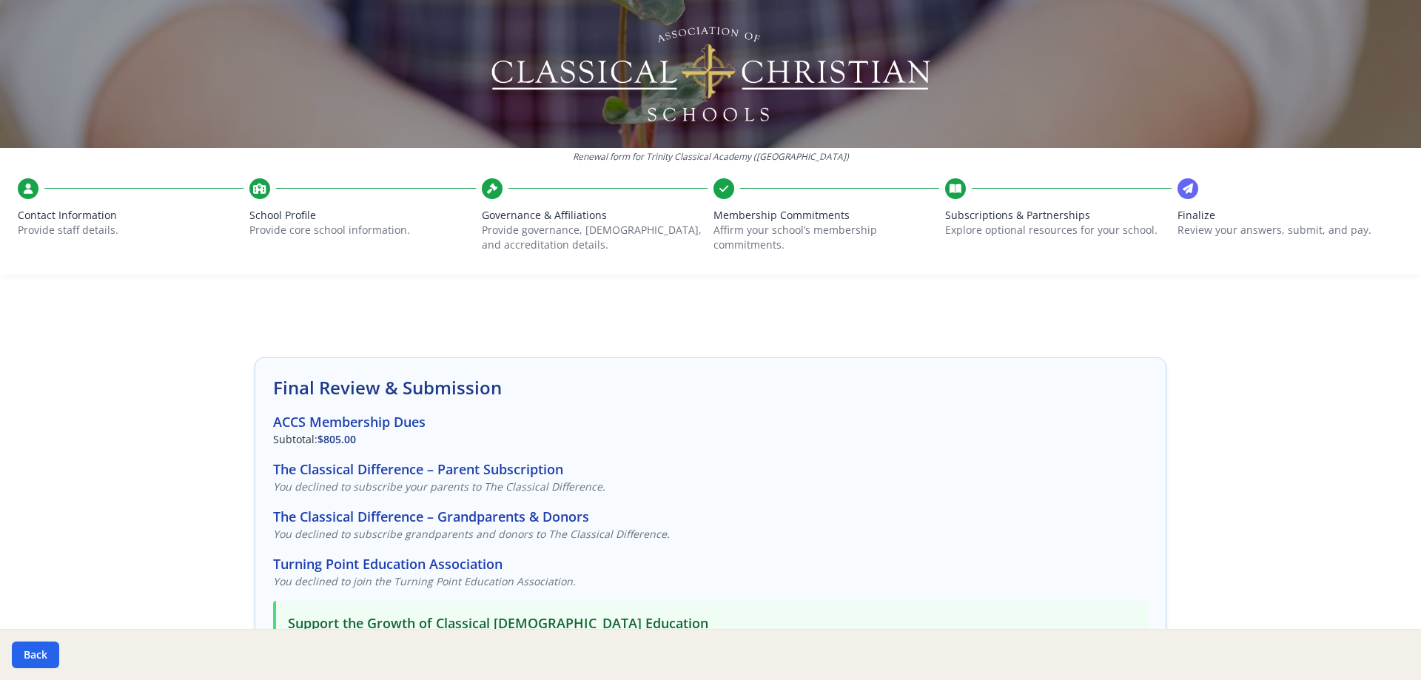
click at [40, 204] on div "Contact Information Provide staff details." at bounding box center [131, 218] width 226 height 81
click at [50, 217] on span "Contact Information" at bounding box center [131, 215] width 226 height 15
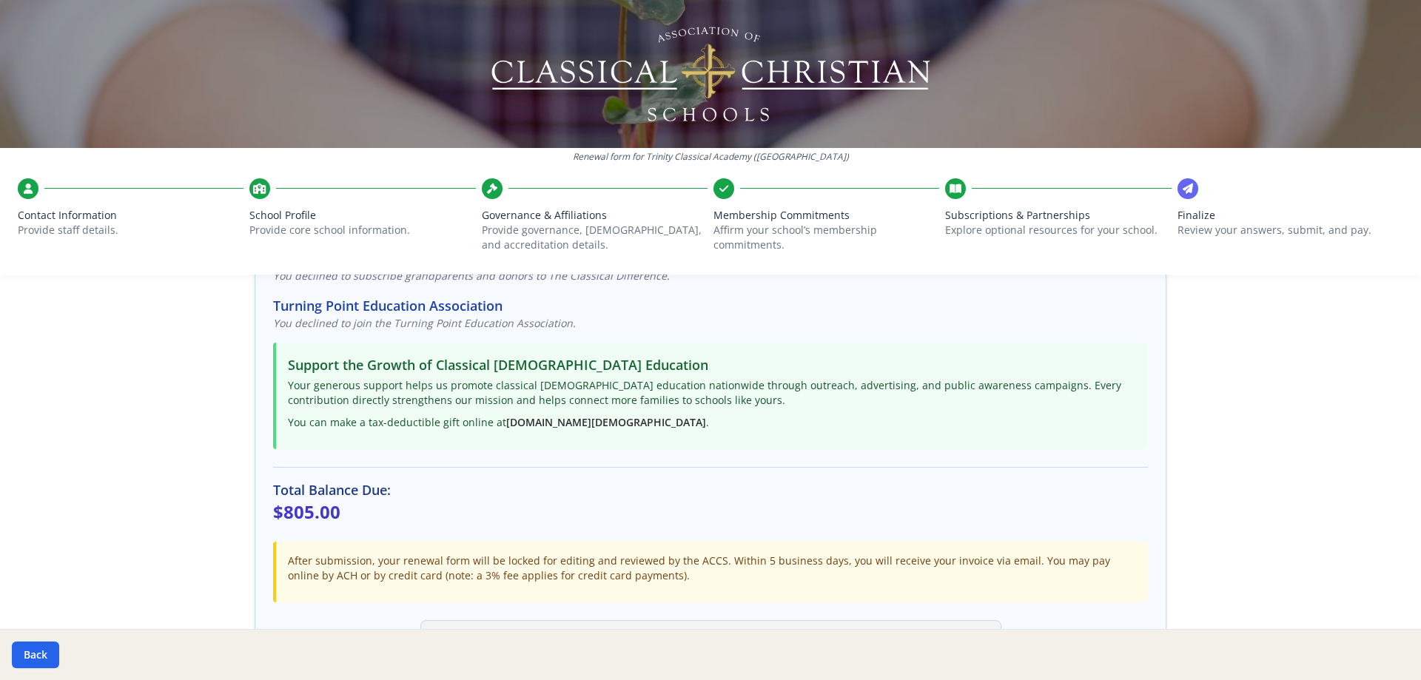
scroll to position [296, 0]
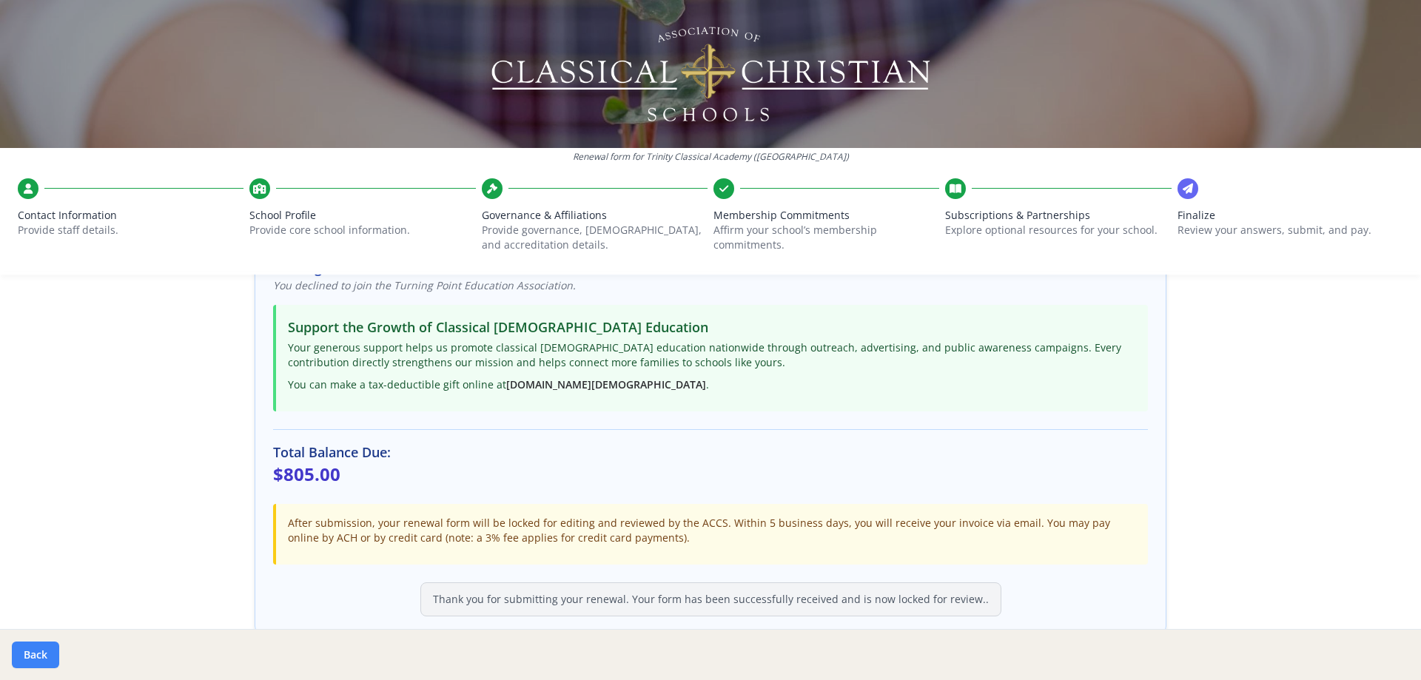
click at [40, 652] on button "Back" at bounding box center [35, 655] width 47 height 27
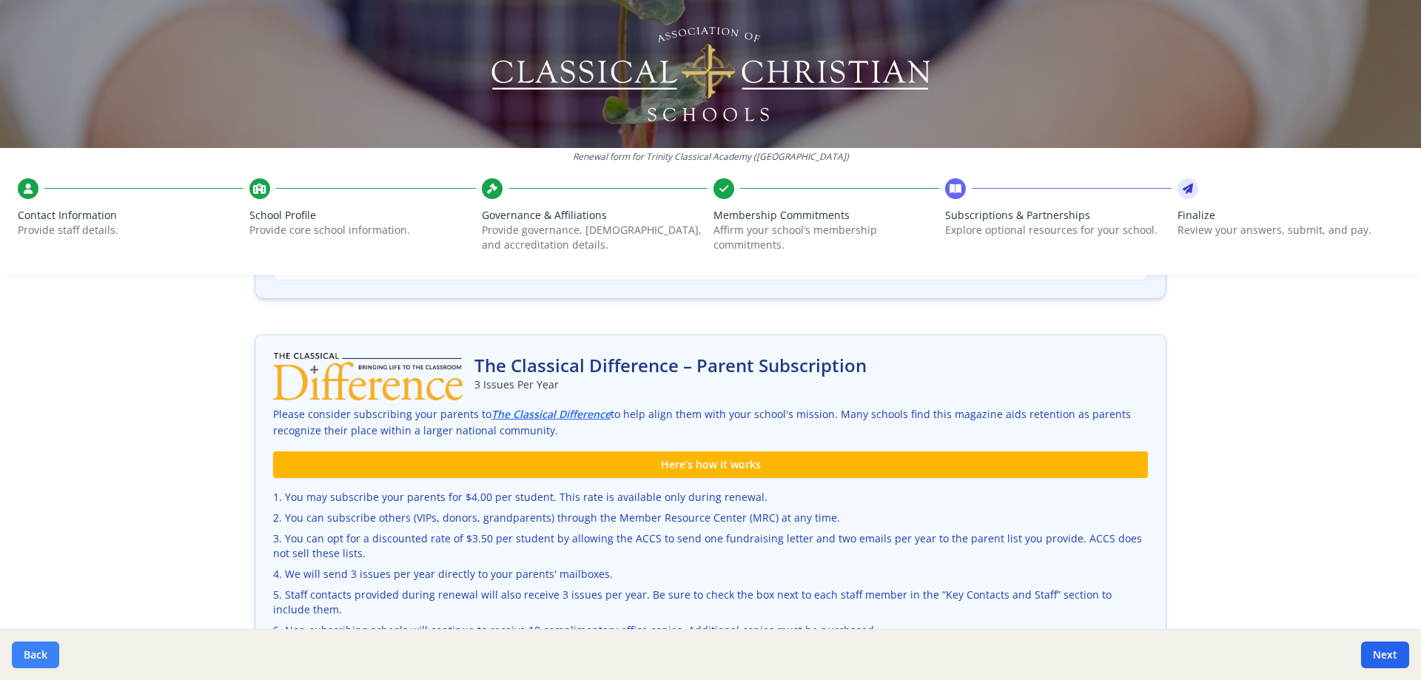
click at [36, 657] on button "Back" at bounding box center [35, 655] width 47 height 27
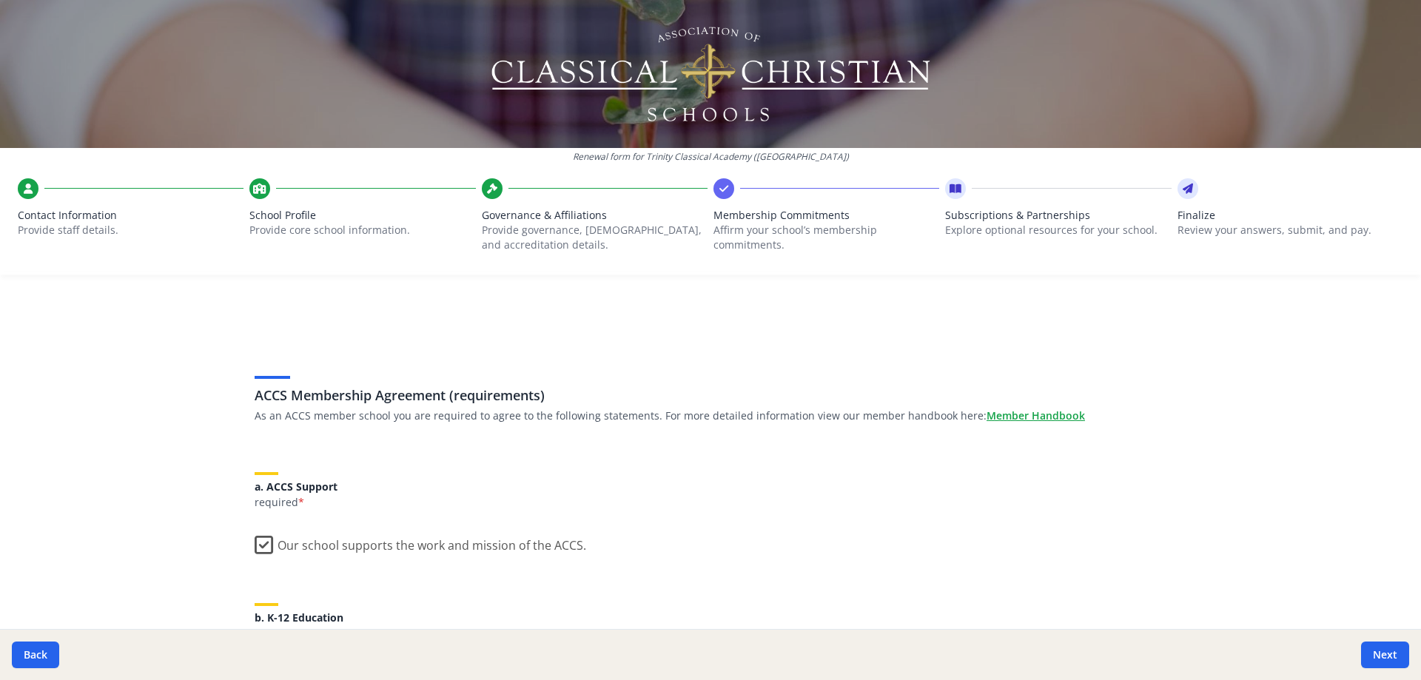
scroll to position [0, 0]
